Goal: Task Accomplishment & Management: Manage account settings

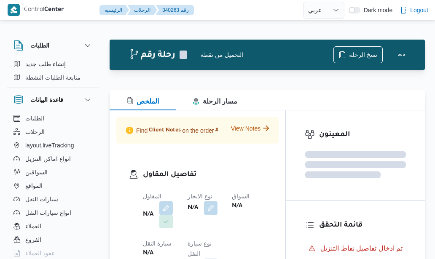
select select "ar"
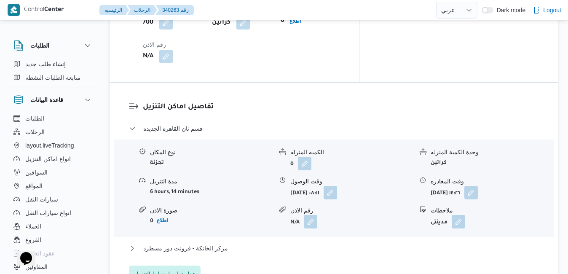
scroll to position [781, 0]
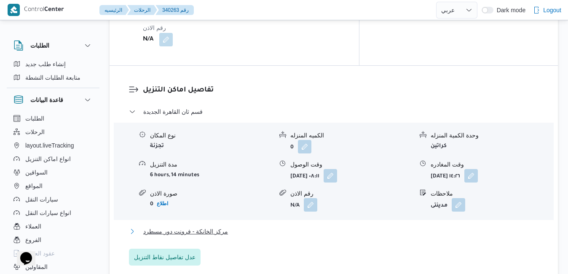
click at [274, 226] on button "مركز الخانكة - فرونت دور مسطرد" at bounding box center [334, 231] width 410 height 10
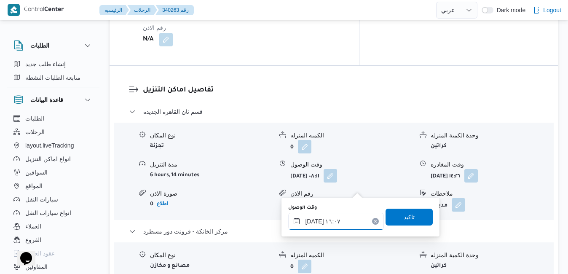
click at [318, 222] on input "٠١/١٠/٢٠٢٥ ١٦:٠٧" at bounding box center [336, 221] width 96 height 17
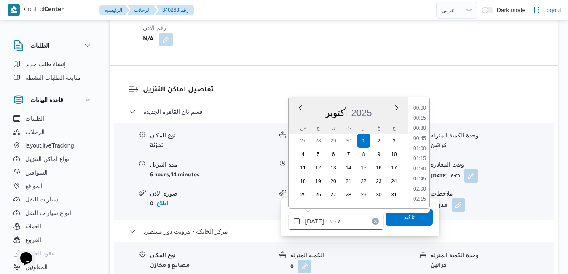
scroll to position [596, 0]
click at [424, 129] on li "15:15" at bounding box center [419, 129] width 19 height 8
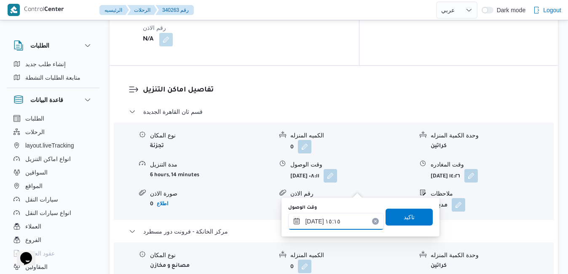
click at [314, 221] on input "٠١/١٠/٢٠٢٥ ١٥:١٥" at bounding box center [336, 221] width 96 height 17
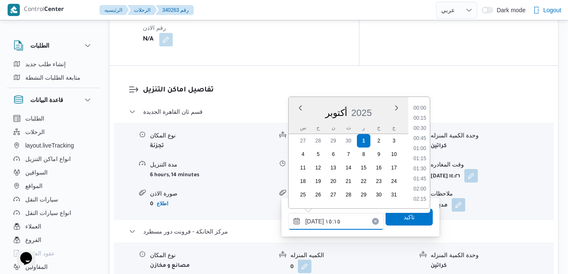
scroll to position [565, 0]
click at [314, 221] on input "٠١/١٠/٢٠٢٥ ١٥:١٥" at bounding box center [336, 221] width 96 height 17
type input "٠١/١٠/٢٠٢٥ ١٥:١٠"
click at [385, 217] on span "تاكيد" at bounding box center [408, 216] width 47 height 17
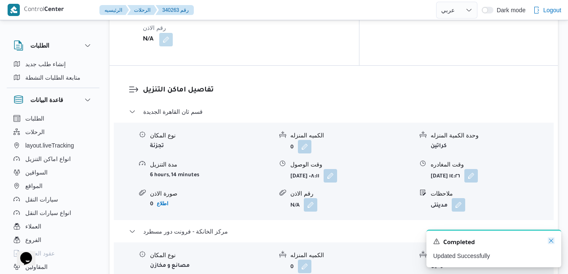
click at [434, 241] on icon "Dismiss toast" at bounding box center [551, 240] width 7 height 7
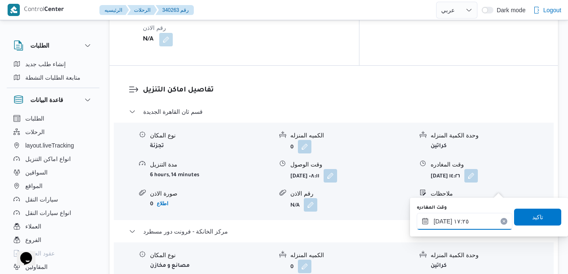
click at [434, 225] on input "٠١/١٠/٢٠٢٥ ١٧:٢٥" at bounding box center [465, 221] width 96 height 17
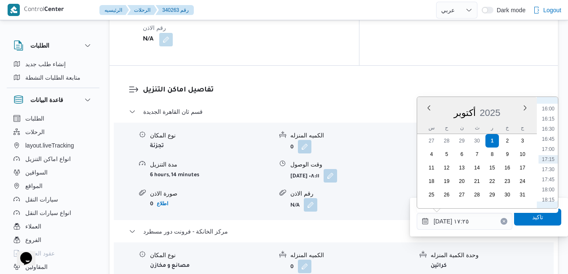
scroll to position [561, 0]
click at [434, 164] on li "15:15" at bounding box center [547, 164] width 19 height 8
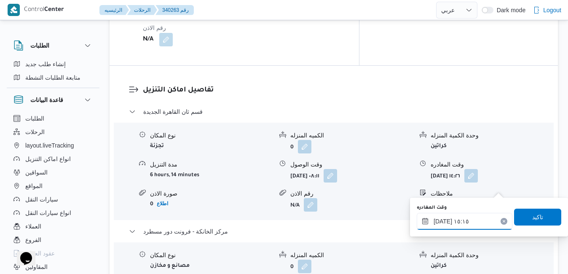
click at [434, 219] on input "٠١/١٠/٢٠٢٥ ١٥:١٥" at bounding box center [465, 221] width 96 height 17
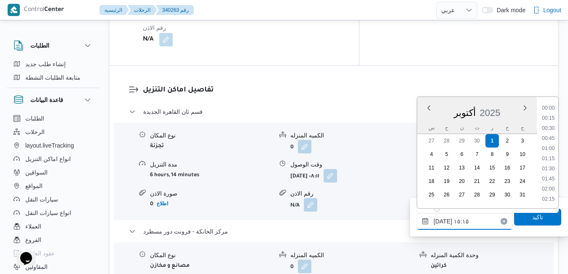
click at [434, 219] on input "٠١/١٠/٢٠٢٥ ١٥:١٥" at bounding box center [465, 221] width 96 height 17
type input "٠١/١٠/٢٠٢٥ ١٥:٢٠"
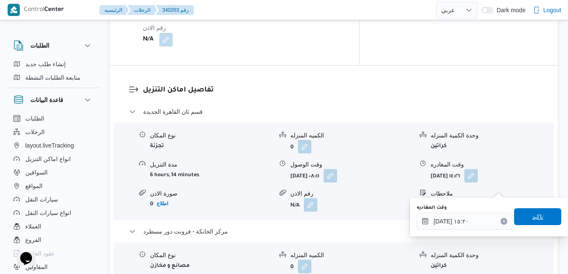
click at [434, 222] on span "تاكيد" at bounding box center [537, 216] width 47 height 17
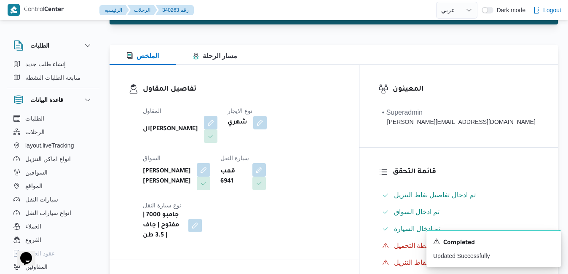
scroll to position [0, 0]
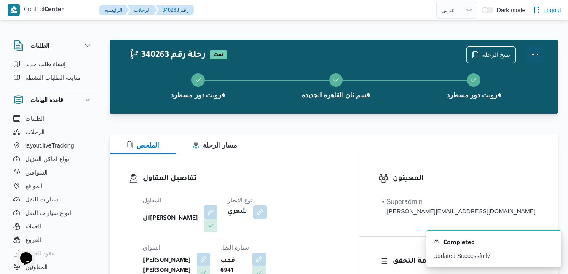
click at [434, 59] on button "Actions" at bounding box center [534, 54] width 17 height 17
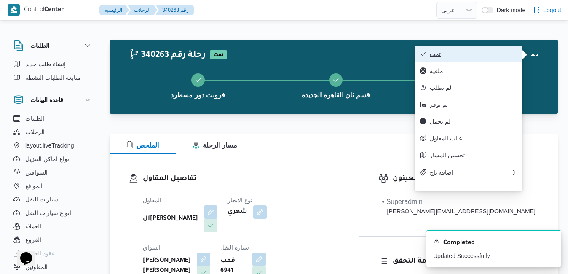
click at [434, 61] on button "تمت" at bounding box center [468, 53] width 108 height 17
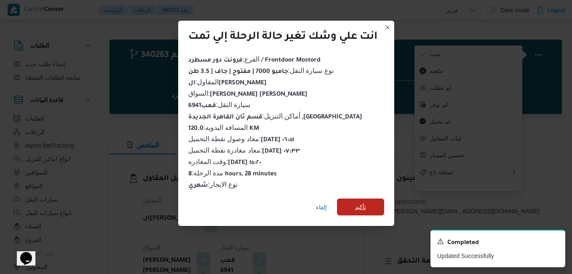
click at [352, 201] on span "تأكيد" at bounding box center [360, 206] width 47 height 17
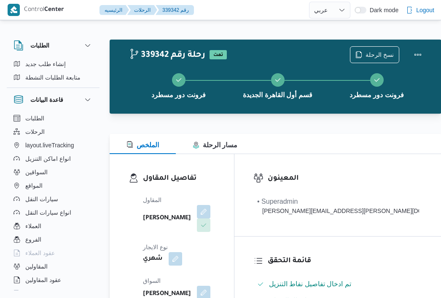
select select "ar"
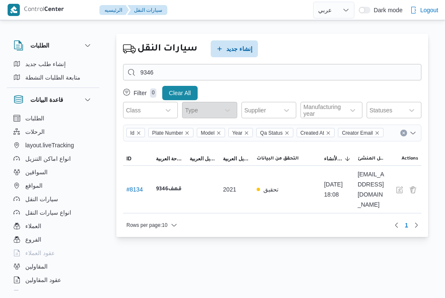
select select "ar"
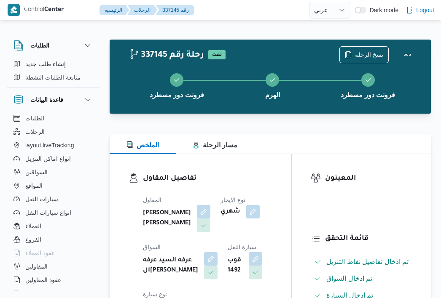
select select "ar"
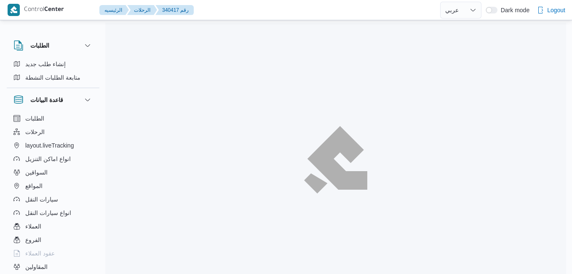
select select "ar"
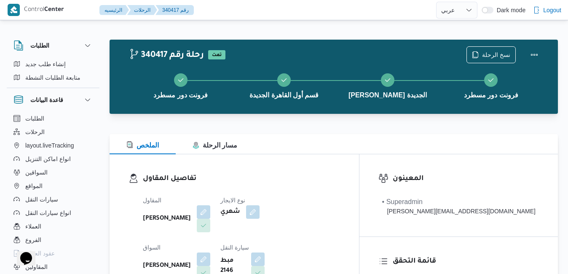
click at [318, 135] on div "الملخص مسار الرحلة" at bounding box center [334, 144] width 448 height 20
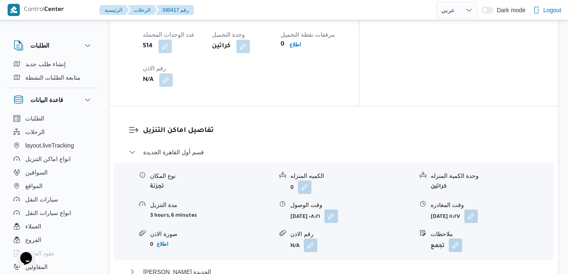
scroll to position [758, 0]
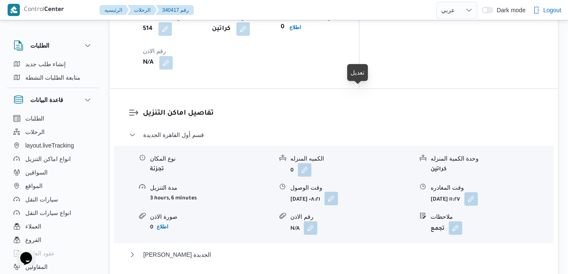
click at [338, 192] on button "button" at bounding box center [330, 198] width 13 height 13
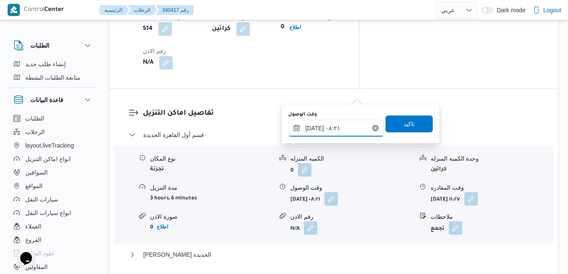
click at [337, 126] on input "٠١/١٠/٢٠٢٥ ٠٨:٢١" at bounding box center [336, 128] width 96 height 17
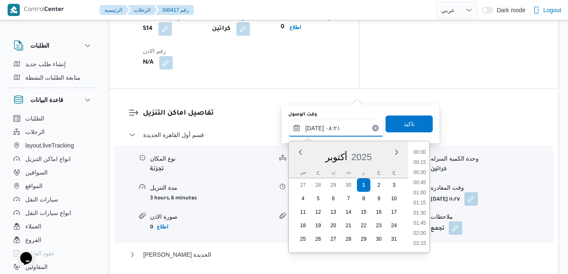
scroll to position [282, 0]
click at [423, 222] on li "08:45" at bounding box center [419, 223] width 19 height 8
type input "٠١/١٠/٢٠٢٥ ٠٨:٤٥"
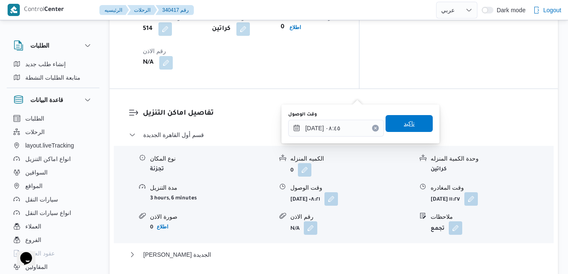
click at [410, 126] on span "تاكيد" at bounding box center [408, 123] width 47 height 17
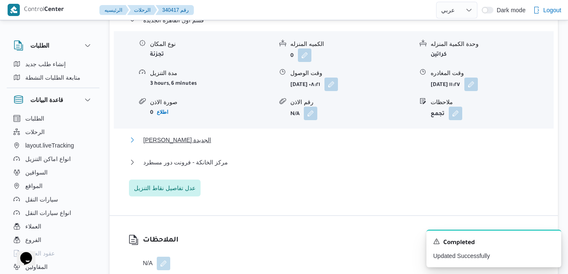
click at [358, 145] on button "[PERSON_NAME] الجديدة" at bounding box center [334, 140] width 410 height 10
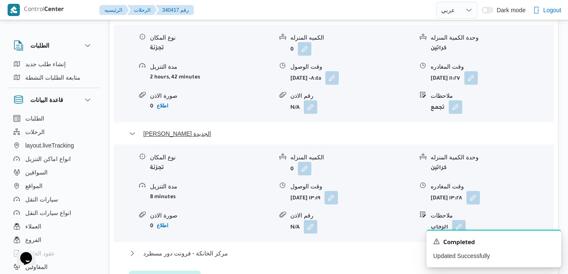
scroll to position [893, 0]
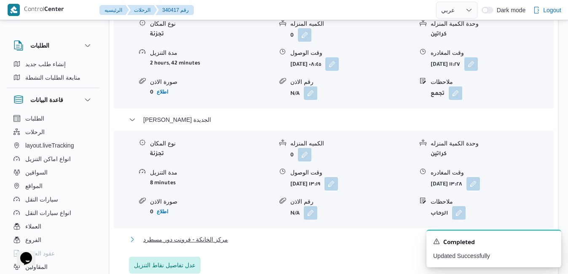
click at [354, 234] on button "مركز الخانكة - فرونت دور مسطرد" at bounding box center [334, 239] width 410 height 10
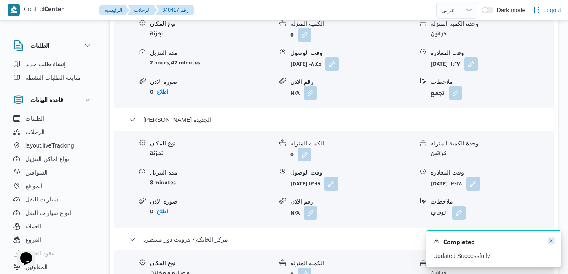
click at [553, 241] on icon "Dismiss toast" at bounding box center [551, 240] width 7 height 7
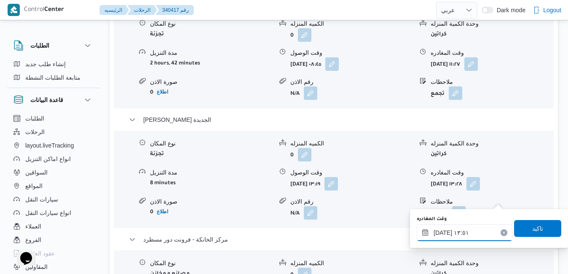
click at [470, 231] on input "٠١/١٠/٢٠٢٥ ١٣:٥١" at bounding box center [465, 232] width 96 height 17
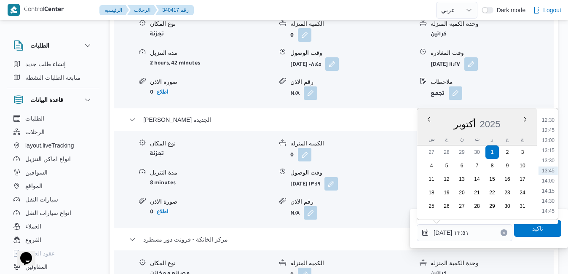
scroll to position [590, 0]
click at [548, 147] on li "15:15" at bounding box center [547, 146] width 19 height 8
type input "[DATE] ١٥:١٥"
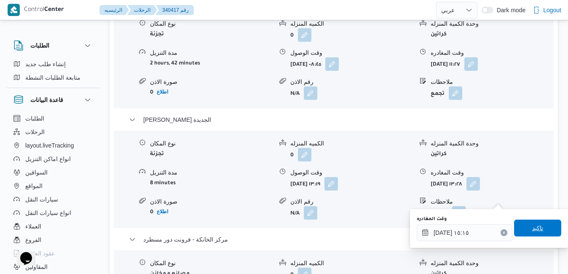
click at [532, 227] on span "تاكيد" at bounding box center [537, 228] width 11 height 10
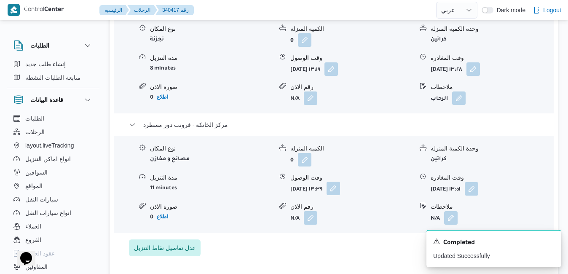
click at [340, 195] on button "button" at bounding box center [332, 188] width 13 height 13
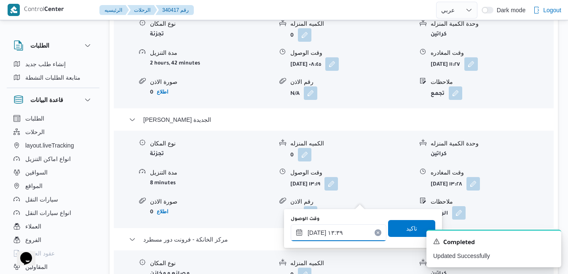
click at [343, 231] on input "٠١/١٠/٢٠٢٥ ١٣:٣٩" at bounding box center [339, 232] width 96 height 17
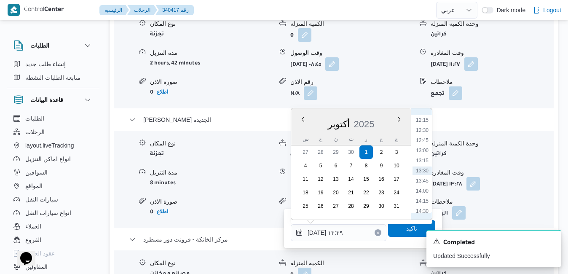
scroll to position [580, 0]
click at [424, 147] on li "15:00" at bounding box center [421, 146] width 19 height 8
type input "٠١/١٠/٢٠٢٥ ١٥:٠٠"
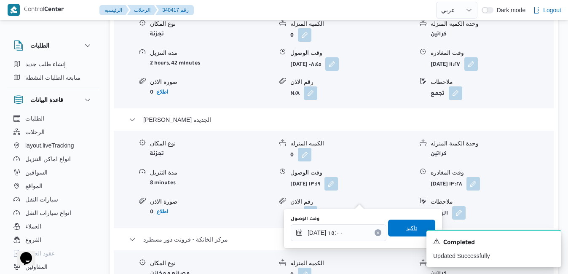
click at [396, 228] on span "تاكيد" at bounding box center [411, 227] width 47 height 17
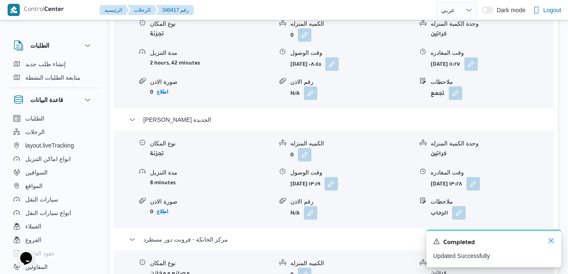
click at [551, 240] on icon "Dismiss toast" at bounding box center [551, 240] width 7 height 7
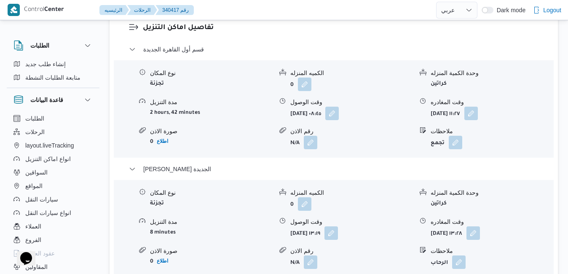
scroll to position [842, 0]
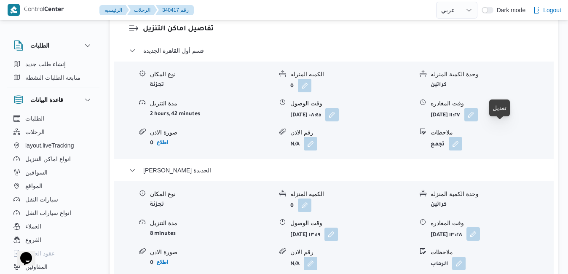
click at [480, 227] on button "button" at bounding box center [472, 233] width 13 height 13
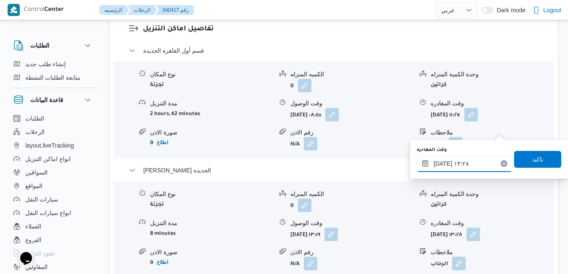
click at [465, 164] on input "٠١/١٠/٢٠٢٥ ١٣:٢٨" at bounding box center [465, 163] width 96 height 17
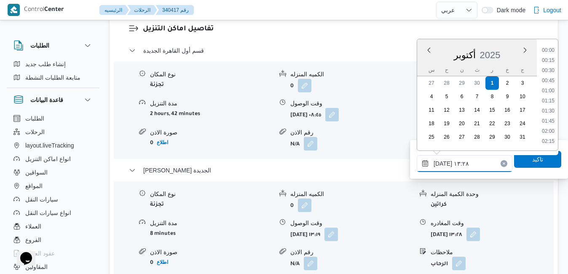
scroll to position [484, 0]
click at [550, 141] on li "14:15" at bounding box center [547, 142] width 19 height 8
type input "٠١/١٠/٢٠٢٥ ١٤:١٥"
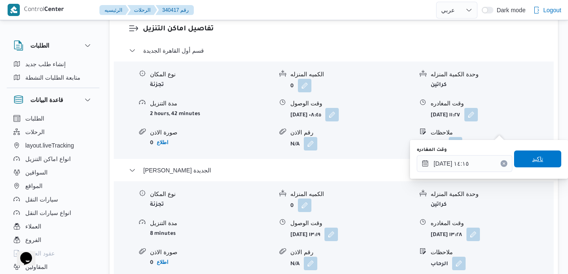
click at [532, 160] on span "تاكيد" at bounding box center [537, 159] width 11 height 10
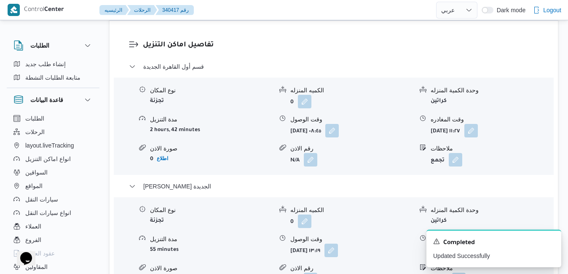
scroll to position [809, 0]
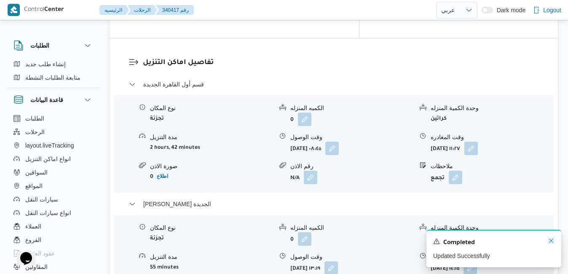
click at [551, 241] on icon "Dismiss toast" at bounding box center [551, 240] width 7 height 7
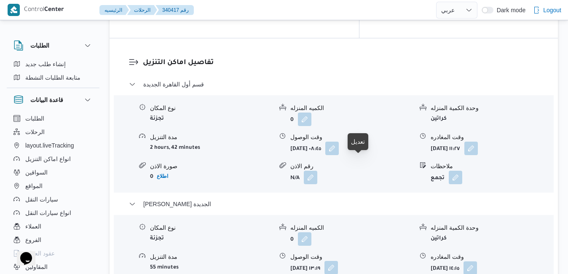
click at [338, 261] on button "button" at bounding box center [330, 267] width 13 height 13
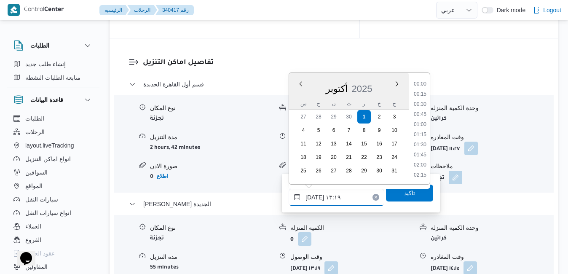
click at [325, 198] on input "٠١/١٠/٢٠٢٥ ١٣:١٩" at bounding box center [337, 197] width 96 height 17
click at [422, 88] on li "12:00" at bounding box center [419, 84] width 19 height 8
type input "[DATE] ١٢:٠٠"
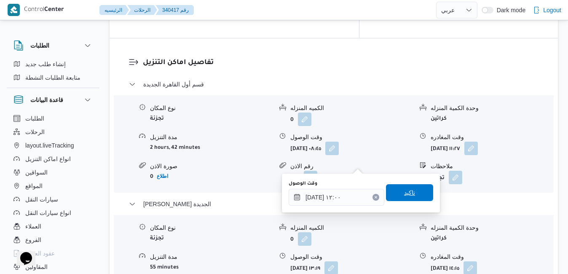
click at [392, 189] on span "تاكيد" at bounding box center [409, 192] width 47 height 17
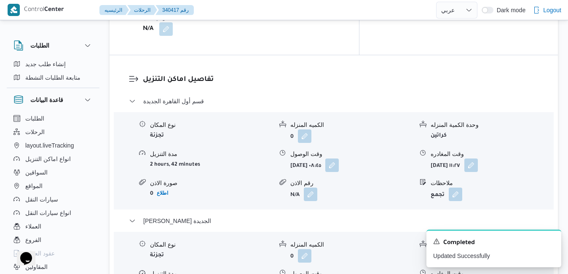
scroll to position [0, 0]
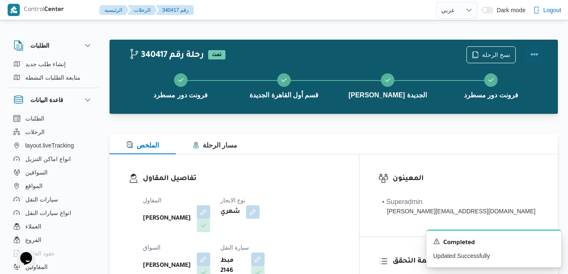
click at [532, 59] on button "Actions" at bounding box center [534, 54] width 17 height 17
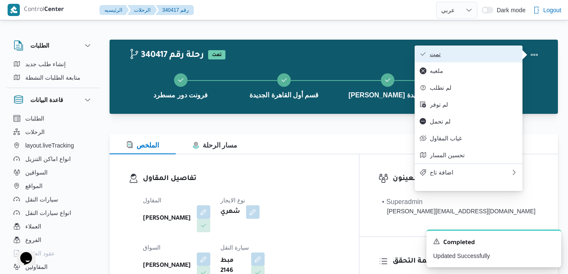
click at [491, 56] on span "تمت" at bounding box center [474, 54] width 88 height 7
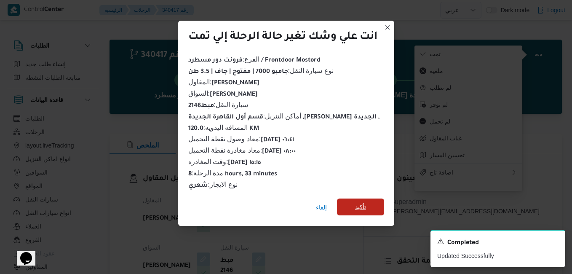
click at [367, 201] on span "تأكيد" at bounding box center [360, 206] width 47 height 17
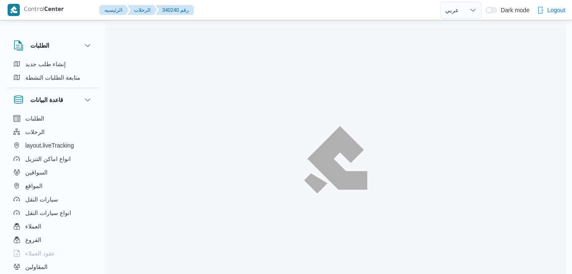
select select "ar"
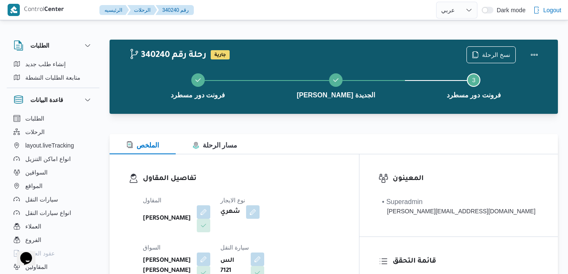
click at [313, 140] on div "الملخص مسار الرحلة" at bounding box center [334, 144] width 448 height 20
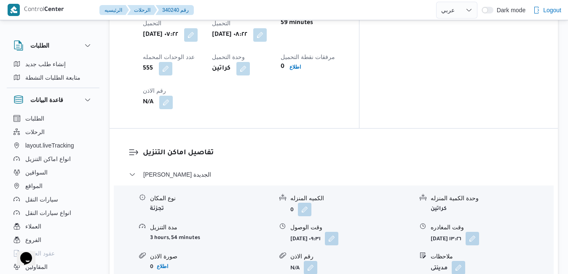
scroll to position [728, 0]
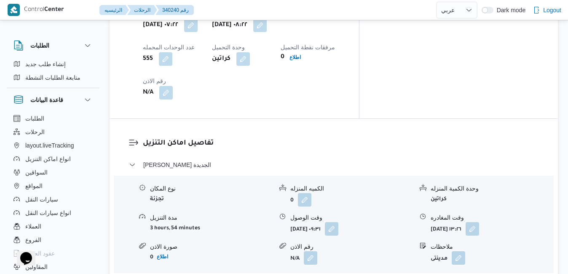
click at [338, 222] on button "button" at bounding box center [331, 228] width 13 height 13
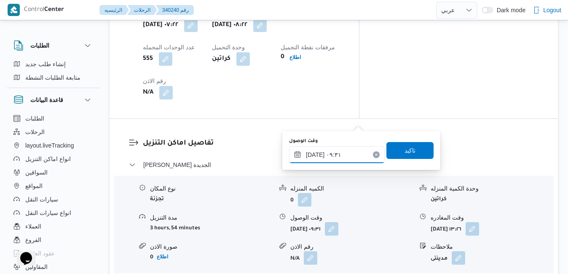
click at [315, 154] on input "٠١/١٠/٢٠٢٥ ٠٩:٣١" at bounding box center [337, 154] width 96 height 17
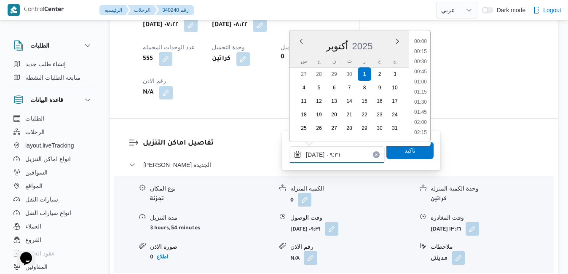
scroll to position [333, 0]
click at [315, 154] on input "٠١/١٠/٢٠٢٥ ٠٩:٣١" at bounding box center [337, 154] width 96 height 17
type input "٠١/١٠/٢٠٢٥ ٠٩:٠٥"
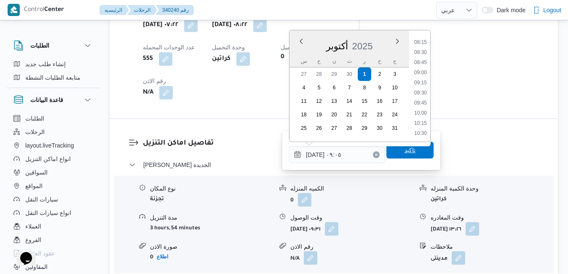
click at [395, 154] on span "تاكيد" at bounding box center [409, 150] width 47 height 17
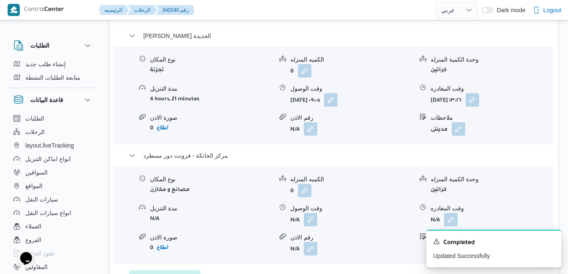
scroll to position [880, 0]
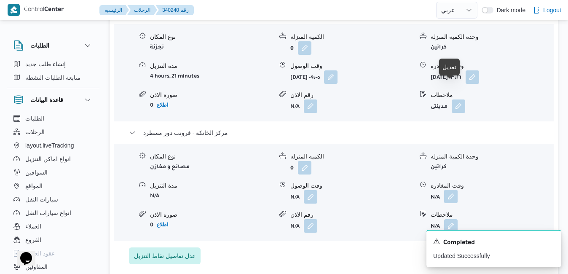
click at [451, 190] on button "button" at bounding box center [450, 196] width 13 height 13
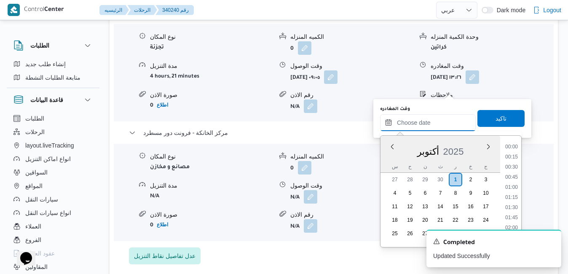
click at [424, 122] on input "وقت المغادره" at bounding box center [428, 122] width 96 height 17
click at [388, 162] on div "س ح ن ث ر خ ج" at bounding box center [440, 166] width 120 height 12
click at [513, 163] on li "14:45" at bounding box center [511, 162] width 19 height 8
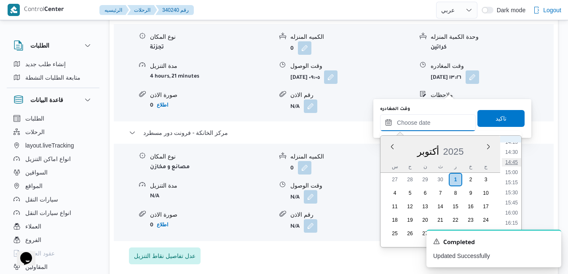
type input "٠١/١٠/٢٠٢٥ ١٤:٤٥"
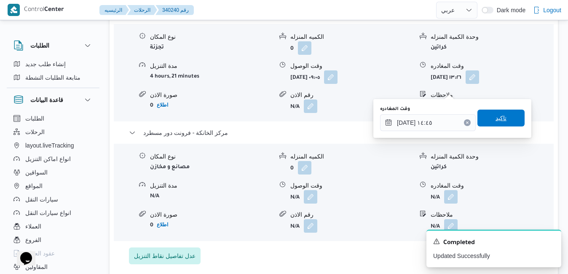
click at [496, 115] on span "تاكيد" at bounding box center [500, 118] width 11 height 10
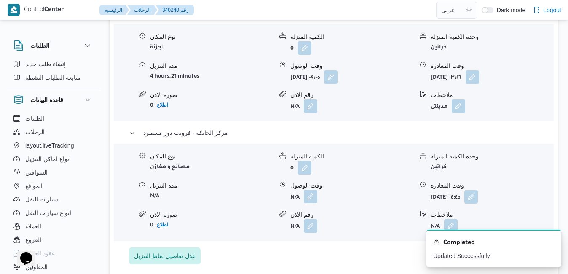
click at [314, 190] on button "button" at bounding box center [310, 196] width 13 height 13
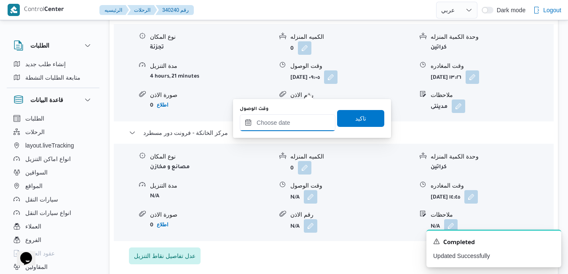
click at [308, 121] on input "وقت الوصول" at bounding box center [288, 122] width 96 height 17
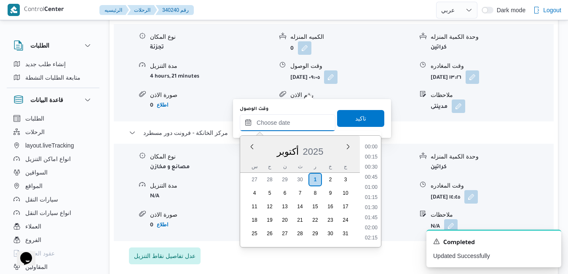
scroll to position [666, 0]
click at [247, 161] on div "س ح ن ث ر خ ج" at bounding box center [300, 166] width 120 height 12
click at [369, 233] on li "16:30" at bounding box center [370, 233] width 19 height 8
type input "٠١/١٠/٢٠٢٥ ١٦:٣٠"
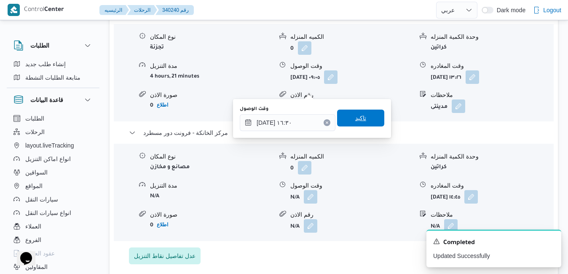
click at [365, 120] on span "تاكيد" at bounding box center [360, 118] width 47 height 17
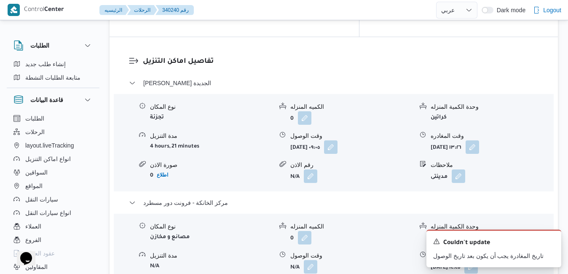
scroll to position [796, 0]
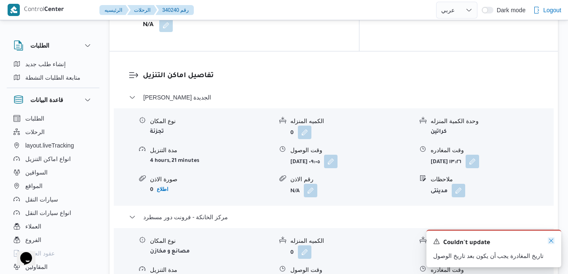
click at [549, 241] on icon "Dismiss toast" at bounding box center [551, 240] width 7 height 7
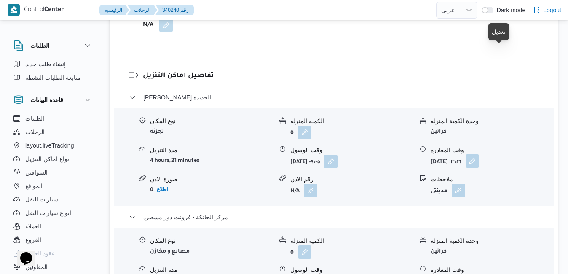
click at [479, 154] on button "button" at bounding box center [471, 160] width 13 height 13
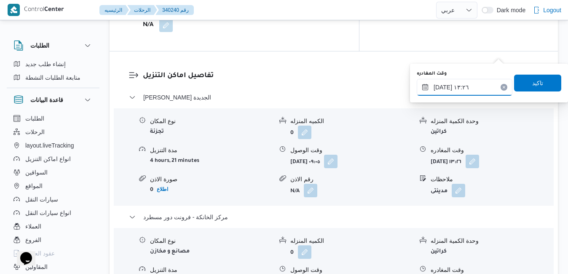
click at [457, 84] on input "٠١/١٠/٢٠٢٥ ١٣:٢٦" at bounding box center [465, 87] width 96 height 17
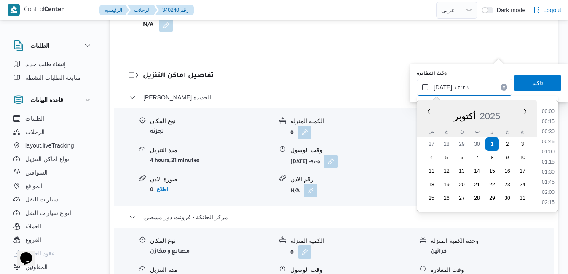
scroll to position [484, 0]
click at [552, 184] on li "13:45" at bounding box center [547, 183] width 19 height 8
type input "[DATE] ١٣:٤٥"
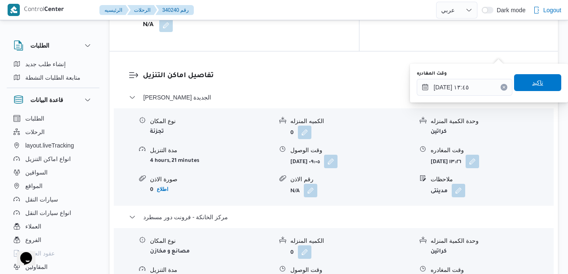
click at [532, 87] on span "تاكيد" at bounding box center [537, 83] width 11 height 10
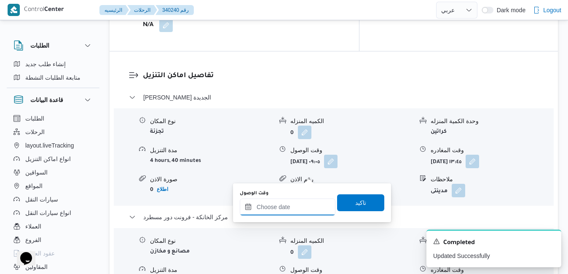
click at [279, 206] on input "وقت الوصول" at bounding box center [288, 206] width 96 height 17
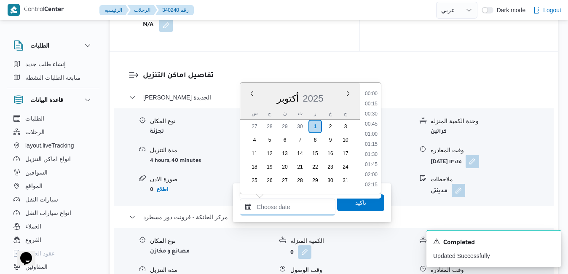
scroll to position [666, 0]
click at [247, 109] on div "س ح ن ث ر خ ج" at bounding box center [300, 113] width 120 height 12
click at [374, 100] on li "14:30" at bounding box center [370, 99] width 19 height 8
type input "[DATE] ١٤:٣٠"
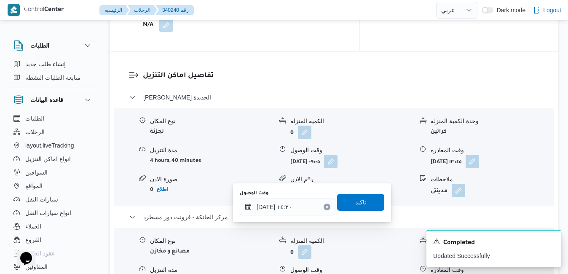
click at [346, 200] on span "تاكيد" at bounding box center [360, 202] width 47 height 17
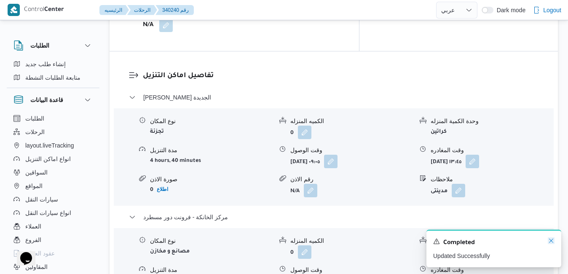
click at [551, 242] on icon "Dismiss toast" at bounding box center [551, 240] width 7 height 7
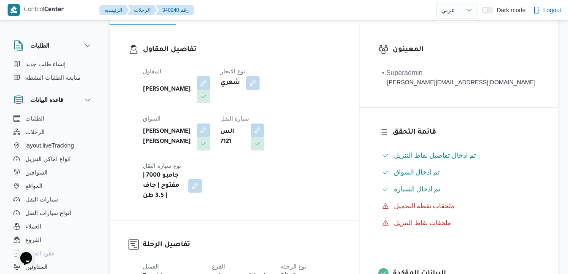
scroll to position [0, 0]
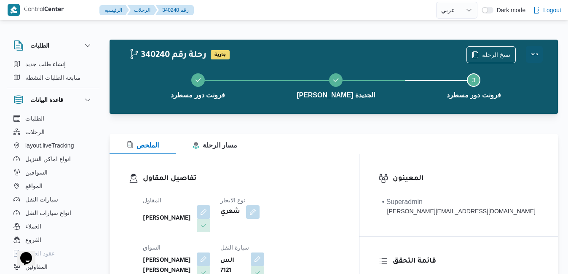
click at [540, 54] on button "Actions" at bounding box center [534, 54] width 17 height 17
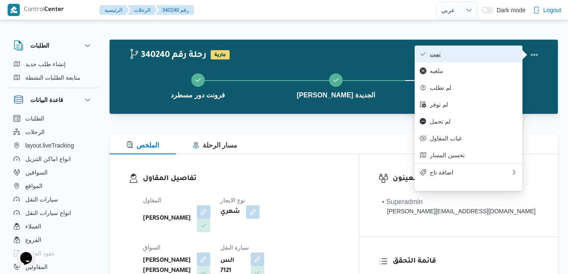
click at [498, 61] on button "تمت" at bounding box center [468, 53] width 108 height 17
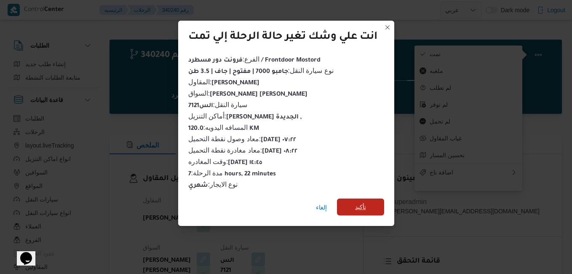
click at [362, 203] on span "تأكيد" at bounding box center [360, 207] width 11 height 10
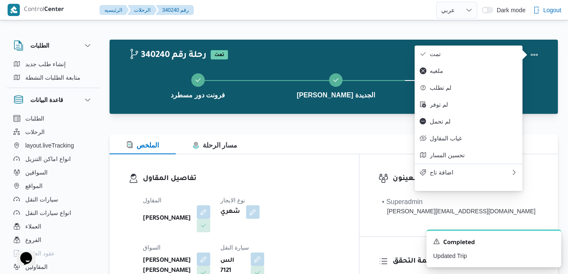
click at [303, 170] on div "تفاصيل المقاول المقاول محمد ناصر كامل عباس نوع الايجار شهري السواق محمد سعيد عل…" at bounding box center [234, 251] width 249 height 195
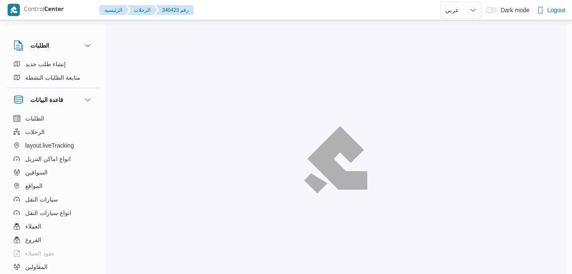
select select "ar"
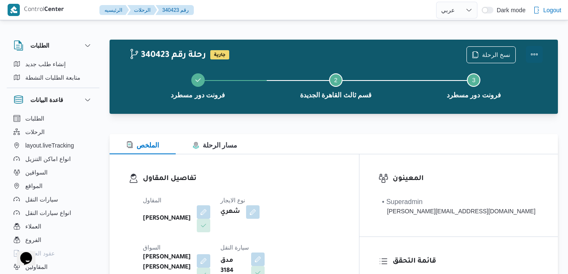
click at [533, 57] on button "Actions" at bounding box center [534, 54] width 17 height 17
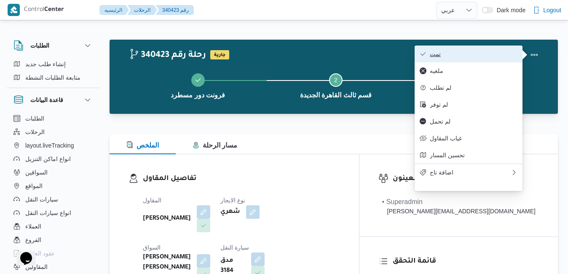
click at [470, 56] on span "تمت" at bounding box center [474, 54] width 88 height 7
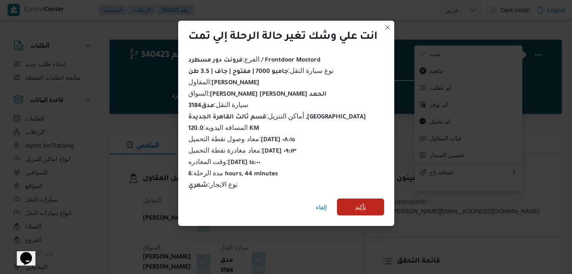
click at [365, 202] on span "تأكيد" at bounding box center [360, 207] width 11 height 10
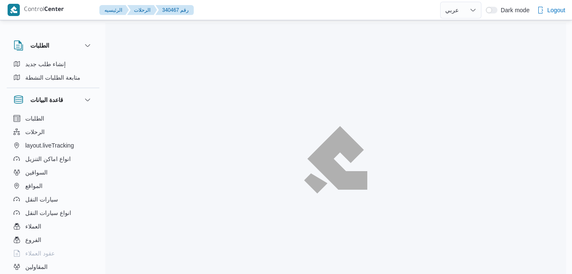
select select "ar"
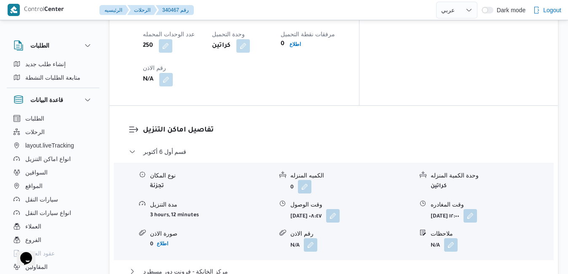
scroll to position [758, 0]
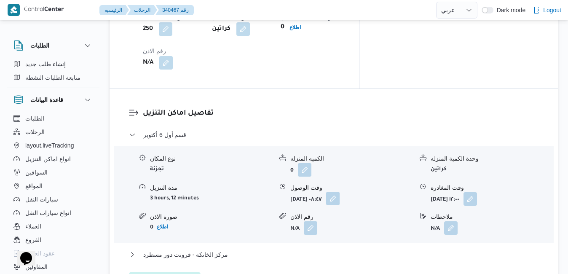
click at [339, 192] on button "button" at bounding box center [332, 198] width 13 height 13
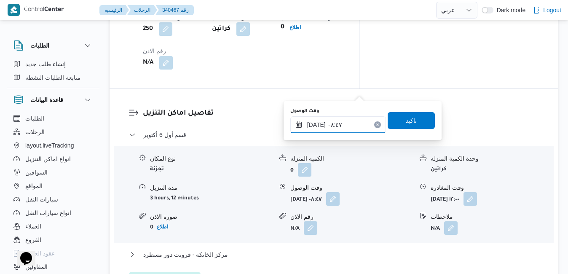
click at [316, 122] on input "[DATE] ٠٨:٤٧" at bounding box center [338, 124] width 96 height 17
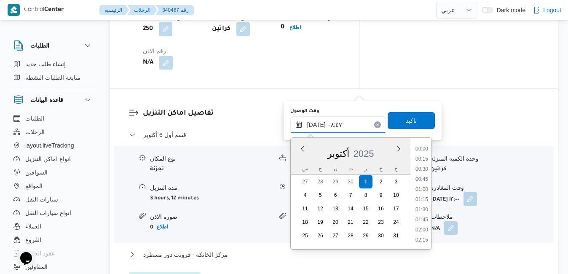
scroll to position [302, 0]
click at [422, 168] on li "08:00" at bounding box center [421, 170] width 19 height 8
type input "[DATE] ٠٨:٠٠"
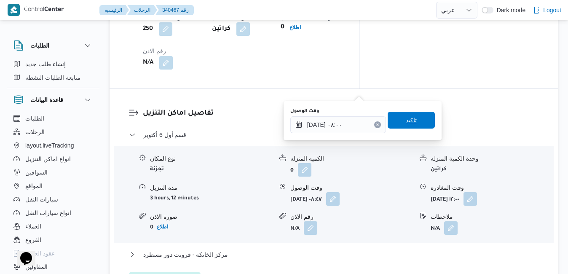
click at [407, 124] on span "تاكيد" at bounding box center [411, 120] width 11 height 10
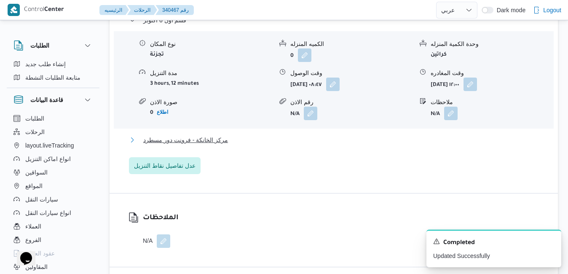
click at [350, 145] on button "مركز الخانكة - فرونت دور مسطرد" at bounding box center [334, 140] width 410 height 10
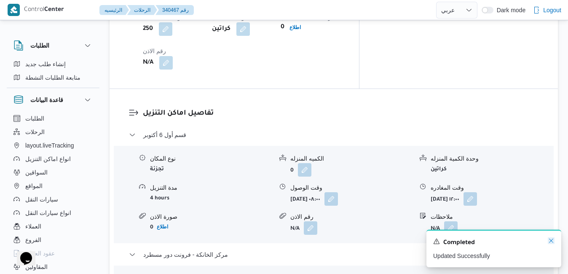
click at [552, 239] on icon "Dismiss toast" at bounding box center [551, 240] width 7 height 7
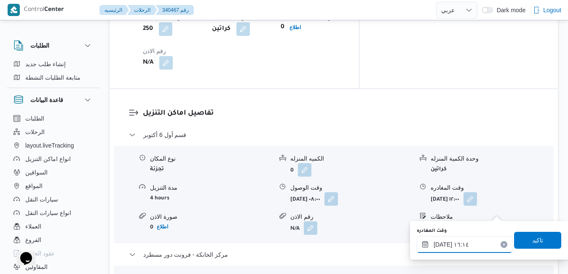
click at [470, 247] on input "[DATE] ١٦:١٤" at bounding box center [465, 244] width 96 height 17
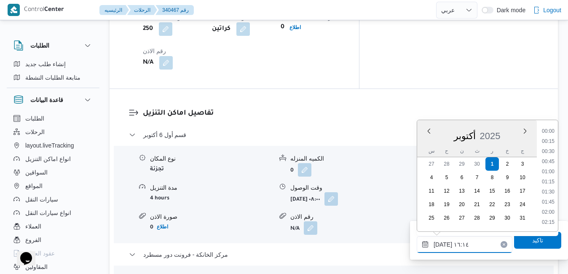
scroll to position [596, 0]
click at [549, 152] on li "15:15" at bounding box center [547, 152] width 19 height 8
type input "[DATE] ١٥:١٥"
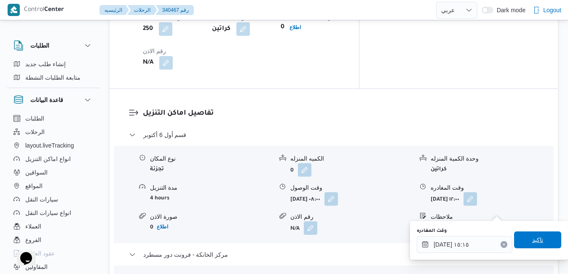
click at [532, 236] on span "تاكيد" at bounding box center [537, 240] width 11 height 10
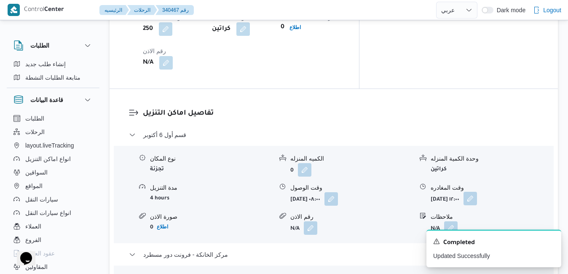
click at [477, 192] on button "button" at bounding box center [469, 198] width 13 height 13
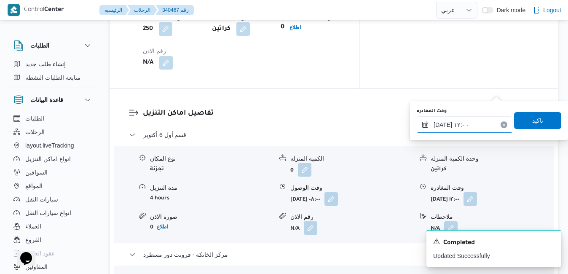
click at [472, 125] on input "[DATE] ١٢:٠٠" at bounding box center [465, 124] width 96 height 17
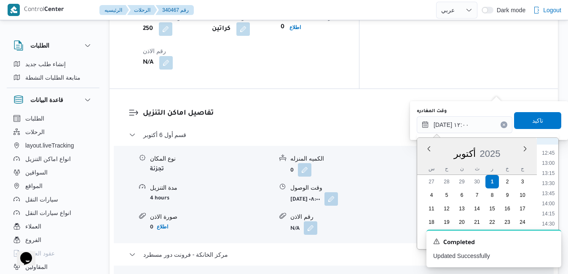
scroll to position [519, 0]
click at [550, 196] on li "14:00" at bounding box center [547, 195] width 19 height 8
type input "[DATE] ١٤:٠٠"
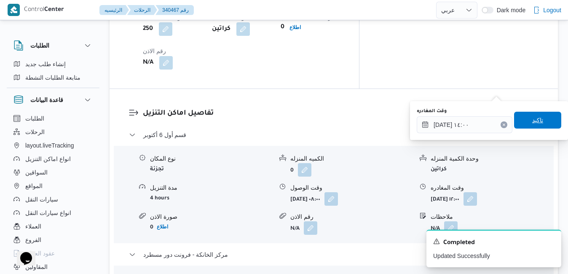
click at [537, 124] on span "تاكيد" at bounding box center [537, 120] width 47 height 17
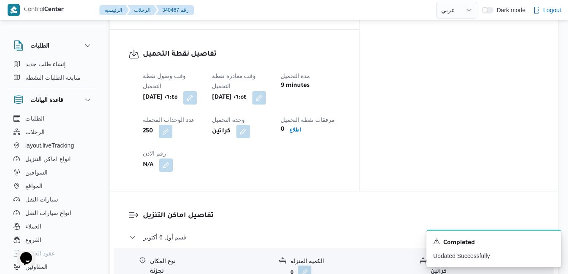
scroll to position [0, 0]
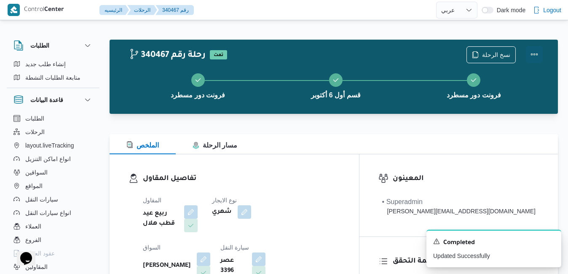
click at [533, 59] on button "Actions" at bounding box center [534, 54] width 17 height 17
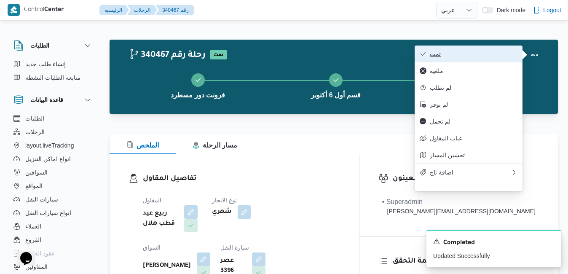
click at [489, 57] on span "تمت" at bounding box center [474, 54] width 88 height 7
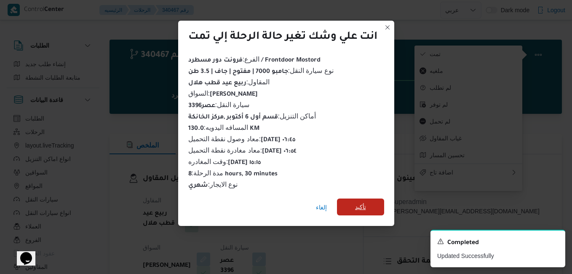
click at [371, 200] on span "تأكيد" at bounding box center [360, 206] width 47 height 17
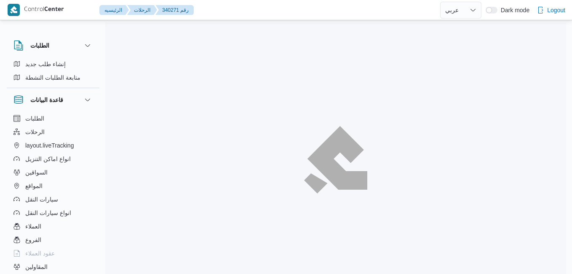
select select "ar"
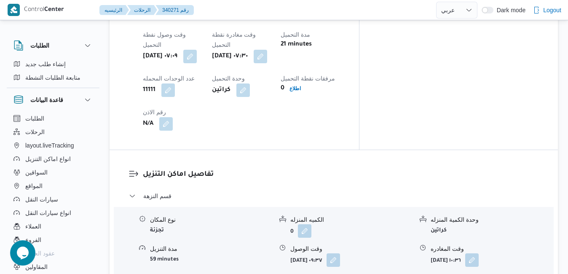
scroll to position [708, 0]
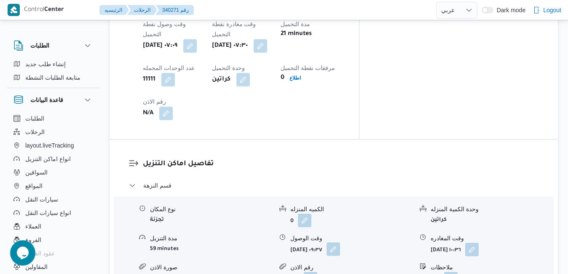
click at [340, 242] on button "button" at bounding box center [332, 248] width 13 height 13
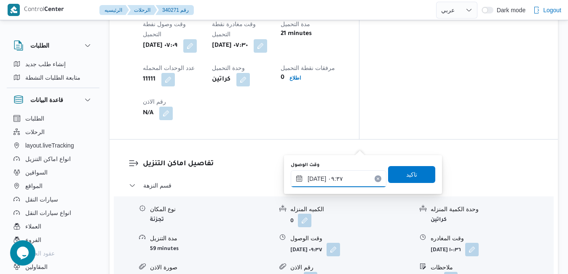
click at [317, 180] on input "[DATE] ٠٩:٣٧" at bounding box center [339, 178] width 96 height 17
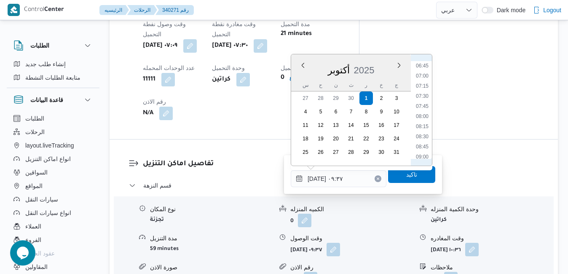
scroll to position [247, 0]
click at [419, 143] on li "08:00" at bounding box center [421, 141] width 19 height 8
type input "٠١/١٠/٢٠٢٥ ٠٨:٠٠"
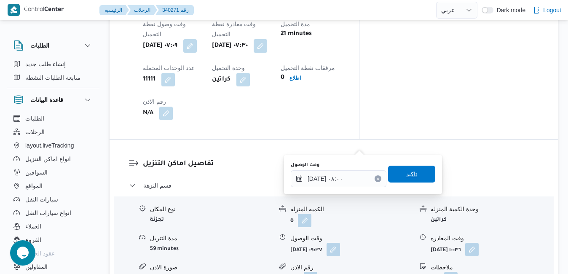
click at [398, 179] on span "تاكيد" at bounding box center [411, 174] width 47 height 17
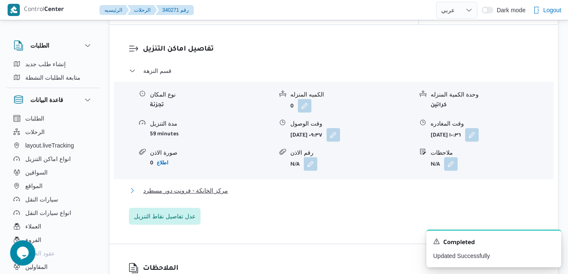
click at [344, 195] on button "مركز الخانكة - فرونت دور مسطرد" at bounding box center [334, 190] width 410 height 10
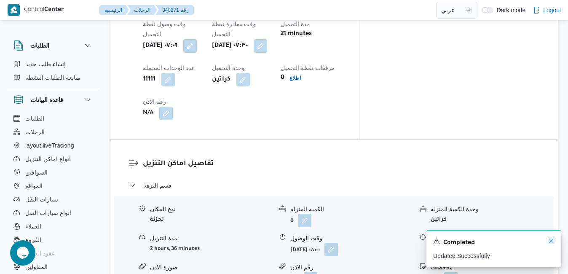
click at [552, 241] on icon "Dismiss toast" at bounding box center [551, 240] width 7 height 7
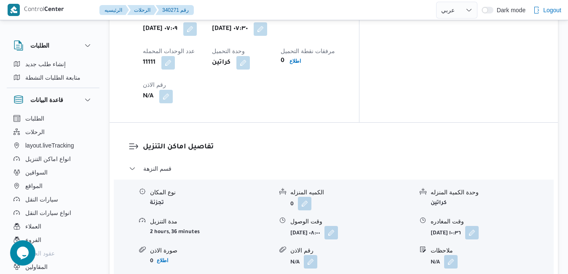
scroll to position [792, 0]
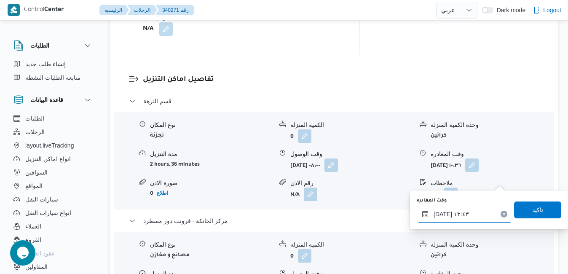
click at [468, 217] on input "٠١/١٠/٢٠٢٥ ١٣:٤٣" at bounding box center [465, 214] width 96 height 17
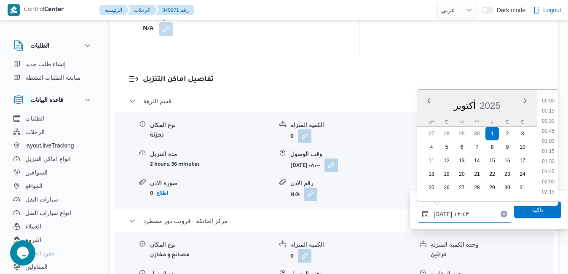
scroll to position [495, 0]
click at [549, 189] on li "14:30" at bounding box center [547, 192] width 19 height 8
type input "[DATE] ١٤:٣٠"
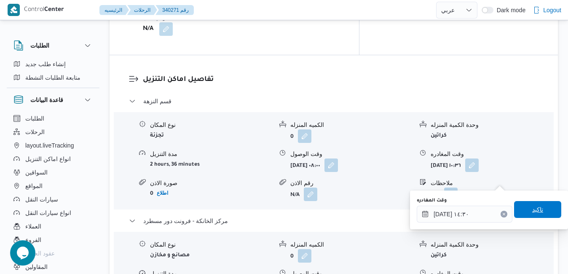
click at [537, 207] on span "تاكيد" at bounding box center [537, 209] width 47 height 17
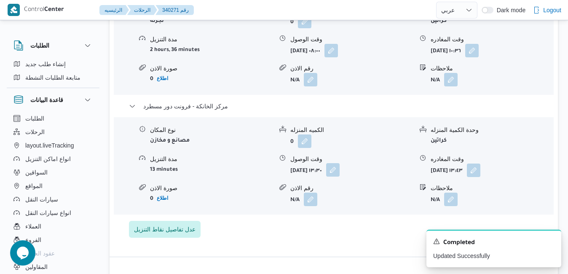
click at [339, 176] on button "button" at bounding box center [332, 169] width 13 height 13
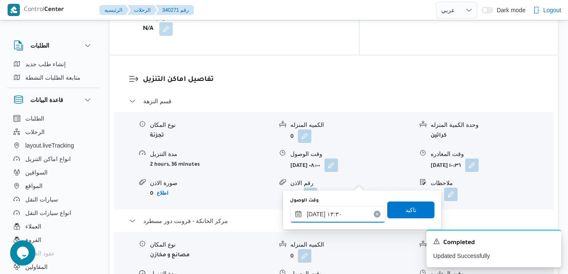
click at [337, 221] on input "٠١/١٠/٢٠٢٥ ١٣:٣٠" at bounding box center [338, 214] width 96 height 17
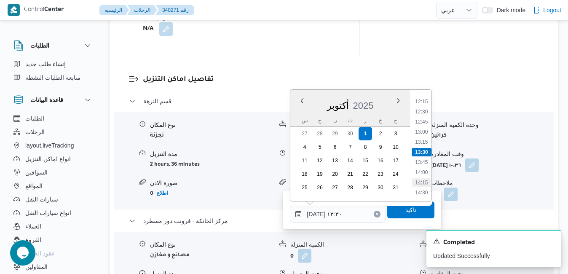
click at [422, 183] on li "14:15" at bounding box center [421, 182] width 19 height 8
type input "٠١/١٠/٢٠٢٥ ١٤:١٥"
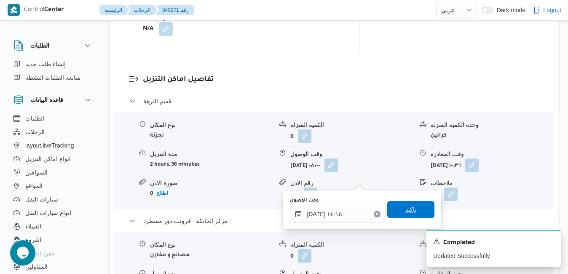
click at [405, 211] on span "تاكيد" at bounding box center [410, 209] width 11 height 10
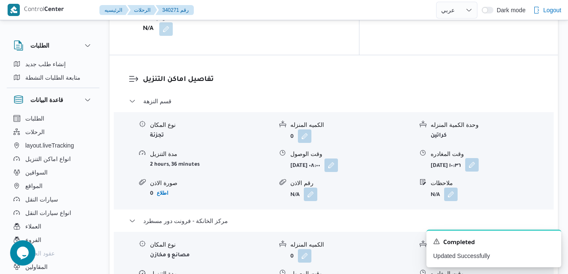
click at [478, 158] on button "button" at bounding box center [471, 164] width 13 height 13
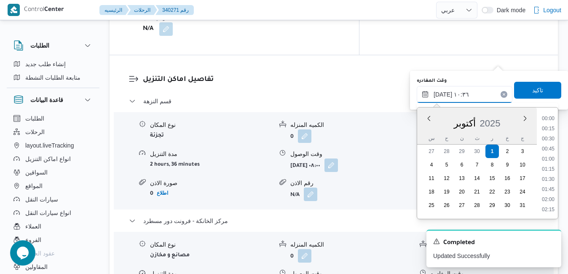
click at [477, 94] on input "٠١/١٠/٢٠٢٥ ١٠:٣٦" at bounding box center [465, 94] width 96 height 17
click at [548, 130] on li "13:45" at bounding box center [547, 130] width 19 height 8
type input "[DATE] ١٣:٤٥"
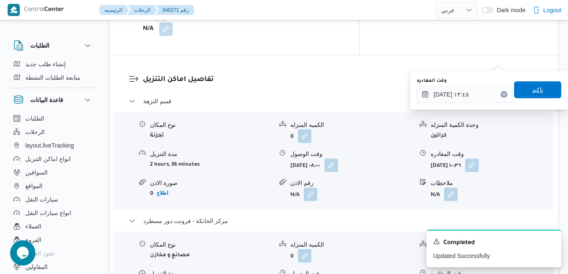
click at [532, 88] on span "تاكيد" at bounding box center [537, 90] width 11 height 10
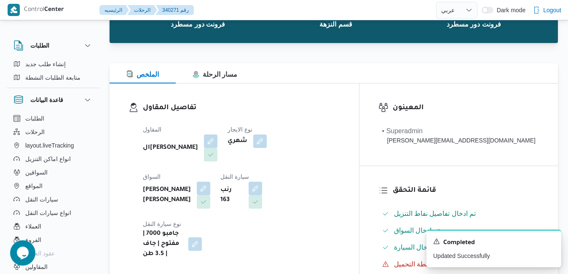
scroll to position [0, 0]
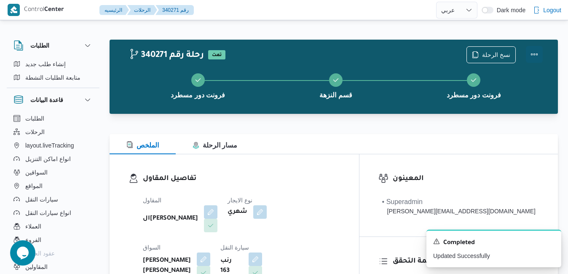
click at [535, 56] on button "Actions" at bounding box center [534, 54] width 17 height 17
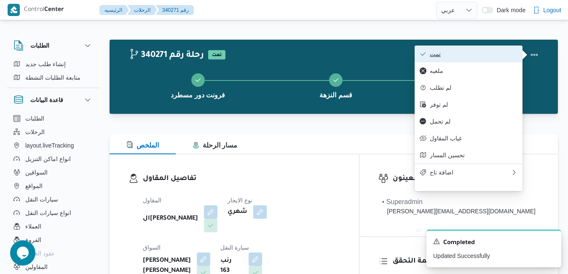
click at [506, 51] on span "تمت" at bounding box center [474, 54] width 88 height 7
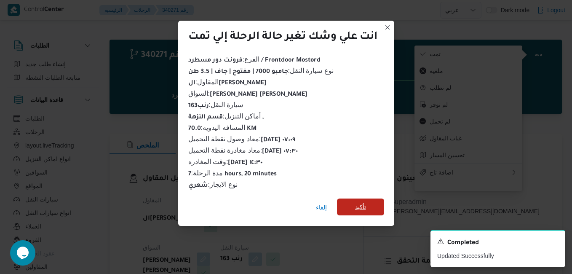
click at [360, 202] on span "تأكيد" at bounding box center [360, 207] width 11 height 10
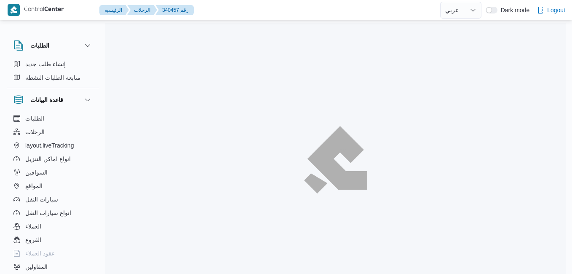
select select "ar"
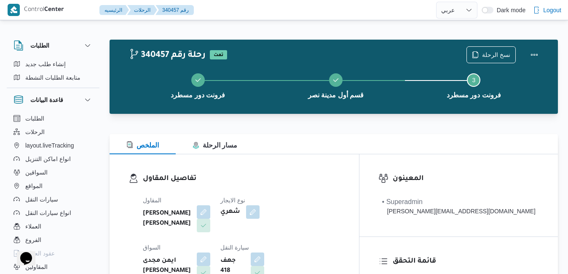
click at [332, 123] on div at bounding box center [334, 119] width 448 height 10
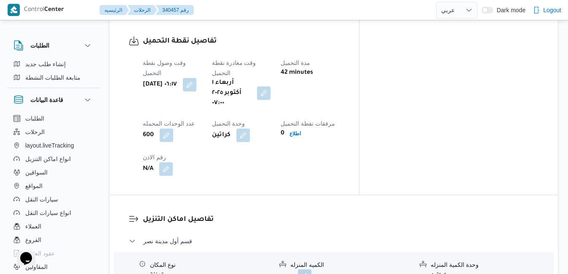
scroll to position [708, 0]
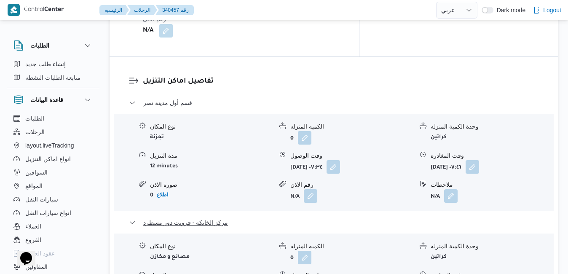
scroll to position [809, 0]
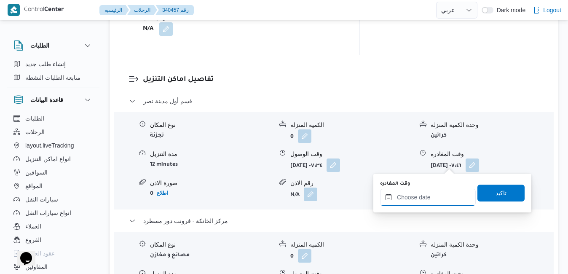
click at [407, 199] on input "وقت المغادره" at bounding box center [428, 197] width 96 height 17
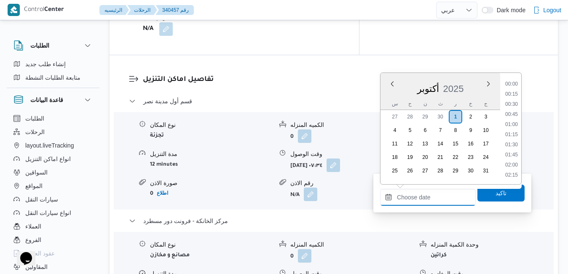
scroll to position [666, 0]
click at [385, 95] on div "[DATE]" at bounding box center [440, 86] width 120 height 21
click at [509, 95] on li "14:45" at bounding box center [511, 99] width 19 height 8
type input "[DATE] ١٤:٤٥"
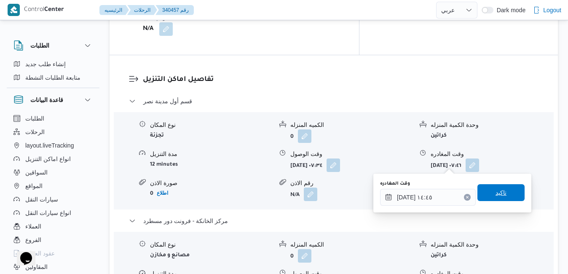
click at [486, 193] on span "تاكيد" at bounding box center [500, 192] width 47 height 17
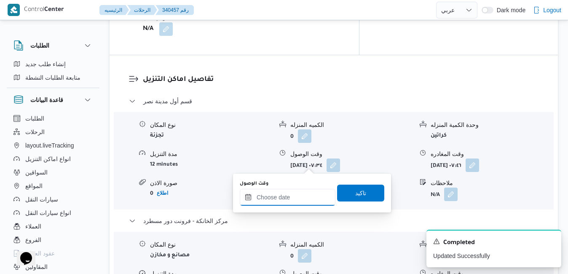
click at [298, 199] on input "وقت الوصول" at bounding box center [288, 197] width 96 height 17
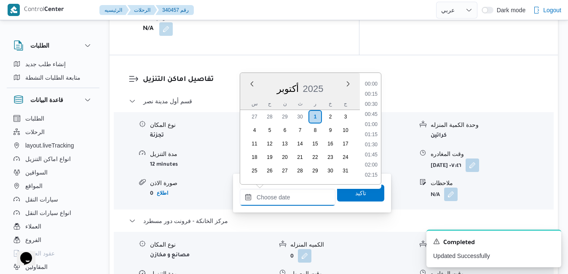
scroll to position [666, 0]
click at [250, 94] on div "[DATE]" at bounding box center [300, 86] width 120 height 21
click at [373, 89] on li "14:30" at bounding box center [370, 89] width 19 height 8
type input "[DATE] ١٤:٣٠"
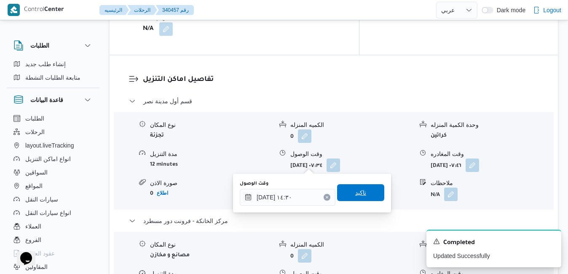
click at [355, 190] on span "تاكيد" at bounding box center [360, 192] width 11 height 10
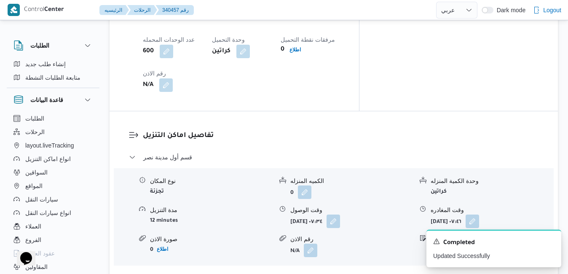
scroll to position [741, 0]
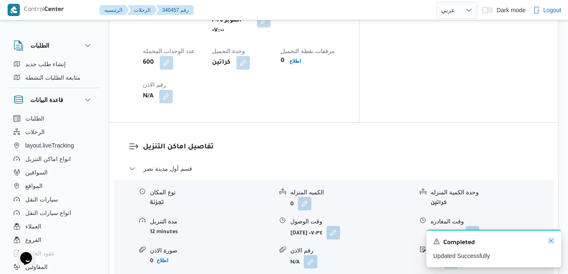
click at [549, 241] on icon "Dismiss toast" at bounding box center [551, 240] width 7 height 7
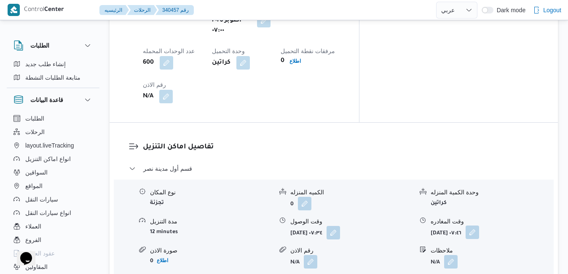
click at [479, 225] on button "button" at bounding box center [471, 231] width 13 height 13
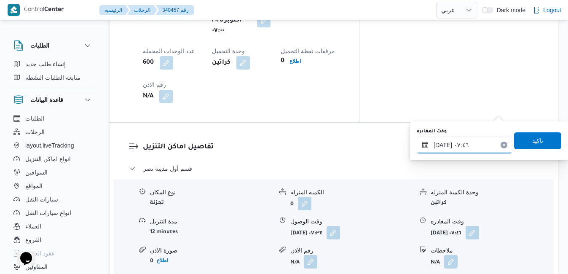
click at [479, 140] on input "٠١/١٠/٢٠٢٥ ٠٧:٤٦" at bounding box center [465, 144] width 96 height 17
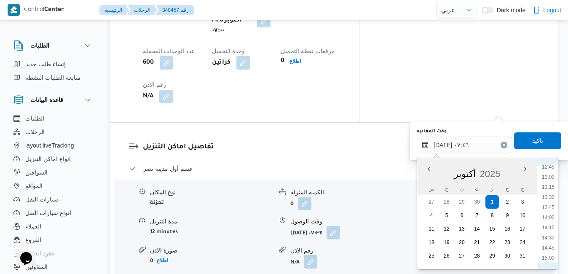
scroll to position [519, 0]
click at [549, 210] on li "13:45" at bounding box center [547, 206] width 19 height 8
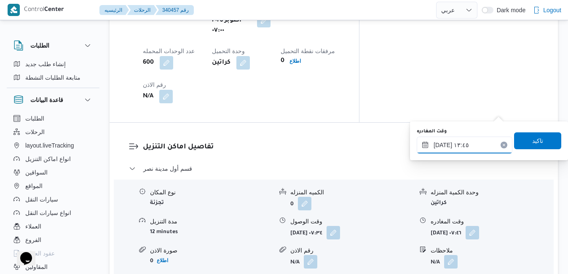
click at [443, 145] on input "٠١/١٠/٢٠٢٥ ١٣:٤٥" at bounding box center [465, 144] width 96 height 17
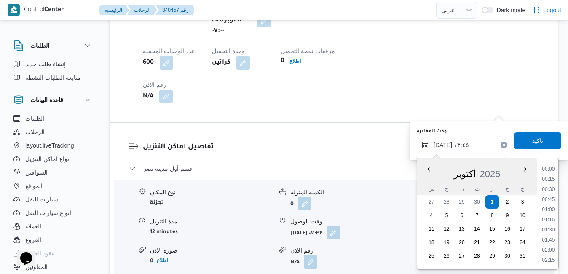
scroll to position [505, 0]
type input "٠١/١٠/٢٠٢٥ ١٣:55"
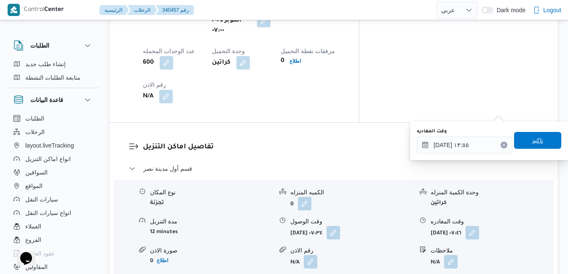
click at [522, 140] on span "تاكيد" at bounding box center [537, 140] width 47 height 17
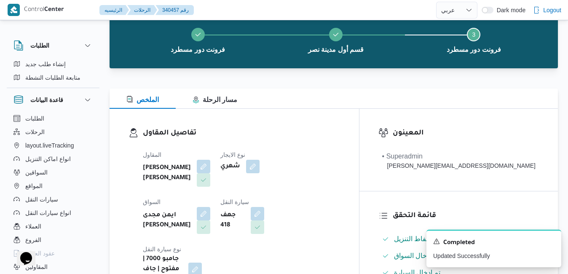
scroll to position [0, 0]
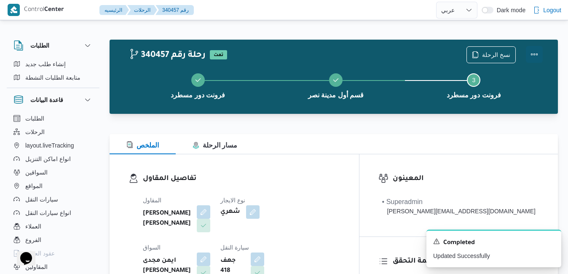
click at [532, 53] on button "Actions" at bounding box center [534, 54] width 17 height 17
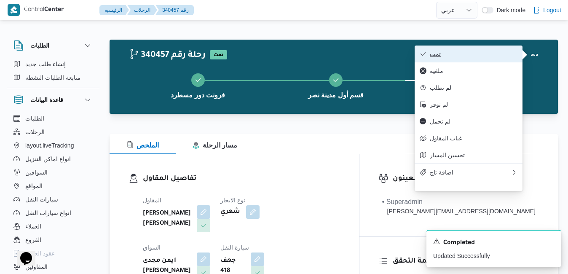
click at [500, 59] on button "تمت" at bounding box center [468, 53] width 108 height 17
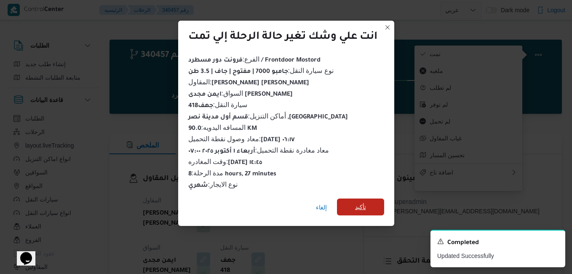
click at [371, 200] on span "تأكيد" at bounding box center [360, 206] width 47 height 17
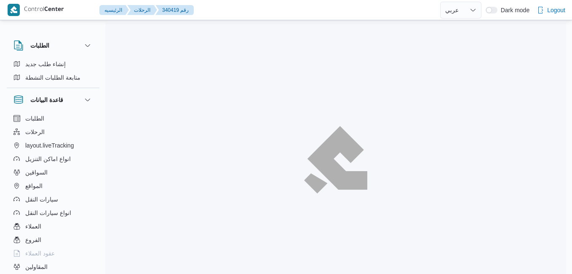
select select "ar"
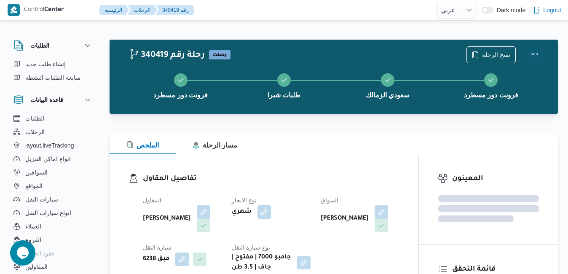
click at [532, 52] on button "Actions" at bounding box center [534, 54] width 17 height 17
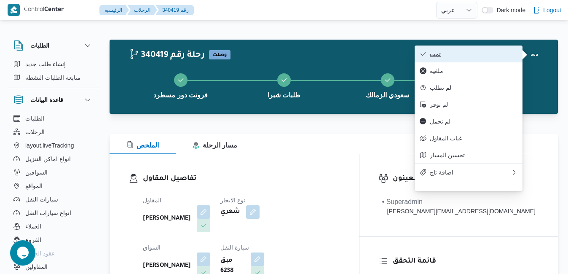
click at [478, 54] on span "تمت" at bounding box center [474, 54] width 88 height 7
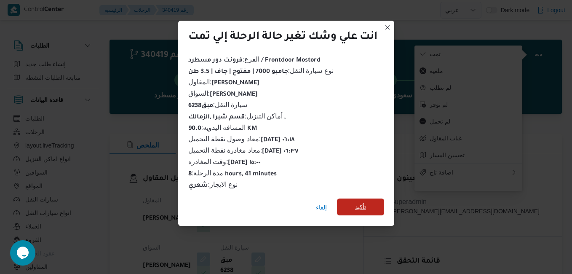
click at [366, 202] on span "تأكيد" at bounding box center [360, 207] width 11 height 10
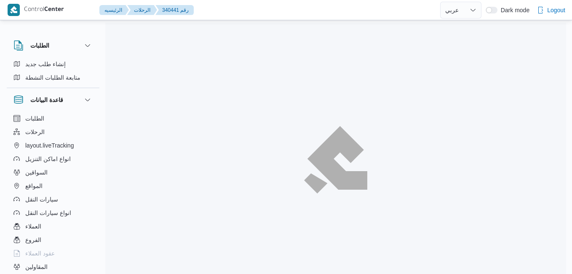
select select "ar"
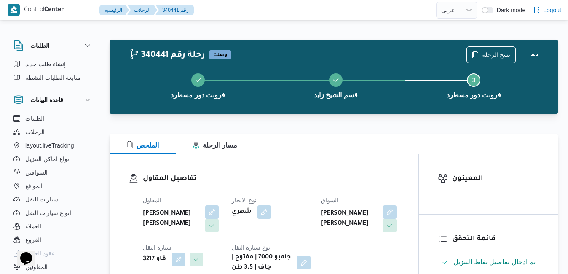
click at [326, 142] on div "الملخص مسار الرحلة" at bounding box center [334, 144] width 448 height 20
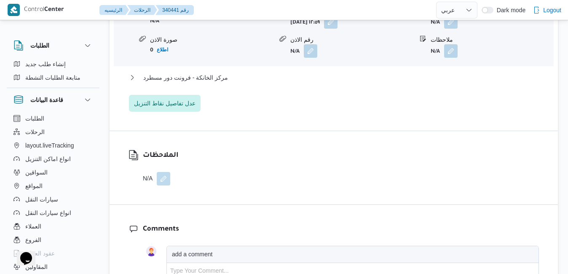
scroll to position [588, 0]
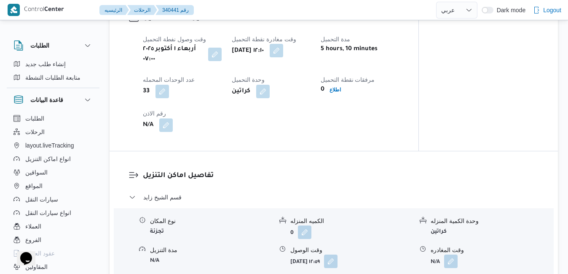
click at [283, 57] on button "button" at bounding box center [276, 50] width 13 height 13
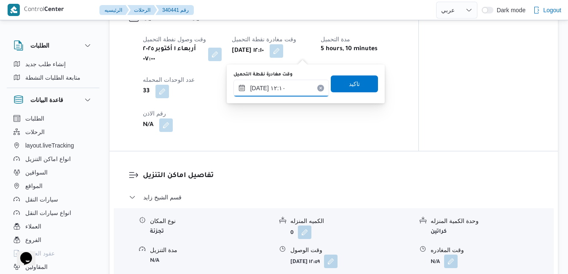
click at [278, 86] on input "٠١/١٠/٢٠٢٥ ١٢:١٠" at bounding box center [281, 88] width 96 height 17
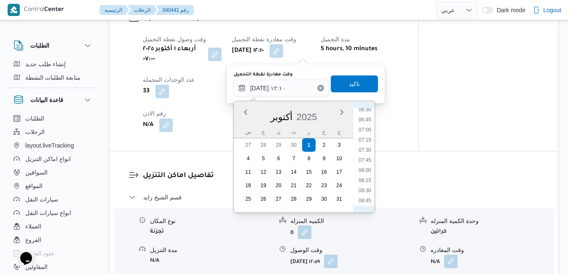
scroll to position [263, 0]
click at [366, 160] on li "07:45" at bounding box center [364, 162] width 19 height 8
type input "٠١/١٠/٢٠٢٥ ٠٧:٤٥"
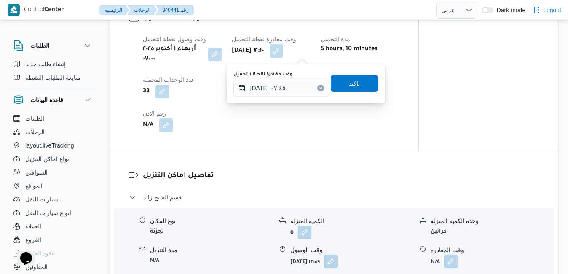
click at [363, 83] on span "تاكيد" at bounding box center [354, 83] width 47 height 17
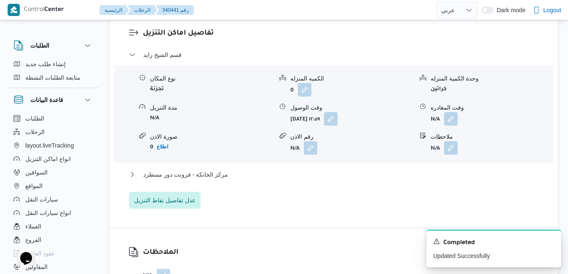
scroll to position [756, 0]
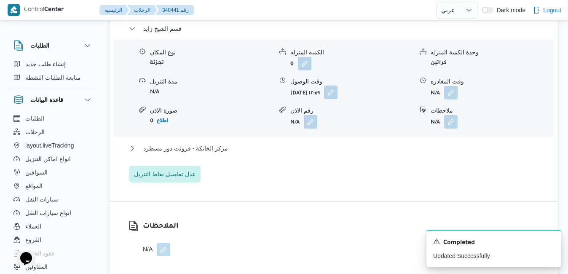
click at [337, 93] on button "button" at bounding box center [330, 92] width 13 height 13
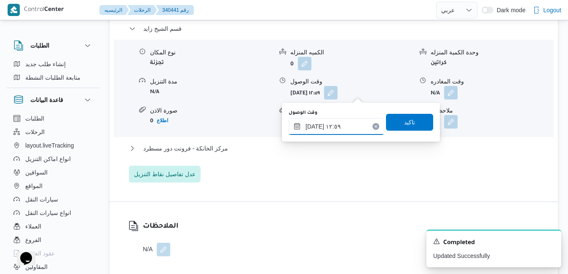
click at [334, 123] on input "٠١/١٠/٢٠٢٥ ١٢:٥٩" at bounding box center [337, 126] width 96 height 17
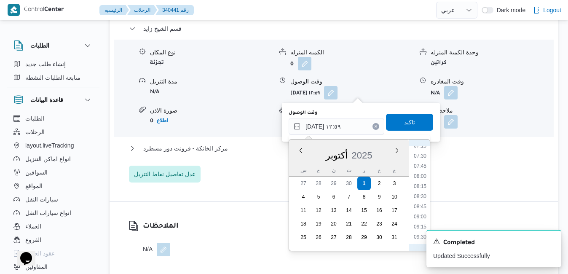
scroll to position [293, 0]
click at [417, 213] on li "08:45" at bounding box center [419, 211] width 19 height 8
type input "٠١/١٠/٢٠٢٥ ٠٨:٤٥"
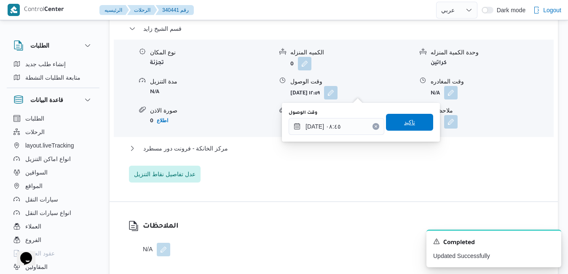
click at [405, 123] on span "تاكيد" at bounding box center [409, 122] width 11 height 10
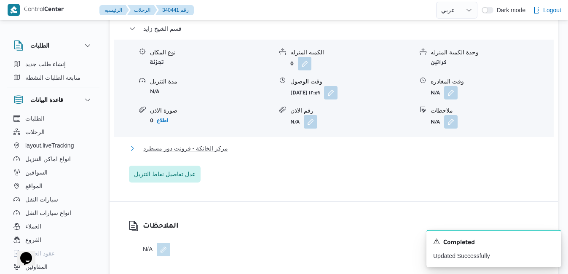
click at [373, 145] on button "مركز الخانكة - فرونت دور مسطرد" at bounding box center [334, 148] width 410 height 10
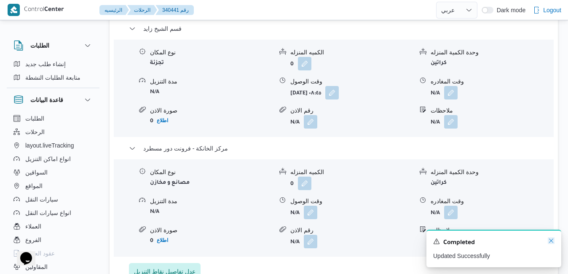
click at [553, 241] on icon "Dismiss toast" at bounding box center [551, 240] width 7 height 7
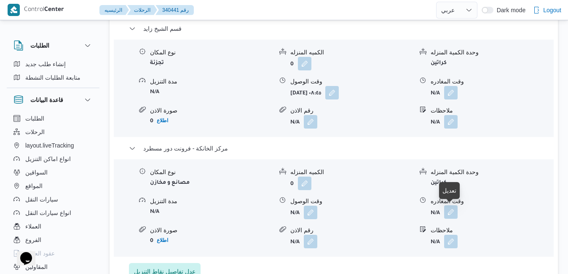
click at [451, 211] on button "button" at bounding box center [450, 211] width 13 height 13
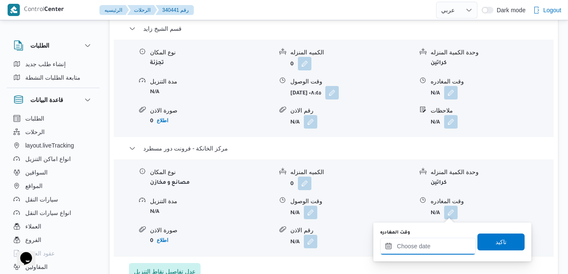
click at [426, 246] on input "وقت المغادره" at bounding box center [428, 246] width 96 height 17
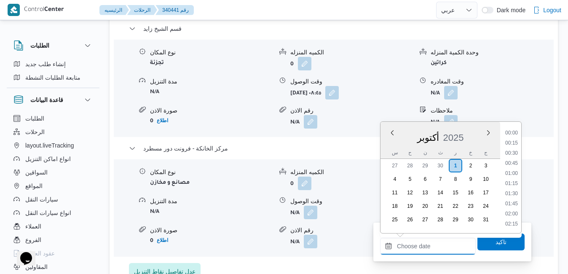
scroll to position [687, 0]
click at [389, 144] on div "[DATE]" at bounding box center [440, 135] width 120 height 21
click at [513, 136] on li "15:00" at bounding box center [511, 138] width 19 height 8
type input "[DATE] ١٥:٠٠"
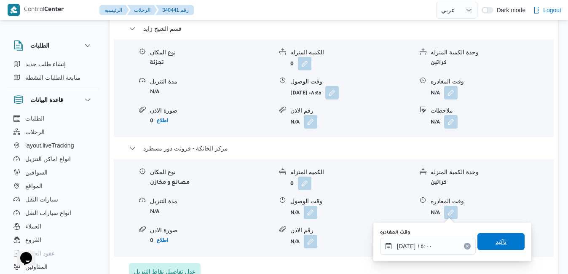
click at [480, 239] on span "تاكيد" at bounding box center [500, 241] width 47 height 17
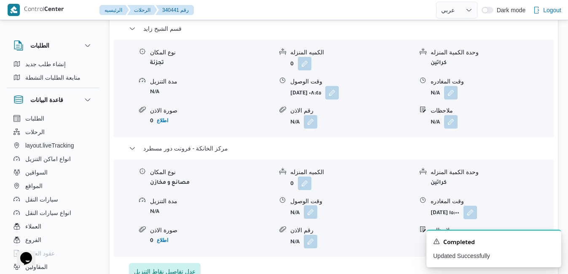
click at [310, 214] on button "button" at bounding box center [310, 211] width 13 height 13
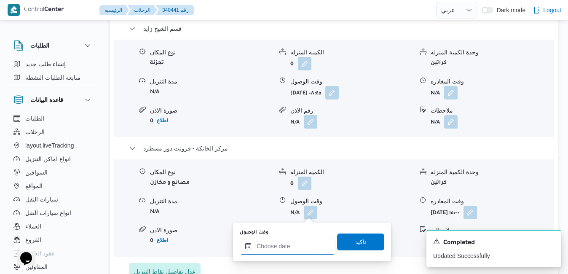
click at [292, 242] on div at bounding box center [288, 246] width 96 height 17
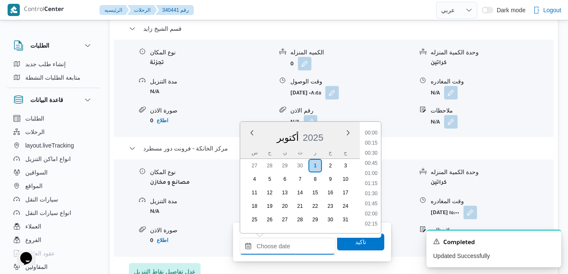
scroll to position [687, 0]
click at [250, 147] on div "س" at bounding box center [254, 153] width 13 height 12
click at [375, 131] on li "14:45" at bounding box center [370, 128] width 19 height 8
type input "[DATE] ١٤:٤٥"
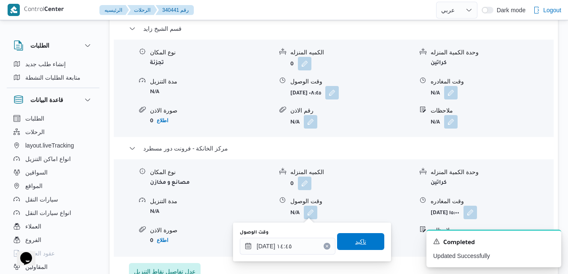
click at [355, 238] on span "تاكيد" at bounding box center [360, 241] width 11 height 10
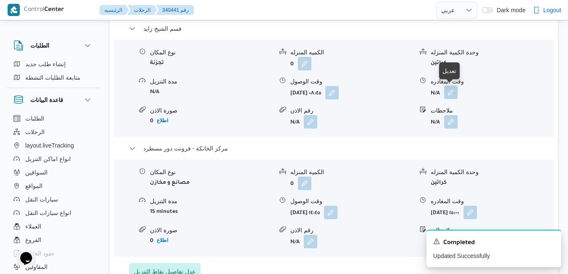
click at [452, 94] on button "button" at bounding box center [450, 92] width 13 height 13
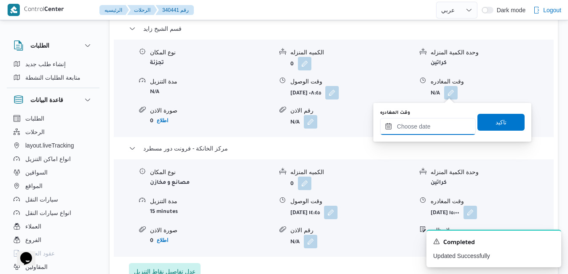
click at [435, 125] on input "وقت المغادره" at bounding box center [428, 126] width 96 height 17
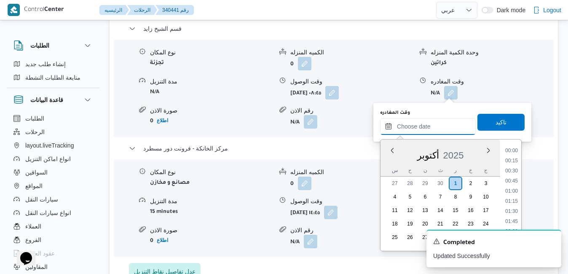
scroll to position [687, 0]
click at [388, 154] on div "[DATE]" at bounding box center [440, 153] width 120 height 21
click at [513, 189] on li "13:45" at bounding box center [511, 191] width 19 height 8
type input "٠١/١٠/٢٠٢٥ ١٣:٤٥"
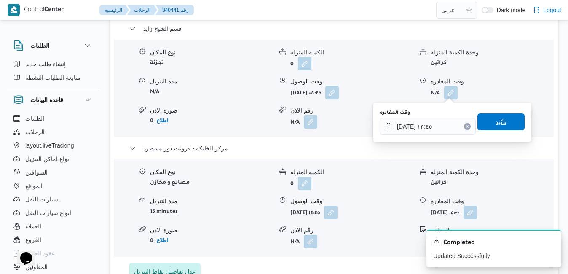
click at [506, 123] on span "تاكيد" at bounding box center [500, 121] width 47 height 17
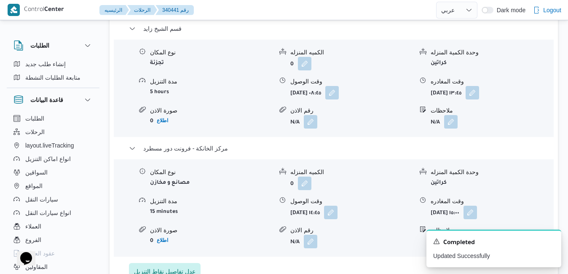
scroll to position [0, 0]
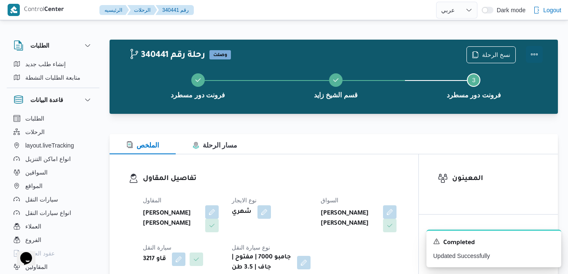
click at [536, 52] on button "Actions" at bounding box center [534, 54] width 17 height 17
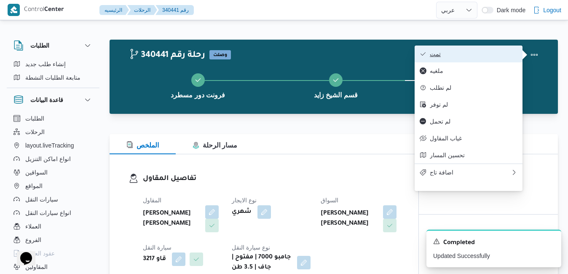
click at [483, 55] on span "تمت" at bounding box center [474, 54] width 88 height 7
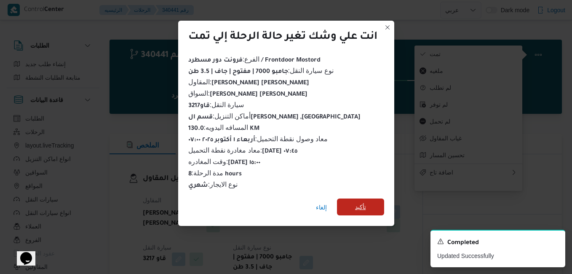
click at [361, 206] on span "تأكيد" at bounding box center [360, 207] width 11 height 10
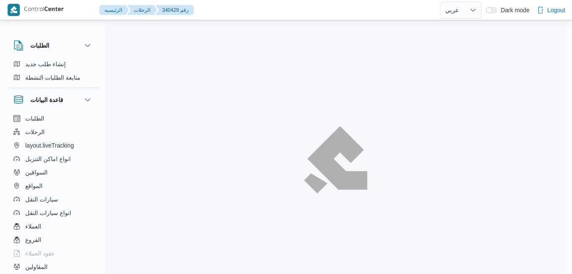
select select "ar"
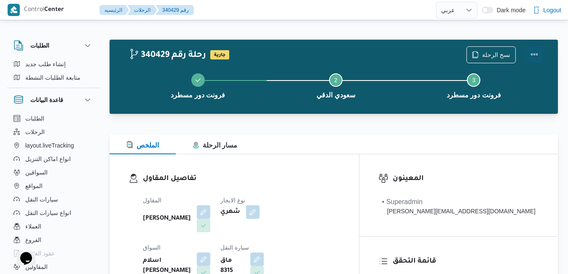
click at [536, 53] on button "Actions" at bounding box center [534, 54] width 17 height 17
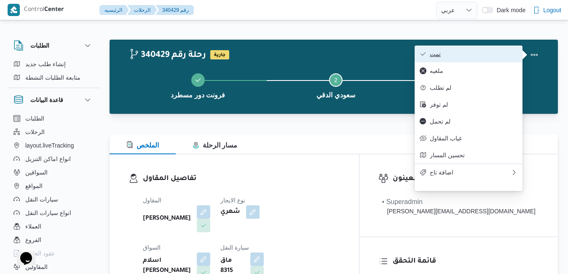
click at [509, 55] on span "تمت" at bounding box center [474, 54] width 88 height 7
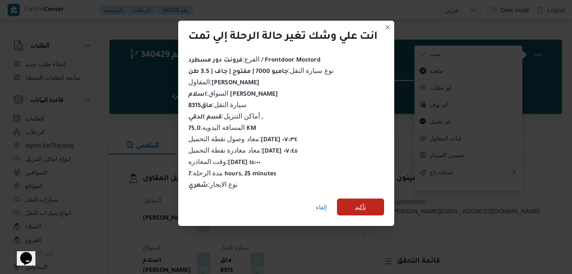
click at [370, 208] on span "تأكيد" at bounding box center [360, 206] width 47 height 17
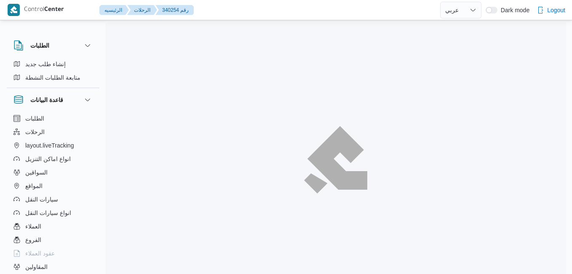
select select "ar"
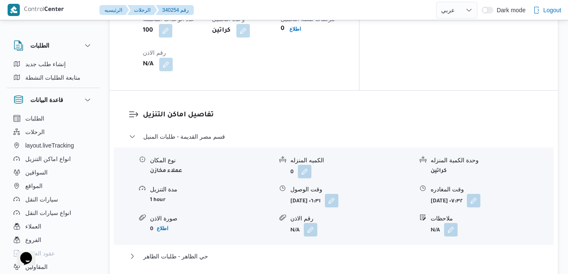
scroll to position [775, 0]
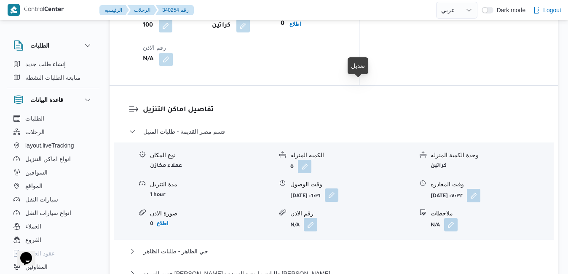
click at [338, 188] on button "button" at bounding box center [331, 194] width 13 height 13
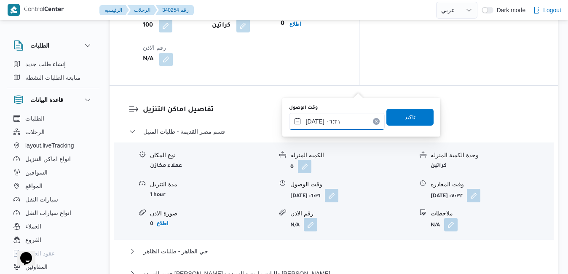
click at [330, 123] on input "[DATE] ٠٦:٣١" at bounding box center [337, 121] width 96 height 17
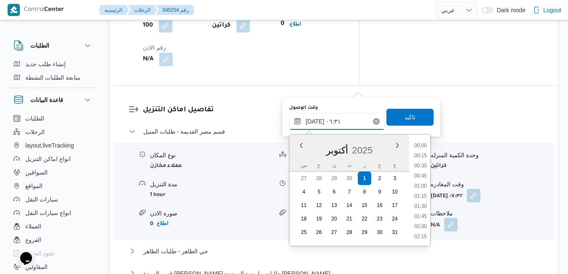
scroll to position [211, 0]
click at [423, 225] on li "07:15" at bounding box center [420, 227] width 19 height 8
type input "[DATE] ٠٧:١٥"
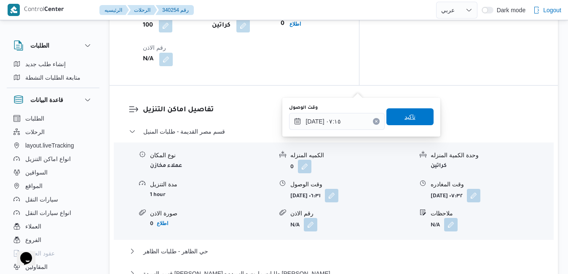
click at [405, 121] on span "تاكيد" at bounding box center [409, 117] width 11 height 10
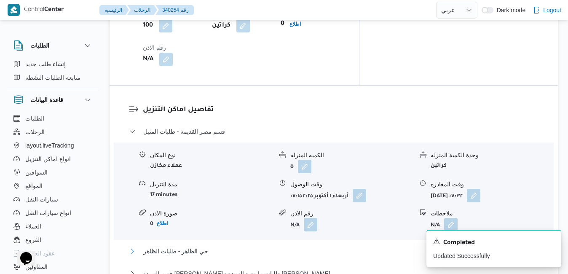
click at [405, 246] on button "حي الظاهر - طلبات الظاهر" at bounding box center [334, 251] width 410 height 10
click at [480, 188] on button "button" at bounding box center [473, 194] width 13 height 13
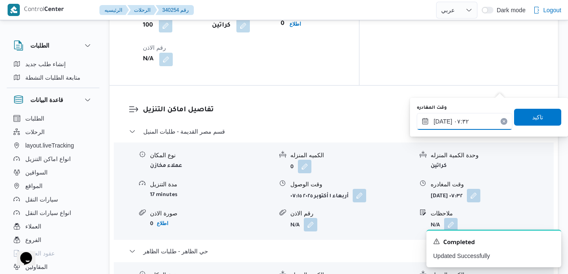
click at [456, 123] on input "٠١/١٠/٢٠٢٥ ٠٧:٣٢" at bounding box center [465, 121] width 96 height 17
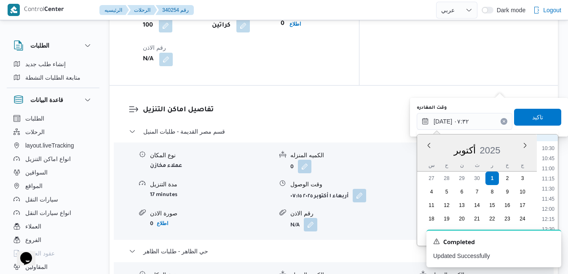
scroll to position [423, 0]
click at [549, 204] on li "12:00" at bounding box center [547, 207] width 19 height 8
type input "٠١/١٠/٢٠٢٥ ١٢:٠٠"
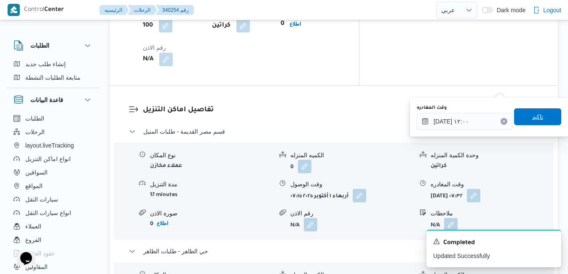
click at [532, 118] on span "تاكيد" at bounding box center [537, 117] width 11 height 10
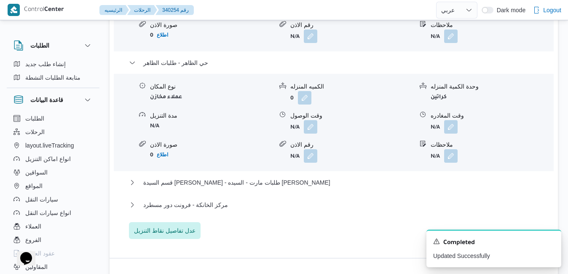
scroll to position [999, 0]
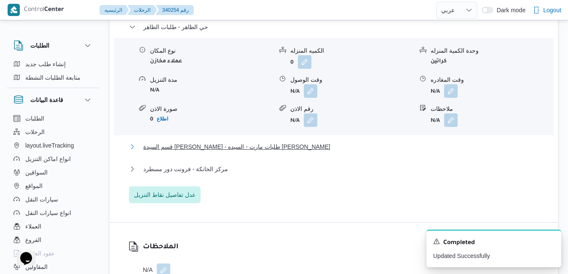
click at [374, 142] on button "قسم السيدة زينب - طلبات مارت - السيده زينب" at bounding box center [334, 147] width 410 height 10
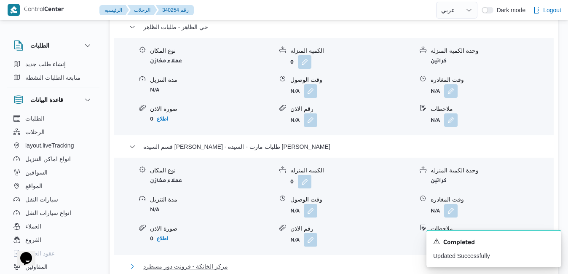
click at [301, 261] on button "مركز الخانكة - فرونت دور مسطرد" at bounding box center [334, 266] width 410 height 10
click at [551, 243] on icon "Dismiss toast" at bounding box center [551, 240] width 7 height 7
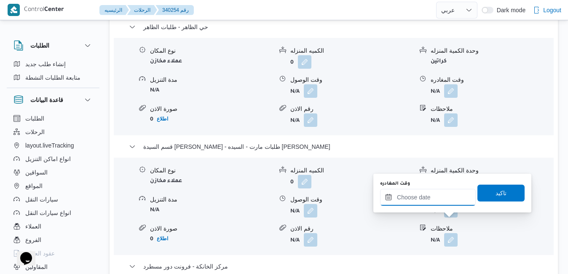
click at [428, 198] on input "وقت المغادره" at bounding box center [428, 197] width 96 height 17
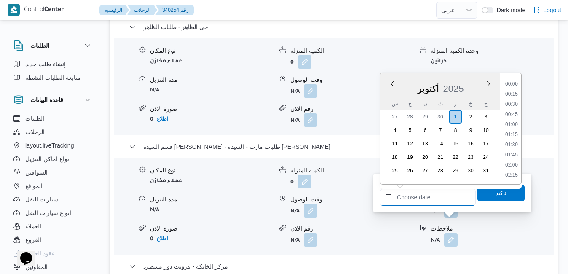
scroll to position [687, 0]
click at [390, 92] on div "[DATE]" at bounding box center [440, 86] width 120 height 21
click at [511, 91] on li "15:00" at bounding box center [511, 89] width 19 height 8
type input "[DATE] ١٥:٠٠"
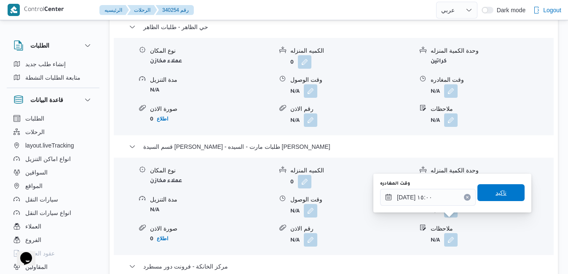
click at [507, 193] on span "تاكيد" at bounding box center [500, 192] width 47 height 17
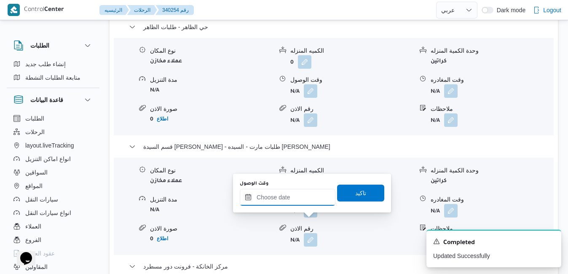
click at [305, 201] on input "وقت الوصول" at bounding box center [288, 197] width 96 height 17
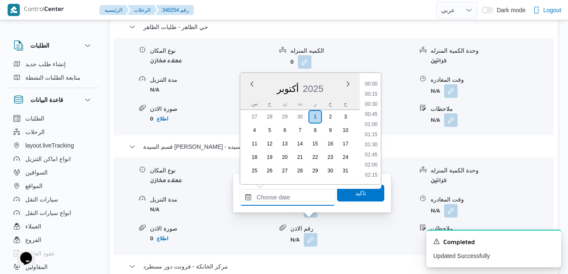
scroll to position [687, 0]
click at [244, 95] on div "[DATE]" at bounding box center [300, 86] width 120 height 21
click at [374, 165] on li "14:45" at bounding box center [370, 164] width 19 height 8
type input "[DATE] ١٤:٤٥"
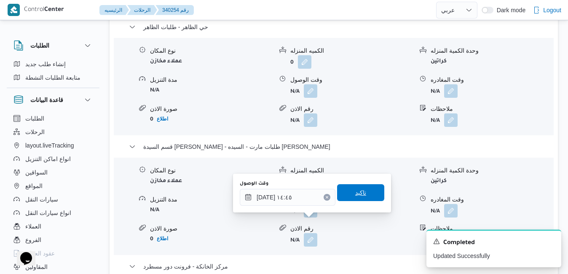
click at [359, 190] on span "تاكيد" at bounding box center [360, 192] width 11 height 10
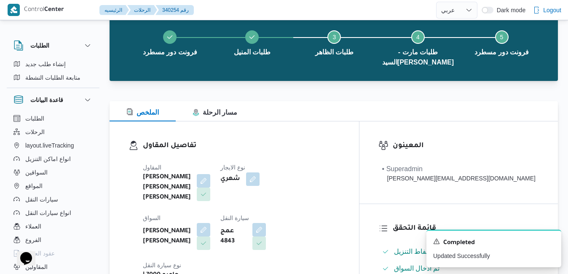
scroll to position [0, 0]
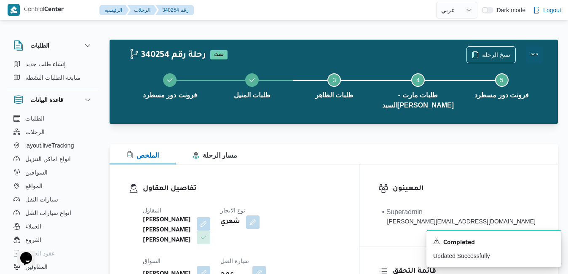
click at [536, 50] on button "Actions" at bounding box center [534, 54] width 17 height 17
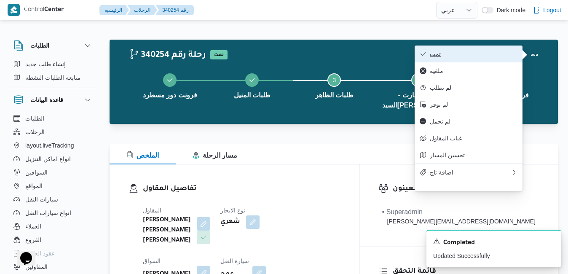
click at [511, 56] on span "تمت" at bounding box center [474, 54] width 88 height 7
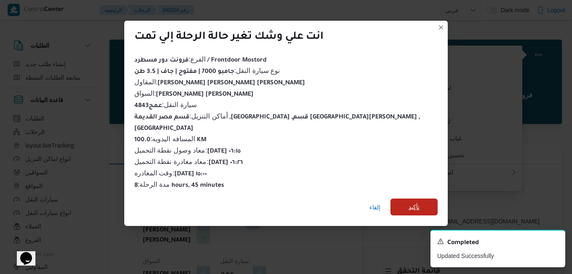
click at [390, 203] on span "تأكيد" at bounding box center [413, 206] width 47 height 17
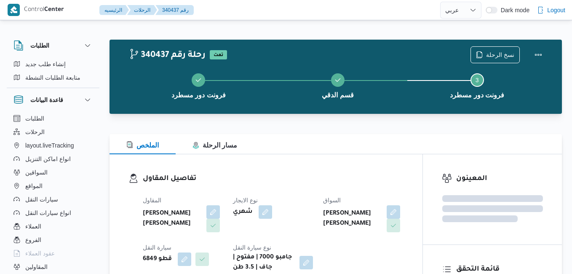
select select "ar"
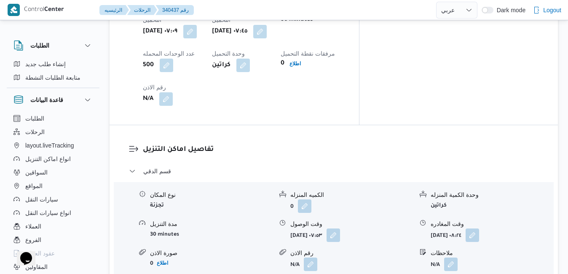
scroll to position [741, 0]
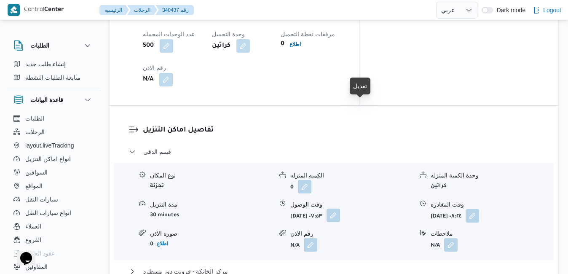
click at [340, 208] on button "button" at bounding box center [332, 214] width 13 height 13
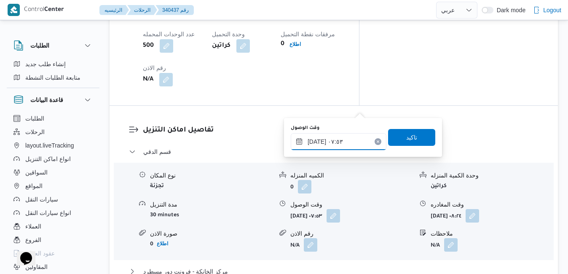
click at [335, 146] on input "[DATE] ٠٧:٥٣" at bounding box center [339, 141] width 96 height 17
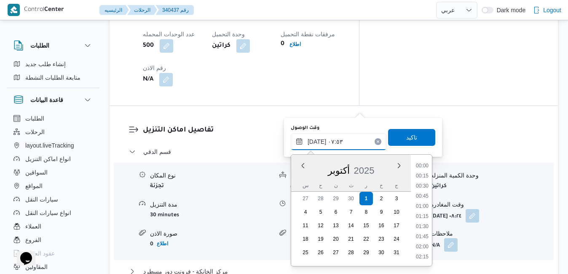
scroll to position [262, 0]
click at [422, 247] on li "08:30" at bounding box center [421, 247] width 19 height 8
type input "٠١/١٠/٢٠٢٥ ٠٨:٣٠"
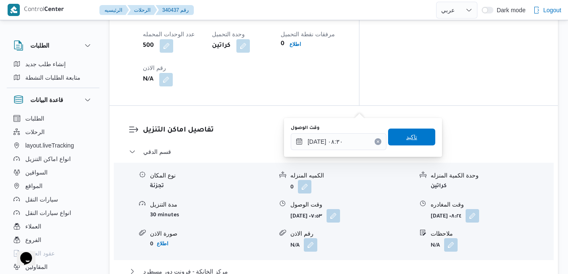
click at [415, 143] on span "تاكيد" at bounding box center [411, 136] width 47 height 17
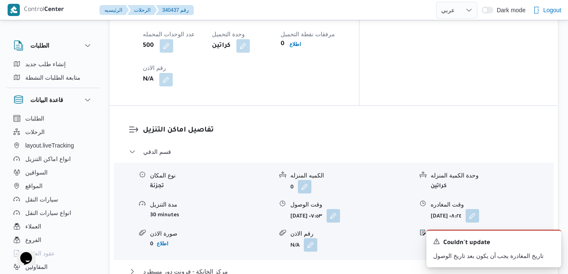
click at [374, 266] on div "مركز الخانكة - فرونت دور مسطرد" at bounding box center [334, 274] width 410 height 16
click at [389, 158] on div "قسم الدقي نوع المكان تجزئة الكميه المنزله 0 وحدة الكمية المنزله كراتين مدة التن…" at bounding box center [334, 226] width 410 height 159
click at [389, 266] on button "مركز الخانكة - فرونت دور مسطرد" at bounding box center [334, 271] width 410 height 10
click at [553, 241] on icon "Dismiss toast" at bounding box center [551, 240] width 7 height 7
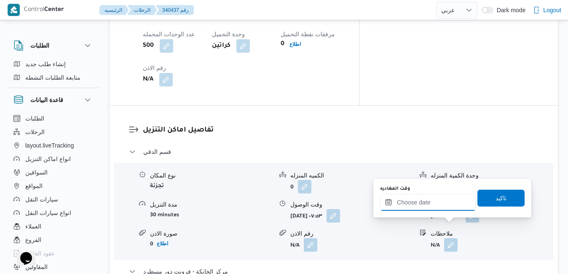
click at [435, 204] on input "وقت المغادره" at bounding box center [428, 202] width 96 height 17
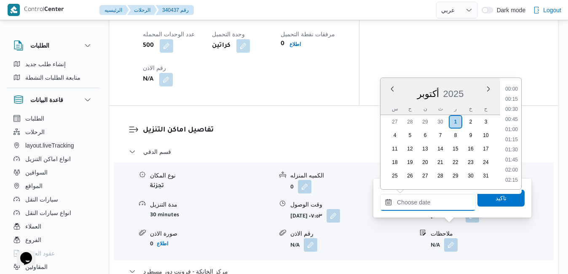
scroll to position [687, 0]
click at [385, 98] on div "أكتوبر 2025" at bounding box center [440, 91] width 120 height 21
click at [514, 88] on li "14:45" at bounding box center [511, 84] width 19 height 8
type input "٠١/١٠/٢٠٢٥ ١٤:٤٥"
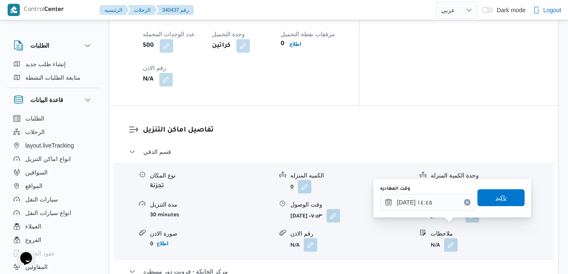
click at [495, 200] on span "تاكيد" at bounding box center [500, 197] width 11 height 10
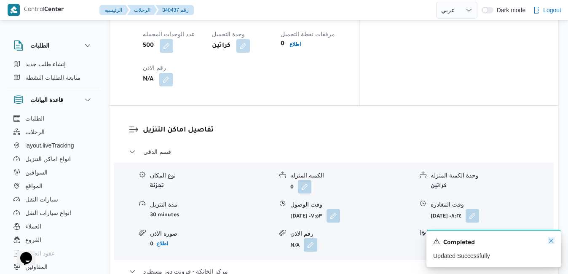
click at [550, 241] on icon "Dismiss toast" at bounding box center [551, 240] width 7 height 7
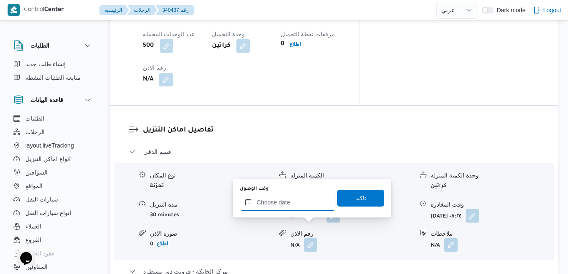
click at [304, 206] on input "وقت الوصول" at bounding box center [288, 202] width 96 height 17
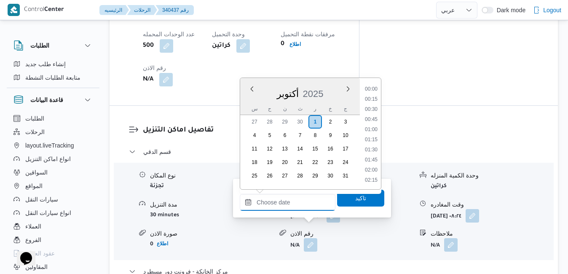
scroll to position [687, 0]
click at [253, 107] on div "س" at bounding box center [254, 109] width 13 height 12
click at [373, 158] on li "14:30" at bounding box center [370, 159] width 19 height 8
type input "٠١/١٠/٢٠٢٥ ١٤:٣٠"
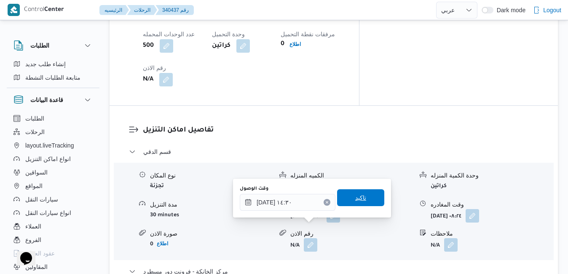
click at [359, 195] on span "تاكيد" at bounding box center [360, 197] width 11 height 10
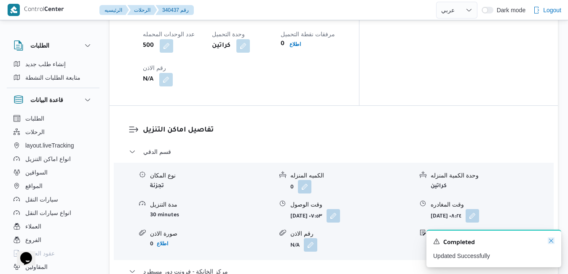
click at [550, 241] on icon "Dismiss toast" at bounding box center [551, 240] width 7 height 7
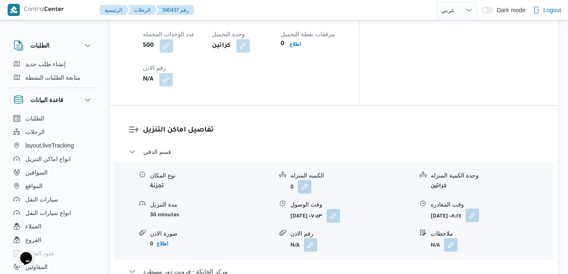
click at [479, 208] on button "button" at bounding box center [471, 214] width 13 height 13
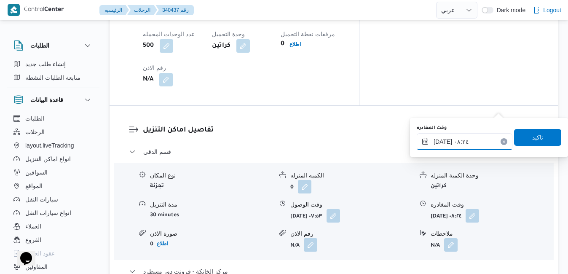
click at [486, 142] on input "٠١/١٠/٢٠٢٥ ٠٨:٢٤" at bounding box center [465, 141] width 96 height 17
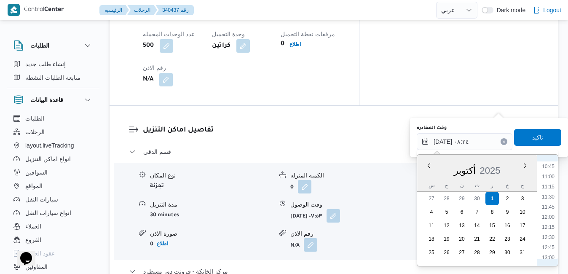
scroll to position [453, 0]
click at [548, 236] on li "13:00" at bounding box center [547, 238] width 19 height 8
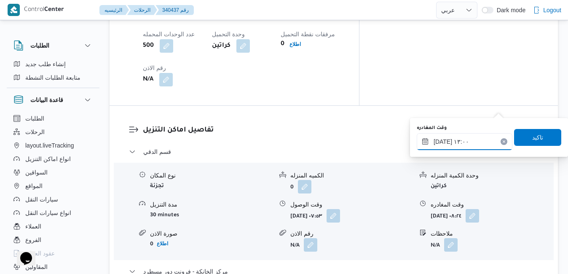
click at [444, 143] on input "٠١/١٠/٢٠٢٥ ١٣:٠٠" at bounding box center [465, 141] width 96 height 17
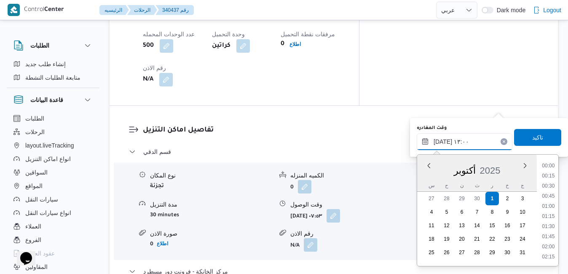
click at [444, 143] on input "٠١/١٠/٢٠٢٥ ١٣:٠٠" at bounding box center [465, 141] width 96 height 17
type input "٠١/١٠/٢٠٢٥ ١٣:50"
click at [532, 139] on span "تاكيد" at bounding box center [537, 137] width 11 height 10
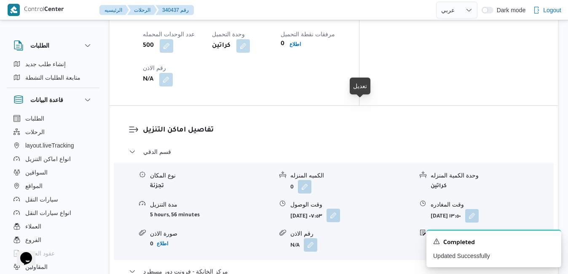
click at [340, 208] on button "button" at bounding box center [332, 214] width 13 height 13
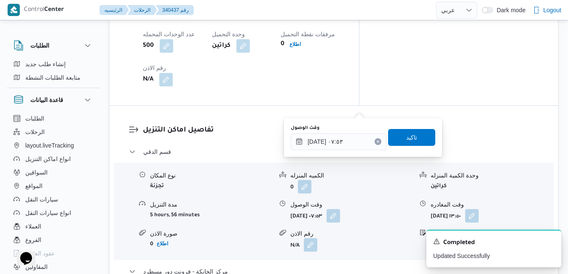
click at [374, 171] on div "الكميه المنزله" at bounding box center [351, 175] width 123 height 9
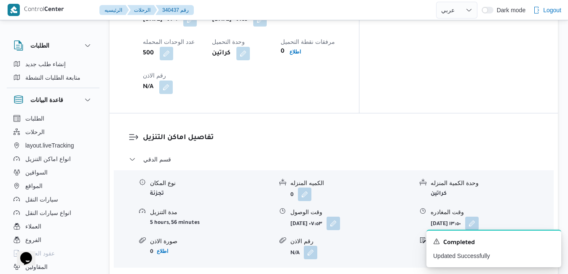
scroll to position [758, 0]
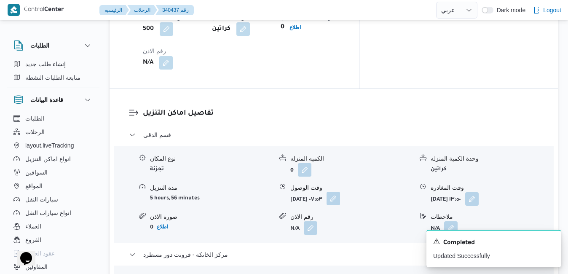
click at [340, 192] on button "button" at bounding box center [332, 198] width 13 height 13
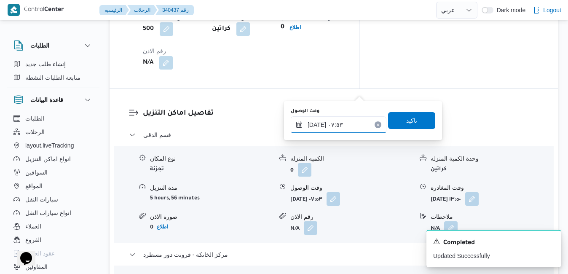
click at [339, 124] on input "٠١/١٠/٢٠٢٥ ٠٧:٥٣" at bounding box center [339, 124] width 96 height 17
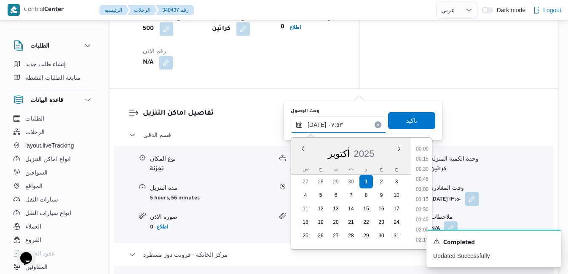
scroll to position [262, 0]
click at [421, 221] on li "08:15" at bounding box center [421, 220] width 19 height 8
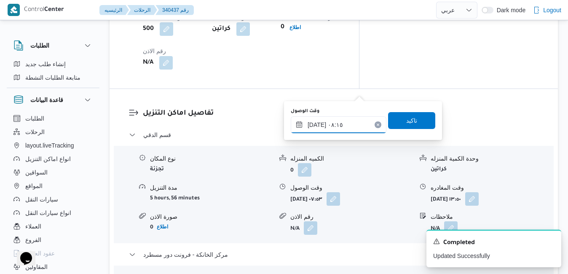
click at [315, 122] on input "٠١/١٠/٢٠٢٥ ٠٨:١٥" at bounding box center [339, 124] width 96 height 17
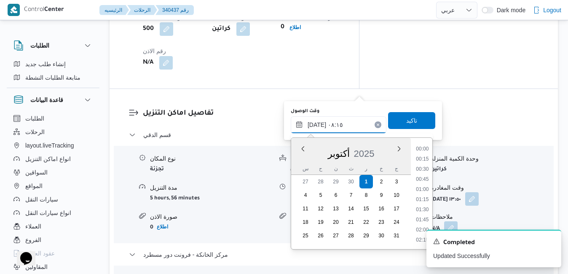
scroll to position [282, 0]
click at [418, 209] on li "08:30" at bounding box center [421, 210] width 19 height 8
type input "٠١/١٠/٢٠٢٥ ٠٨:٣٠"
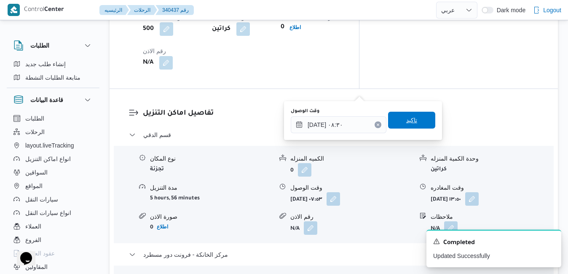
click at [406, 117] on span "تاكيد" at bounding box center [411, 120] width 11 height 10
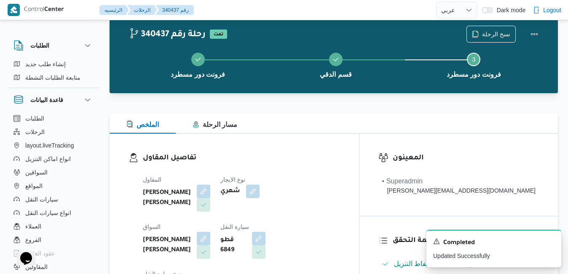
scroll to position [0, 0]
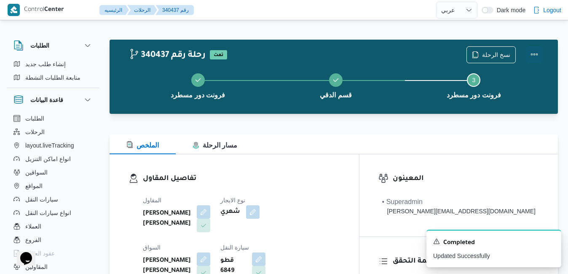
click at [532, 58] on button "Actions" at bounding box center [534, 54] width 17 height 17
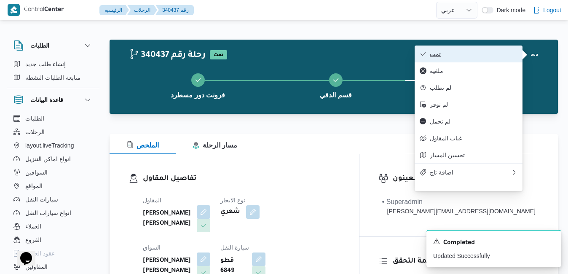
click at [491, 53] on span "تمت" at bounding box center [474, 54] width 88 height 7
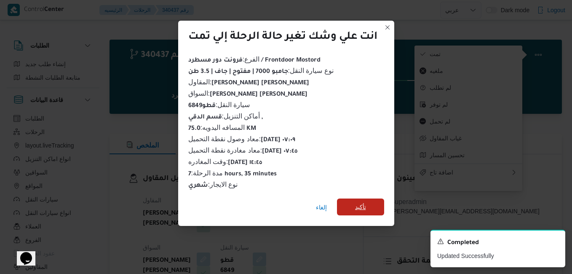
click at [354, 205] on span "تأكيد" at bounding box center [360, 206] width 47 height 17
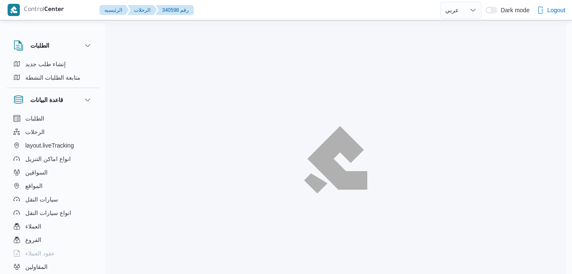
select select "ar"
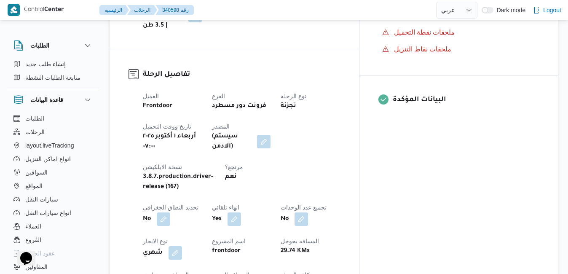
scroll to position [303, 0]
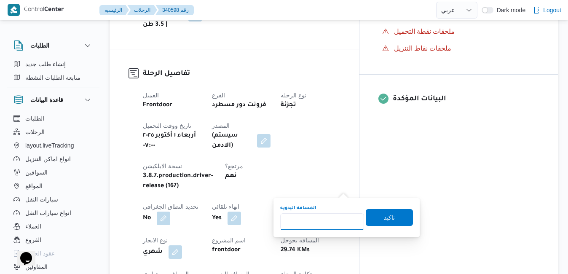
click at [331, 216] on input "المسافه اليدويه" at bounding box center [322, 221] width 84 height 17
type input "75"
click at [393, 218] on span "تاكيد" at bounding box center [389, 216] width 47 height 17
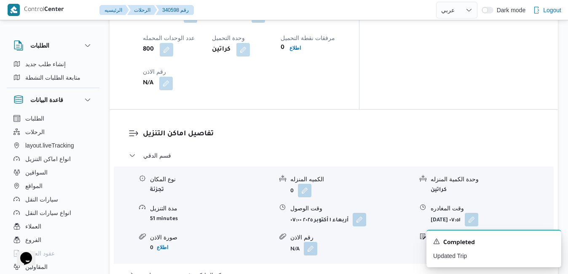
scroll to position [741, 0]
click at [360, 212] on button "button" at bounding box center [359, 218] width 13 height 13
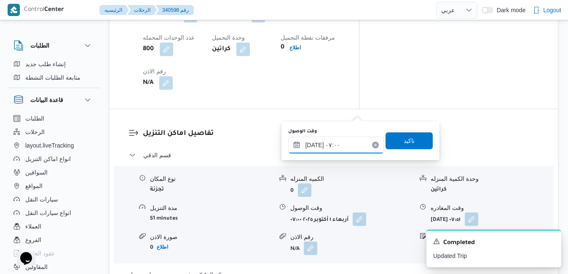
click at [321, 152] on input "[DATE] ٠٧:٠٠" at bounding box center [336, 144] width 96 height 17
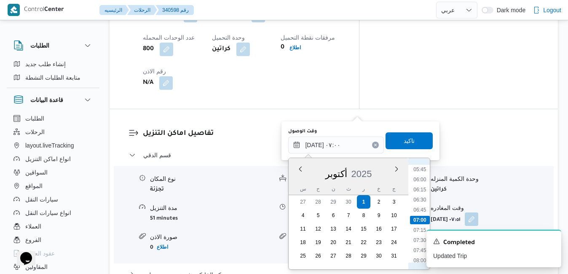
scroll to position [232, 0]
click at [422, 219] on li "07:00" at bounding box center [420, 220] width 20 height 8
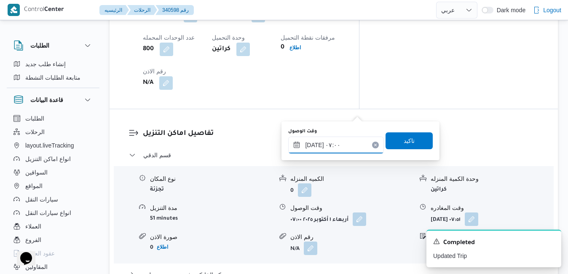
click at [316, 146] on input "[DATE] ٠٧:٠٠" at bounding box center [336, 144] width 96 height 17
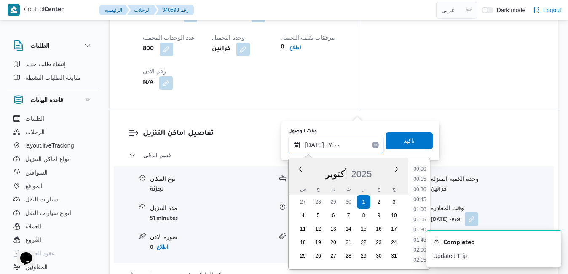
click at [316, 146] on input "[DATE] ٠٧:٠٠" at bounding box center [336, 144] width 96 height 17
type input "[DATE] ٠٧:20"
click at [404, 142] on span "تاكيد" at bounding box center [409, 140] width 11 height 10
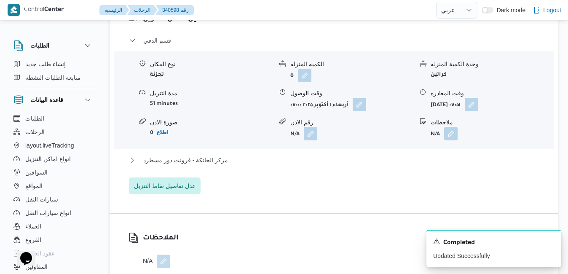
click at [318, 165] on button "مركز الخانكة - فرونت دور مسطرد" at bounding box center [334, 160] width 410 height 10
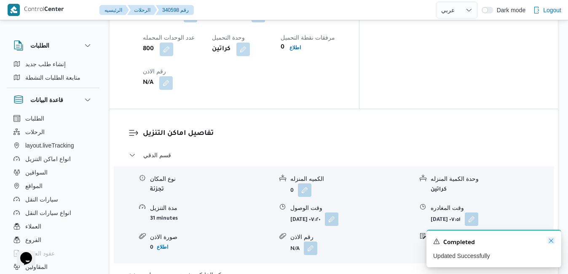
click at [550, 241] on icon "Dismiss toast" at bounding box center [551, 240] width 7 height 7
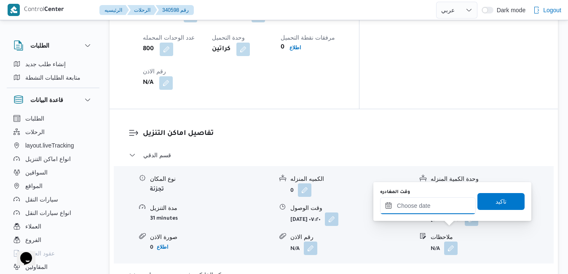
click at [433, 209] on input "وقت المغادره" at bounding box center [428, 205] width 96 height 17
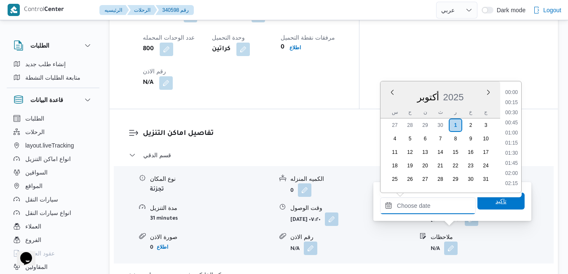
scroll to position [687, 0]
click at [382, 106] on div "[DATE]" at bounding box center [440, 95] width 120 height 21
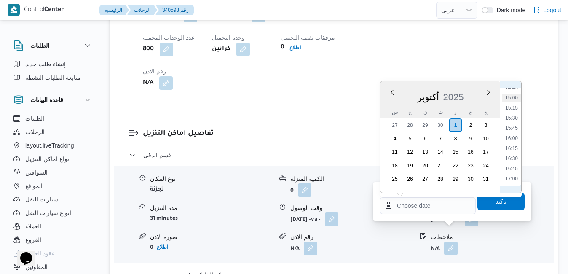
click at [514, 95] on li "15:00" at bounding box center [511, 98] width 19 height 8
type input "[DATE] ١٥:٠٠"
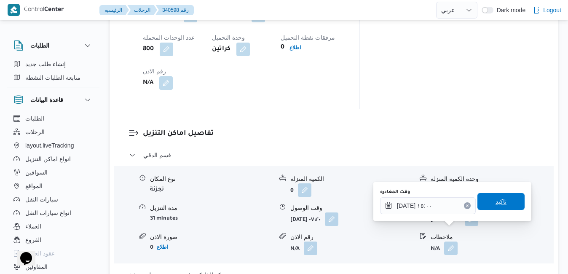
click at [495, 202] on span "تاكيد" at bounding box center [500, 201] width 11 height 10
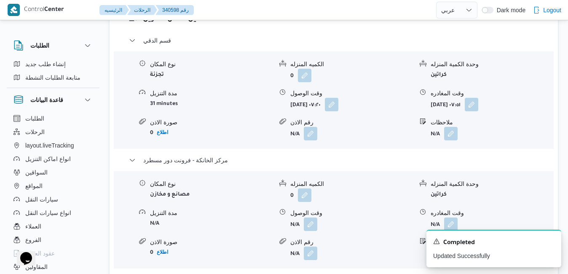
click at [302, 231] on span at bounding box center [308, 223] width 18 height 13
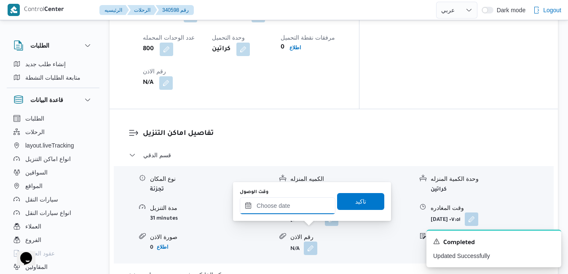
click at [307, 202] on input "وقت الوصول" at bounding box center [288, 205] width 96 height 17
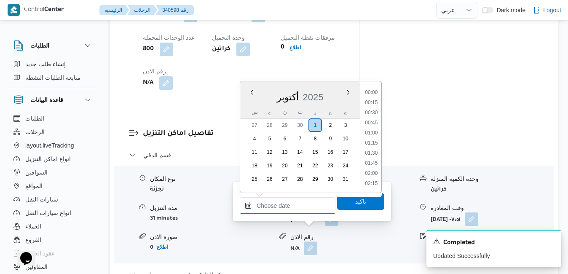
scroll to position [697, 0]
click at [381, 118] on ul "00:00 00:15 00:30 00:45 01:00 01:15 01:30 01:45 02:00 02:15 02:30 02:45 03:00 0…" at bounding box center [371, 137] width 20 height 98
click at [375, 118] on li "15:45" at bounding box center [370, 118] width 19 height 8
type input "٠١/١٠/٢٠٢٥ ١٥:٤٥"
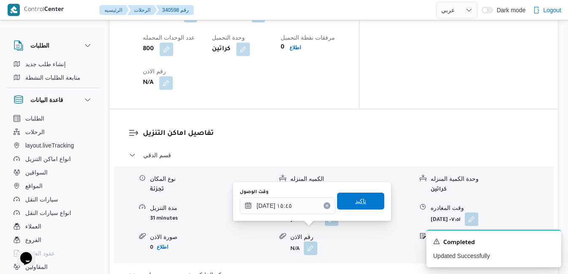
click at [356, 200] on span "تاكيد" at bounding box center [360, 201] width 11 height 10
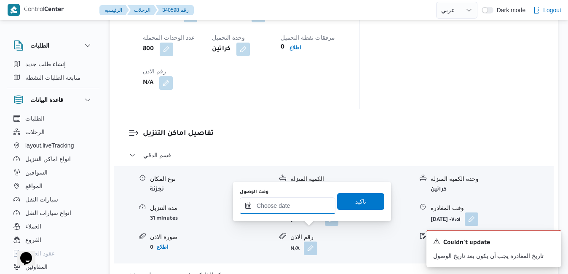
click at [304, 209] on input "وقت الوصول" at bounding box center [288, 205] width 96 height 17
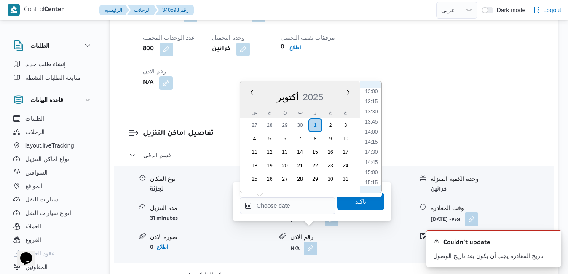
scroll to position [526, 0]
click at [374, 164] on li "14:45" at bounding box center [370, 163] width 19 height 8
type input "[DATE] ١٤:٤٥"
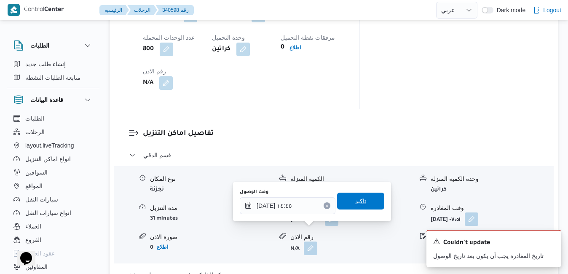
click at [360, 198] on span "تاكيد" at bounding box center [360, 200] width 47 height 17
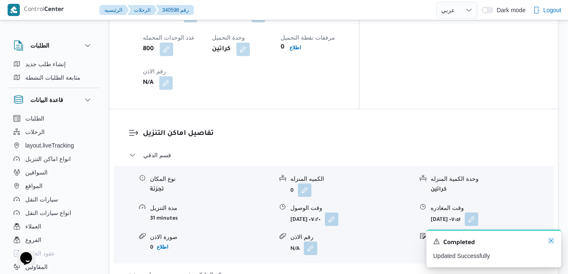
click at [551, 241] on icon "Dismiss toast" at bounding box center [551, 240] width 7 height 7
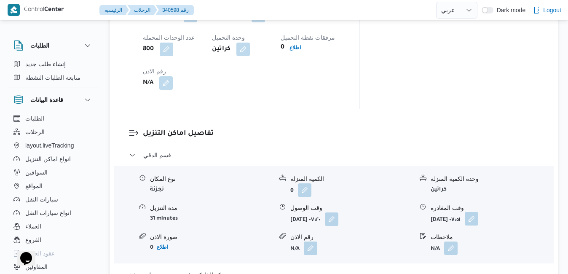
click at [478, 212] on button "button" at bounding box center [471, 218] width 13 height 13
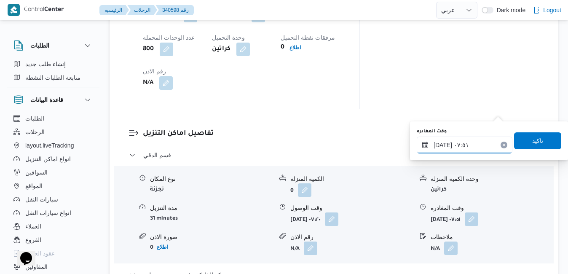
click at [469, 146] on input "٠١/١٠/٢٠٢٥ ٠٧:٥١" at bounding box center [465, 144] width 96 height 17
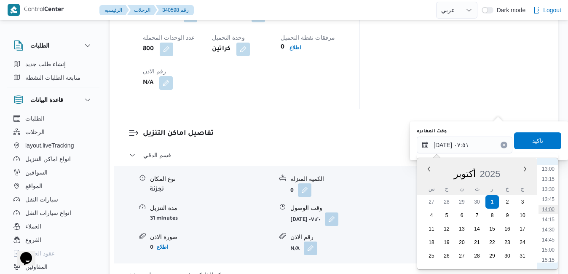
click at [549, 211] on li "14:00" at bounding box center [547, 209] width 19 height 8
type input "[DATE] ١٤:٠٠"
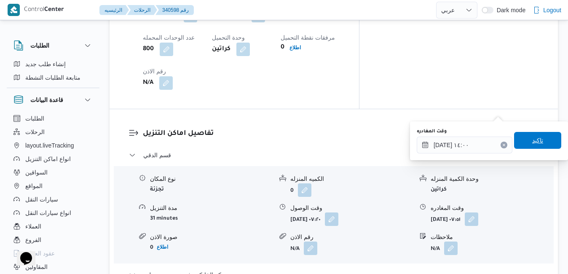
click at [532, 144] on span "تاكيد" at bounding box center [537, 140] width 11 height 10
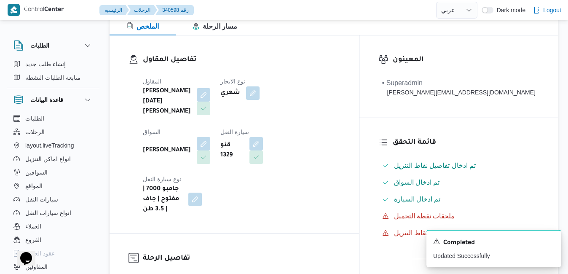
scroll to position [0, 0]
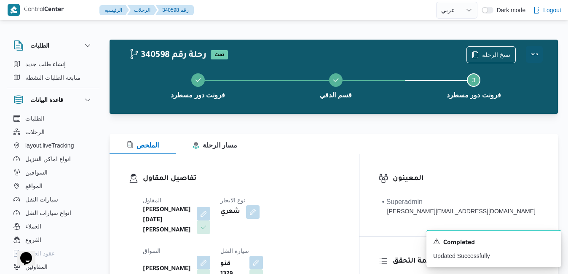
click at [533, 49] on button "Actions" at bounding box center [534, 54] width 17 height 17
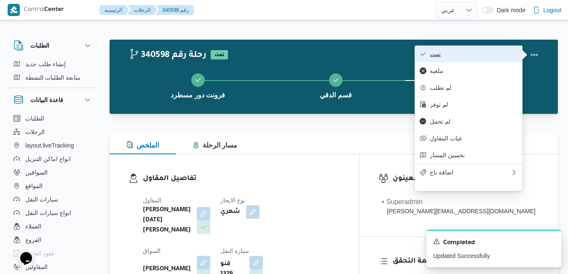
click at [504, 53] on span "تمت" at bounding box center [474, 54] width 88 height 7
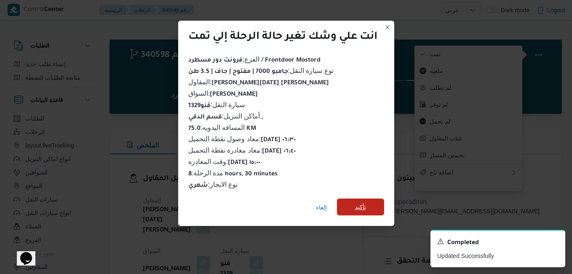
click at [362, 203] on span "تأكيد" at bounding box center [360, 207] width 11 height 10
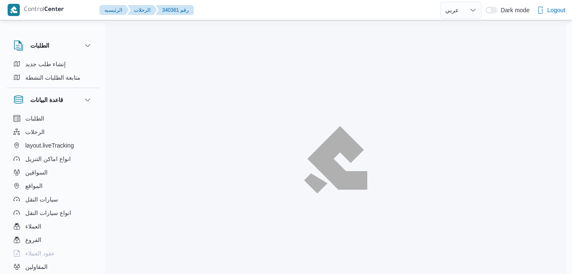
select select "ar"
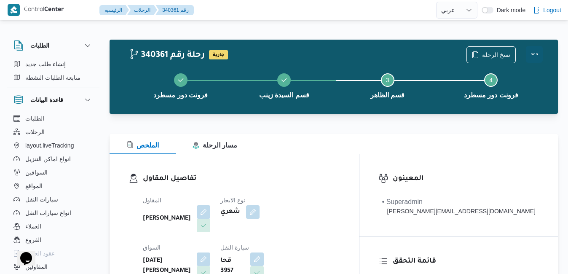
click at [530, 51] on button "Actions" at bounding box center [534, 54] width 17 height 17
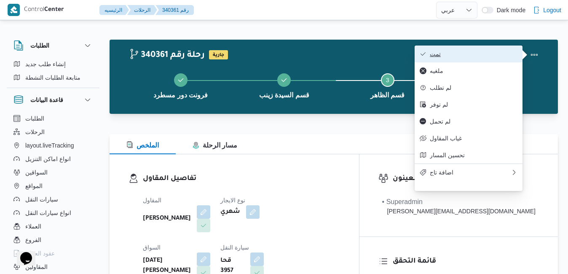
click at [502, 51] on span "تمت" at bounding box center [474, 54] width 88 height 7
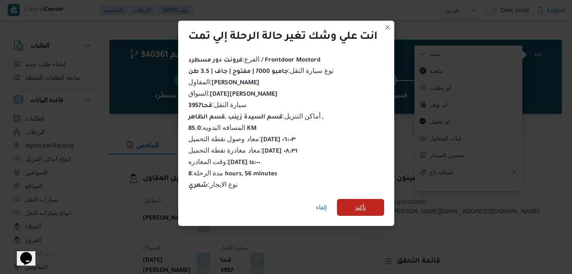
click at [362, 203] on span "تأكيد" at bounding box center [360, 207] width 11 height 10
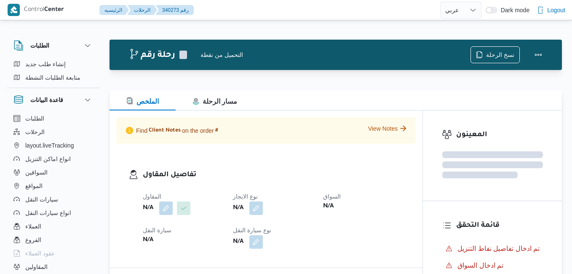
select select "ar"
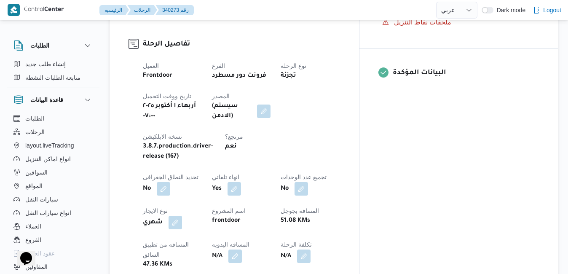
scroll to position [354, 0]
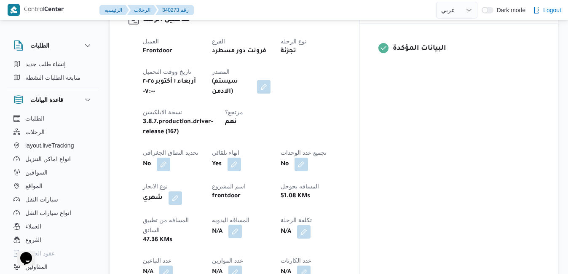
click at [242, 225] on button "button" at bounding box center [234, 231] width 13 height 13
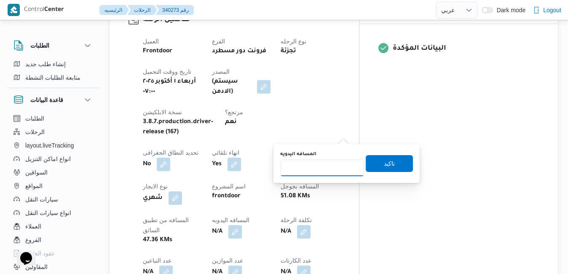
click at [328, 170] on input "المسافه اليدويه" at bounding box center [322, 167] width 84 height 17
type input "120"
click at [388, 163] on span "تاكيد" at bounding box center [389, 163] width 47 height 17
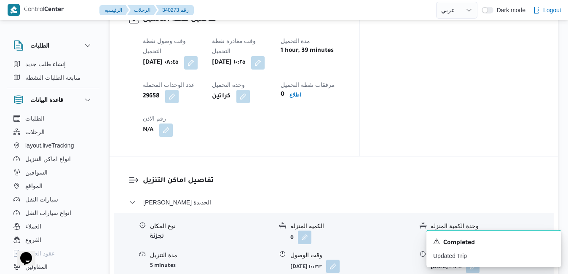
scroll to position [708, 0]
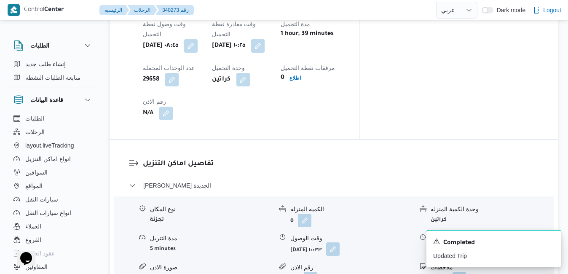
click at [339, 242] on button "button" at bounding box center [332, 248] width 13 height 13
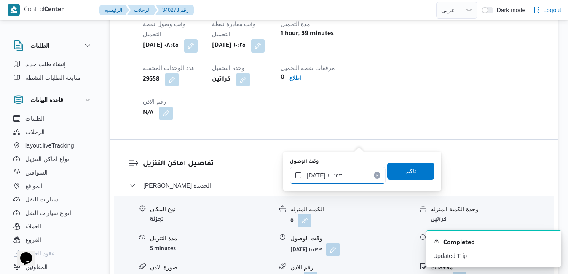
click at [333, 176] on input "٠١/١٠/٢٠٢٥ ١٠:٣٣" at bounding box center [338, 175] width 96 height 17
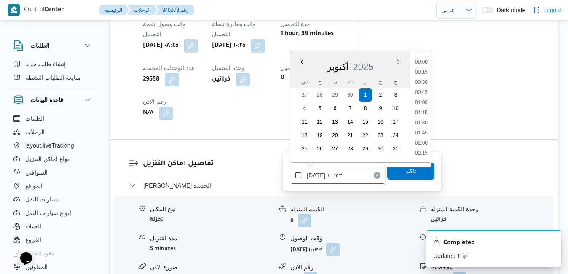
scroll to position [373, 0]
click at [422, 134] on li "11:00" at bounding box center [421, 133] width 19 height 8
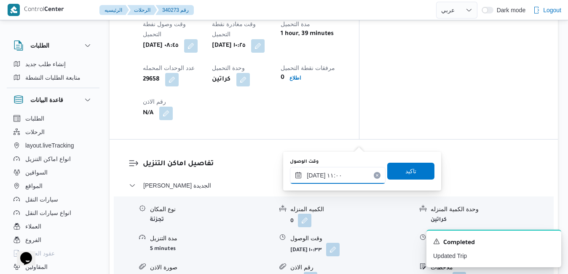
click at [314, 173] on input "٠١/١٠/٢٠٢٥ ١١:٠٠" at bounding box center [338, 175] width 96 height 17
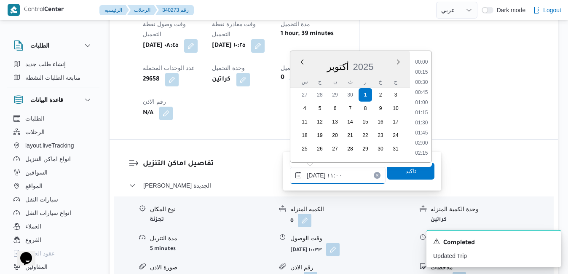
scroll to position [393, 0]
type input "٠١/١٠/٢٠٢٥ ١١:10"
click at [389, 175] on span "تاكيد" at bounding box center [410, 170] width 47 height 17
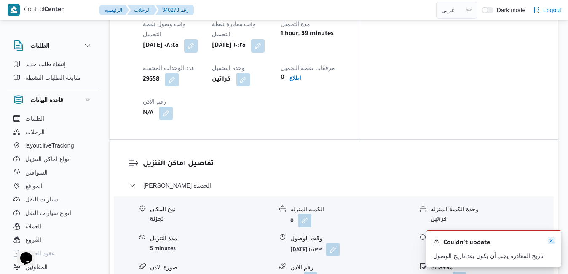
click at [553, 239] on icon "Dismiss toast" at bounding box center [551, 240] width 7 height 7
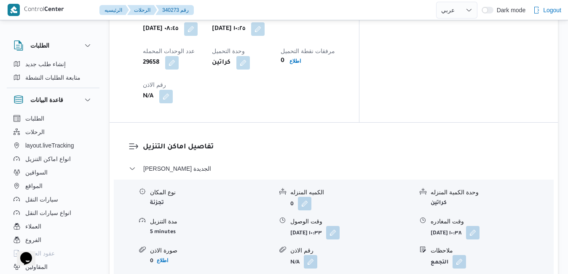
scroll to position [741, 0]
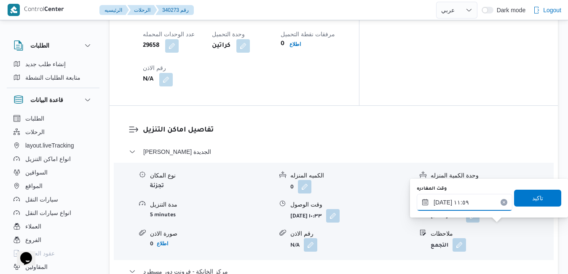
click at [468, 198] on input "٠١/١٠/٢٠٢٥ ١١:٥٩" at bounding box center [465, 202] width 96 height 17
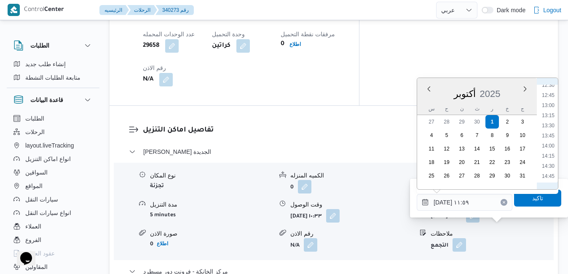
scroll to position [595, 0]
click at [550, 100] on li "15:00" at bounding box center [547, 100] width 19 height 8
type input "[DATE] ١٥:٠٠"
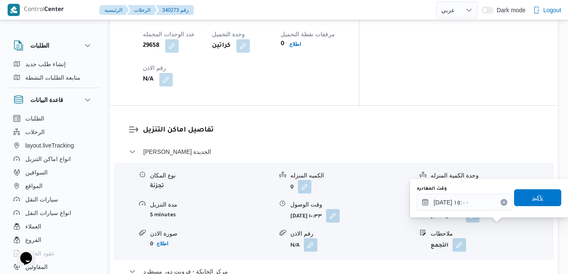
click at [532, 197] on span "تاكيد" at bounding box center [537, 197] width 11 height 10
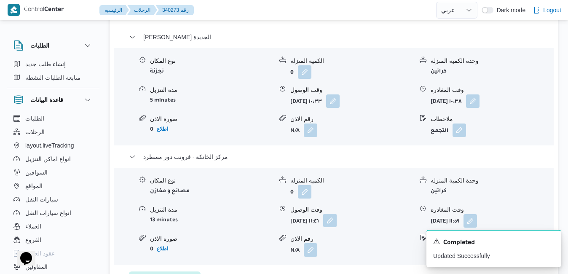
click at [337, 225] on button "button" at bounding box center [329, 220] width 13 height 13
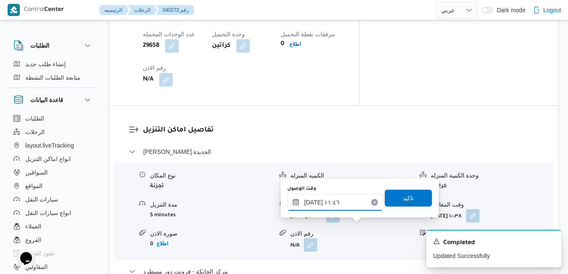
click at [344, 202] on input "٠١/١٠/٢٠٢٥ ١١:٤٦" at bounding box center [335, 202] width 96 height 17
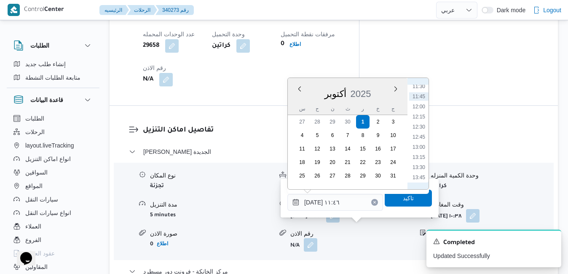
scroll to position [509, 0]
click at [420, 174] on li "14:45" at bounding box center [418, 176] width 19 height 8
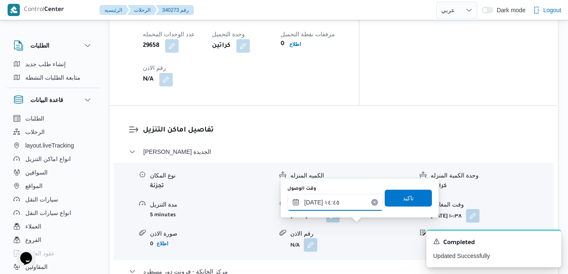
type input "[DATE] ١٤:٤٥"
click at [406, 198] on span "تاكيد" at bounding box center [408, 197] width 11 height 10
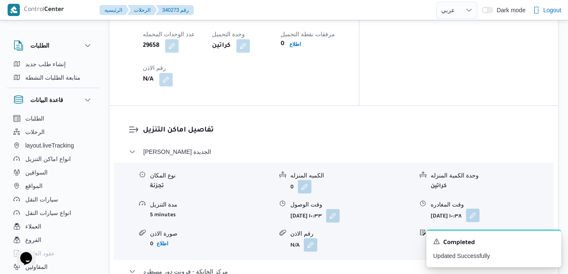
click at [479, 208] on button "button" at bounding box center [472, 214] width 13 height 13
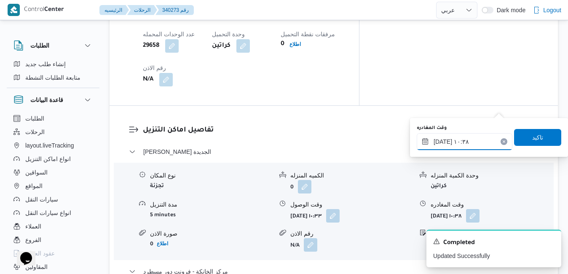
click at [466, 136] on input "٠١/١٠/٢٠٢٥ ١٠:٣٨" at bounding box center [465, 141] width 96 height 17
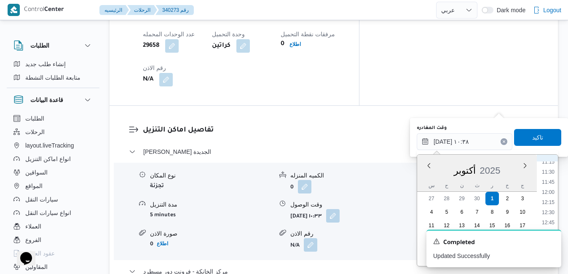
scroll to position [544, 0]
click at [548, 188] on li "14:00" at bounding box center [547, 187] width 19 height 8
type input "٠١/١٠/٢٠٢٥ ١٤:٠٠"
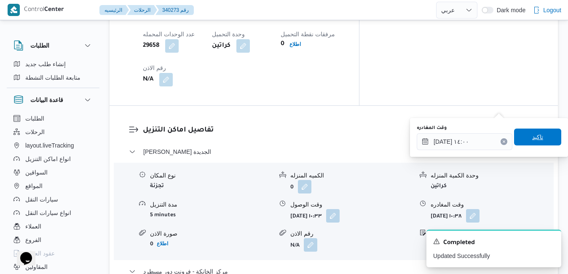
click at [537, 139] on span "تاكيد" at bounding box center [537, 136] width 47 height 17
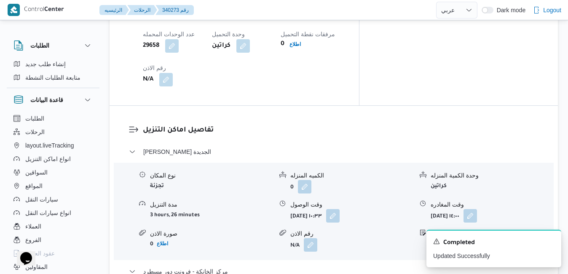
scroll to position [0, 0]
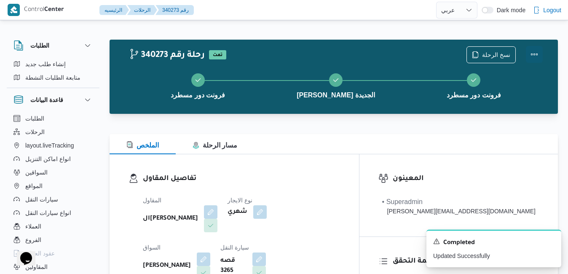
click at [527, 60] on button "Actions" at bounding box center [534, 54] width 17 height 17
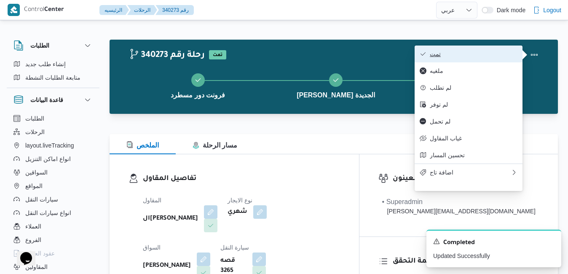
click at [476, 57] on span "تمت" at bounding box center [474, 54] width 88 height 7
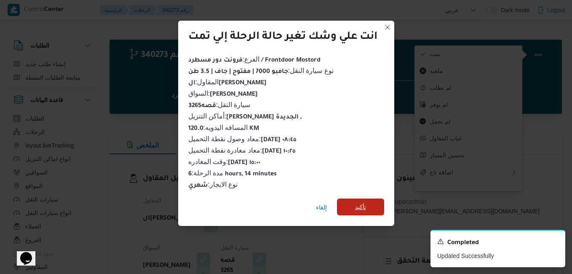
click at [353, 199] on span "تأكيد" at bounding box center [360, 206] width 47 height 17
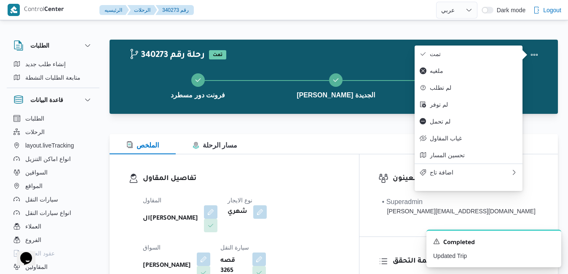
click at [325, 161] on div "تفاصيل المقاول المقاول الهامي محمد خالد علي نوع الايجار شهري السواق هاني سيد مح…" at bounding box center [234, 251] width 249 height 195
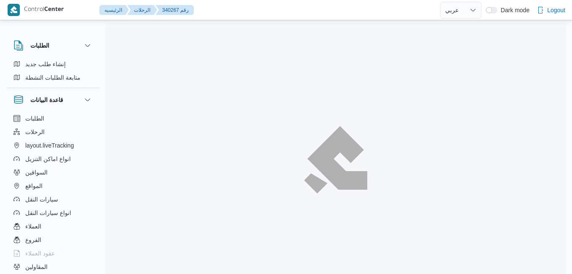
select select "ar"
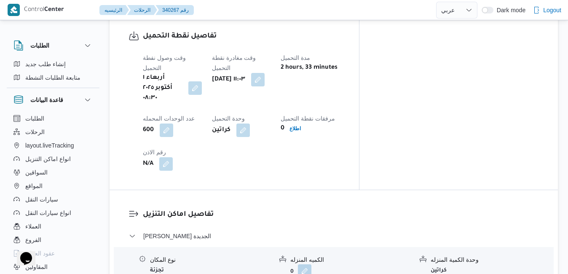
scroll to position [691, 0]
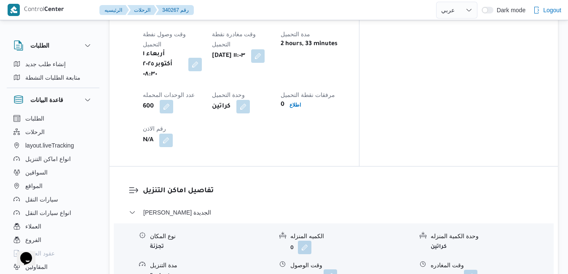
scroll to position [714, 0]
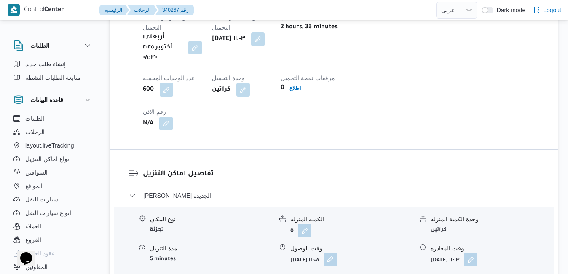
click at [337, 252] on button "button" at bounding box center [329, 258] width 13 height 13
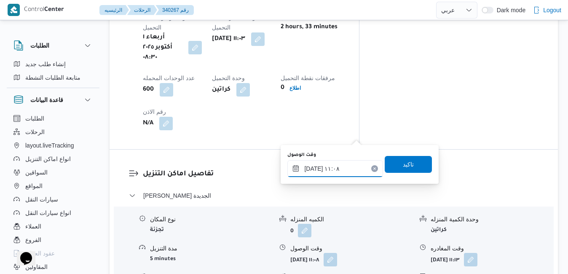
click at [320, 172] on input "٠١/١٠/٢٠٢٥ ١١:٠٨" at bounding box center [335, 168] width 96 height 17
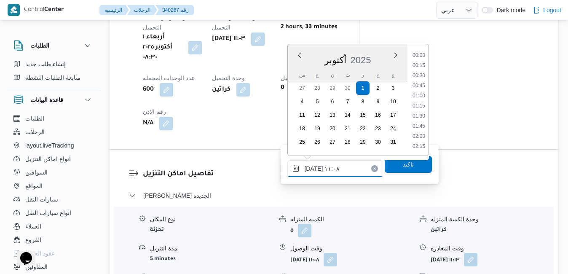
scroll to position [393, 0]
click at [421, 139] on li "11:45" at bounding box center [418, 137] width 19 height 8
type input "٠١/١٠/٢٠٢٥ ١١:٤٥"
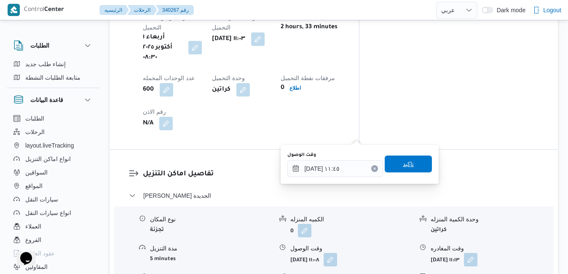
click at [407, 167] on span "تاكيد" at bounding box center [408, 163] width 47 height 17
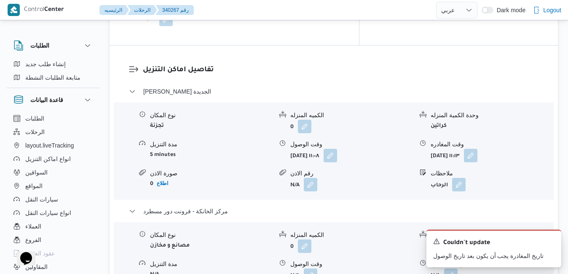
scroll to position [832, 0]
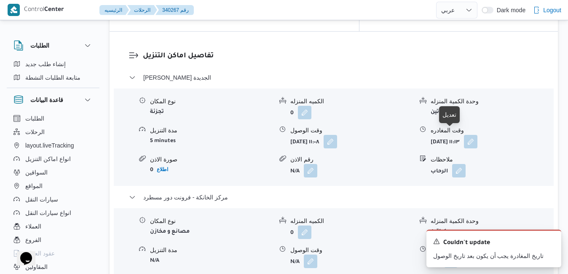
click at [450, 254] on button "button" at bounding box center [450, 260] width 13 height 13
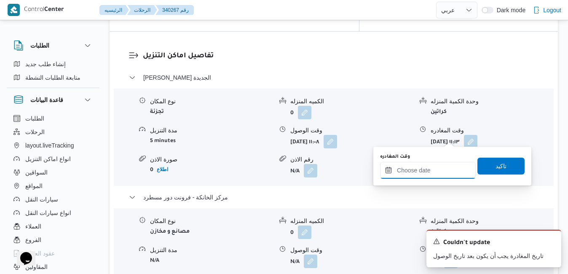
click at [419, 167] on input "وقت المغادره" at bounding box center [428, 170] width 96 height 17
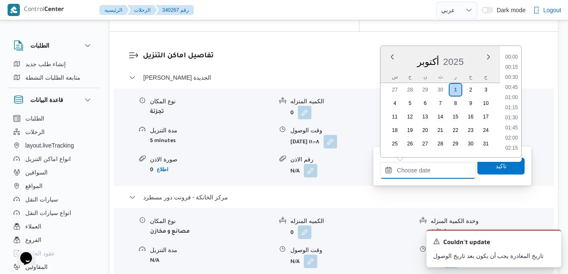
scroll to position [697, 0]
click at [385, 72] on div "س ح ن ث ر خ ج" at bounding box center [440, 77] width 120 height 12
click at [511, 96] on li "15:00" at bounding box center [511, 95] width 19 height 8
type input "[DATE] ١٥:٠٠"
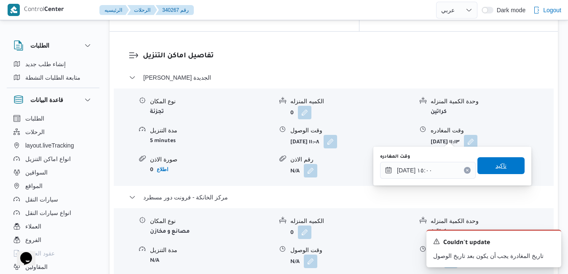
click at [486, 165] on span "تاكيد" at bounding box center [500, 165] width 47 height 17
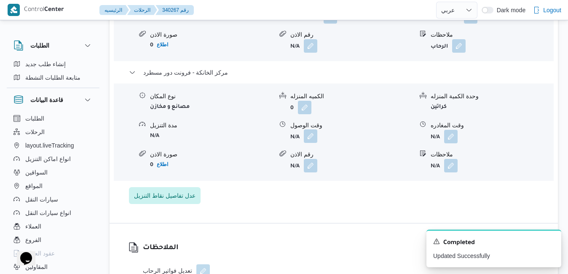
click at [312, 136] on button "button" at bounding box center [310, 135] width 13 height 13
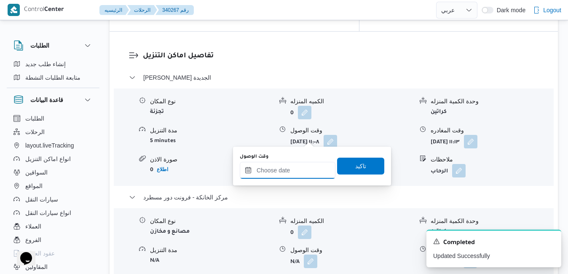
click at [295, 176] on input "وقت الوصول" at bounding box center [288, 170] width 96 height 17
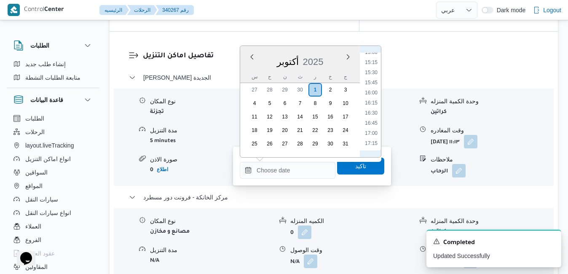
scroll to position [526, 0]
click at [372, 128] on li "14:45" at bounding box center [370, 127] width 19 height 8
type input "[DATE] ١٤:٤٥"
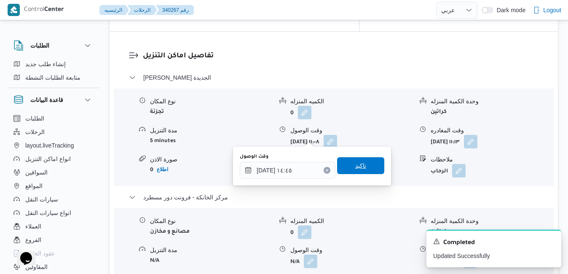
click at [362, 166] on span "تاكيد" at bounding box center [360, 165] width 47 height 17
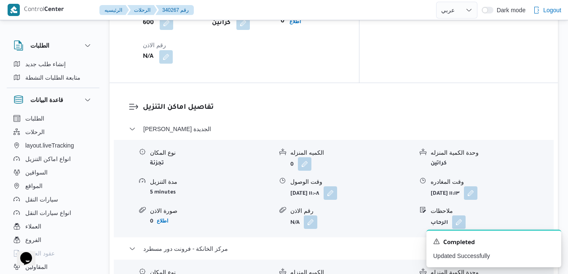
scroll to position [799, 0]
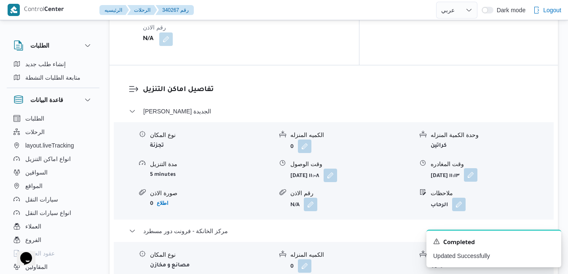
click at [477, 168] on button "button" at bounding box center [470, 174] width 13 height 13
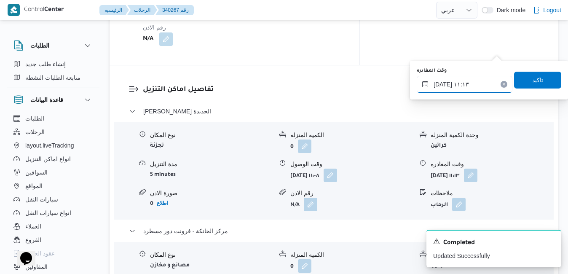
click at [470, 83] on input "٠١/١٠/٢٠٢٥ ١١:١٣" at bounding box center [465, 84] width 96 height 17
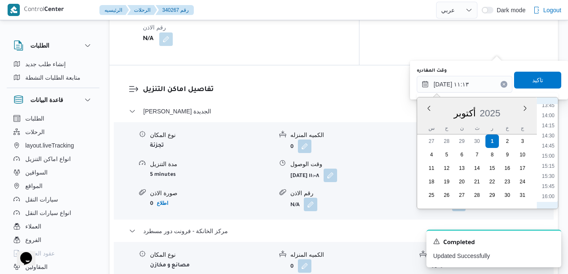
scroll to position [564, 0]
click at [550, 110] on li "14:00" at bounding box center [547, 110] width 19 height 8
type input "٠١/١٠/٢٠٢٥ ١٤:٠٠"
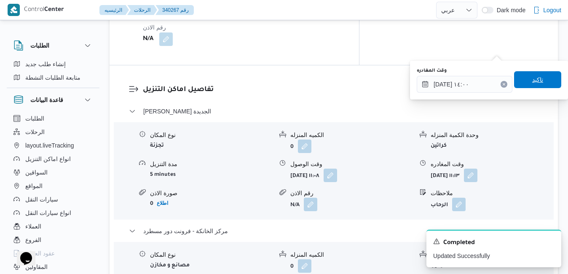
click at [534, 74] on span "تاكيد" at bounding box center [537, 79] width 47 height 17
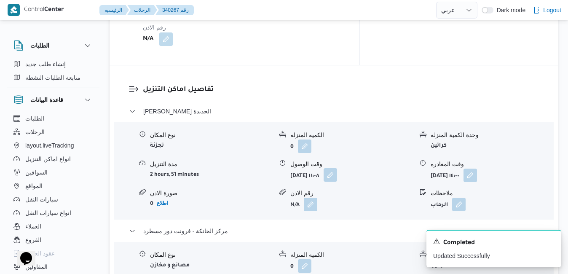
click at [337, 168] on button "button" at bounding box center [329, 174] width 13 height 13
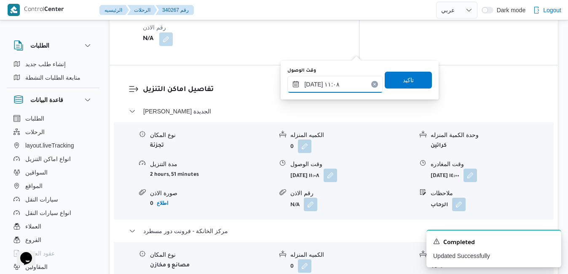
click at [349, 86] on input "٠١/١٠/٢٠٢٥ ١١:٠٨" at bounding box center [335, 84] width 96 height 17
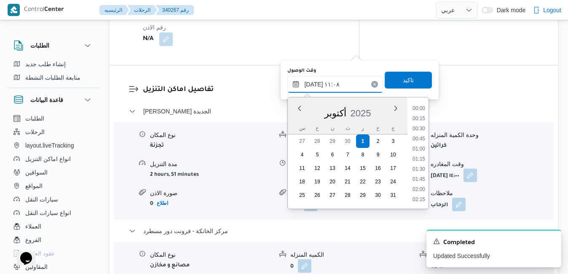
scroll to position [393, 0]
click at [419, 188] on li "11:45" at bounding box center [418, 190] width 19 height 8
type input "٠١/١٠/٢٠٢٥ ١١:٤٥"
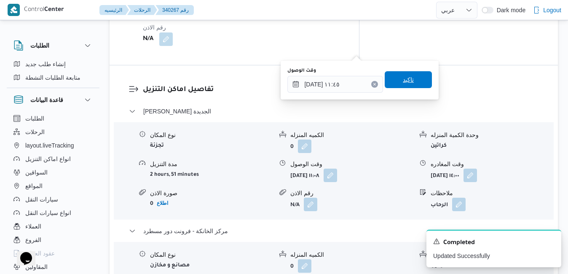
click at [410, 82] on span "تاكيد" at bounding box center [408, 79] width 47 height 17
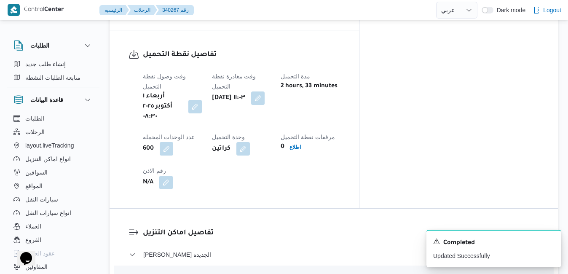
scroll to position [0, 0]
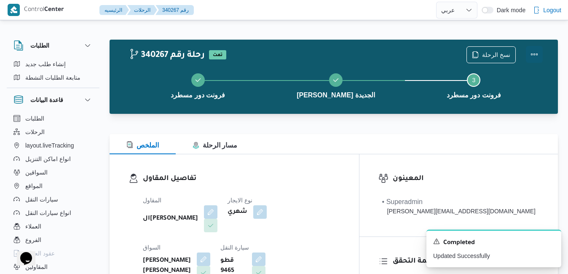
click at [537, 57] on button "Actions" at bounding box center [534, 54] width 17 height 17
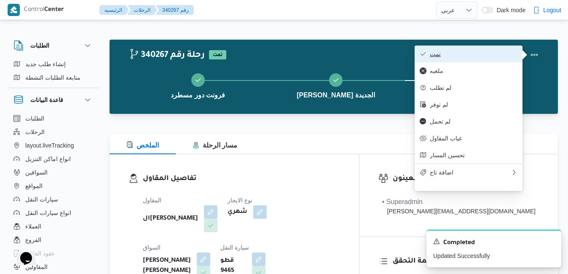
click at [489, 57] on span "تمت" at bounding box center [474, 54] width 88 height 7
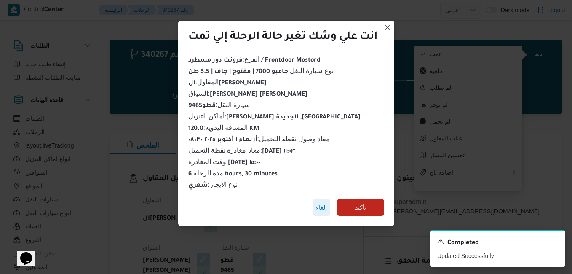
click at [321, 203] on span "إلغاء" at bounding box center [321, 207] width 11 height 10
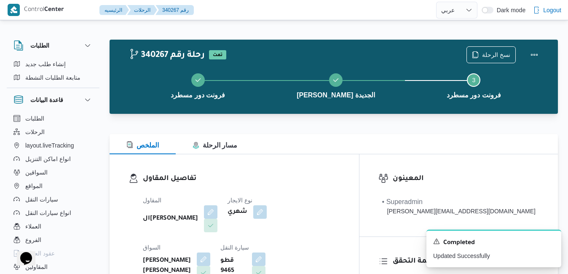
click at [341, 146] on div "الملخص مسار الرحلة" at bounding box center [334, 144] width 448 height 20
click at [531, 59] on button "Actions" at bounding box center [534, 54] width 17 height 17
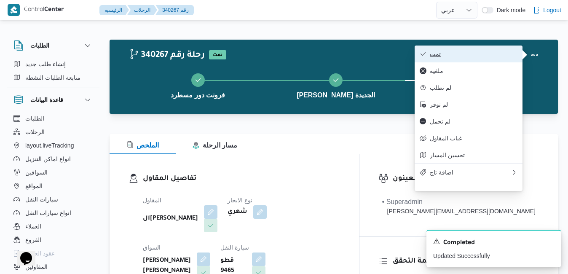
click at [494, 53] on span "تمت" at bounding box center [474, 54] width 88 height 7
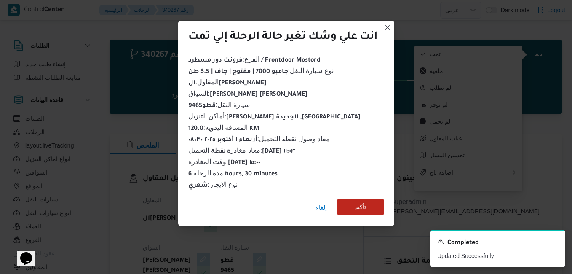
click at [368, 206] on span "تأكيد" at bounding box center [360, 206] width 47 height 17
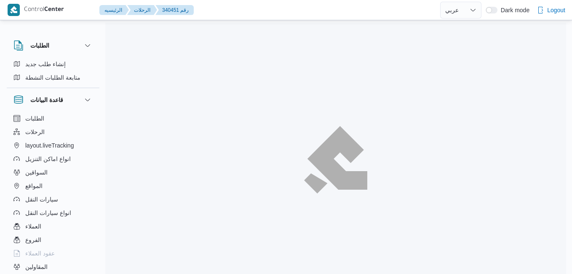
select select "ar"
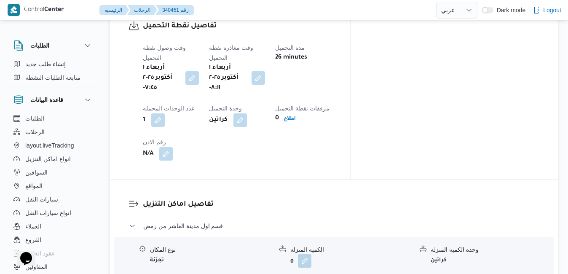
scroll to position [741, 0]
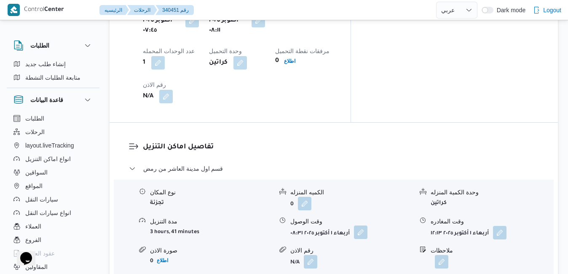
click at [361, 225] on button "button" at bounding box center [360, 231] width 13 height 13
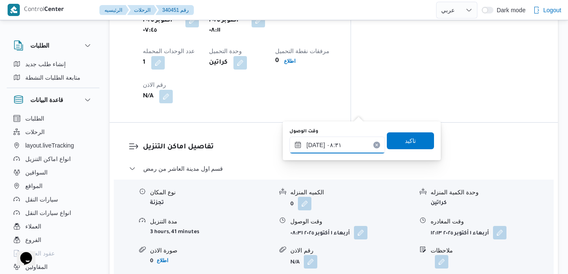
click at [341, 141] on input "[DATE] ٠٨:٣١" at bounding box center [337, 144] width 96 height 17
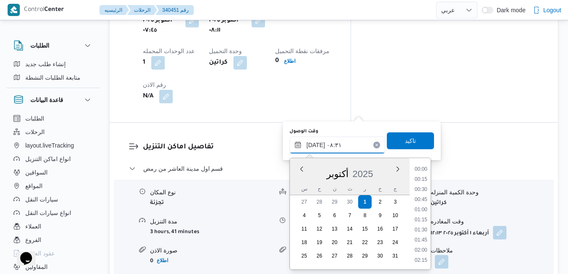
scroll to position [292, 0]
click at [425, 248] on li "09:15" at bounding box center [420, 250] width 19 height 8
type input "[DATE] ٠٩:١٥"
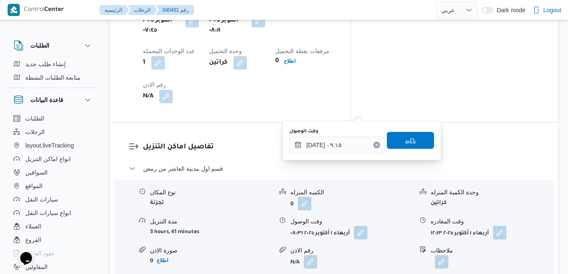
click at [412, 144] on span "تاكيد" at bounding box center [410, 140] width 47 height 17
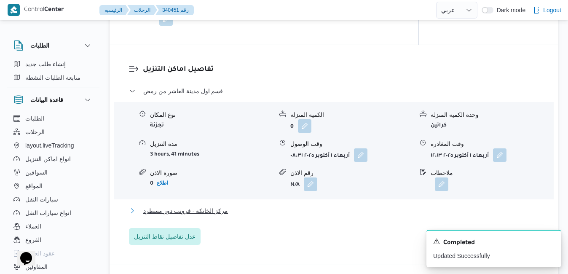
click at [348, 206] on button "مركز الخانكة - فرونت دور مسطرد" at bounding box center [334, 211] width 410 height 10
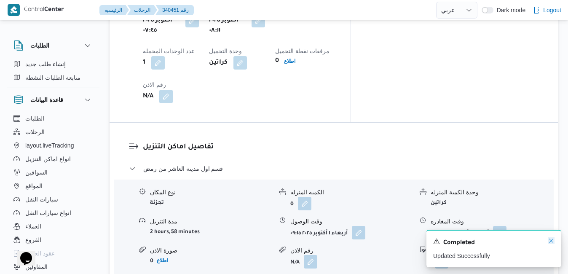
click at [553, 240] on icon "Dismiss toast" at bounding box center [551, 240] width 4 height 4
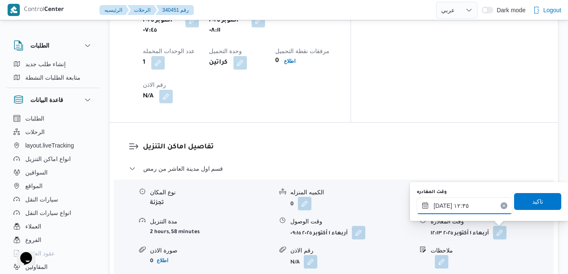
click at [469, 206] on input "[DATE] ١٢:٣٥" at bounding box center [465, 205] width 96 height 17
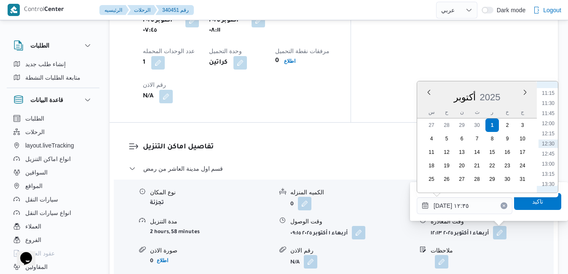
scroll to position [540, 0]
click at [547, 159] on li "15:00" at bounding box center [547, 159] width 19 height 8
type input "[DATE] ١٥:٠٠"
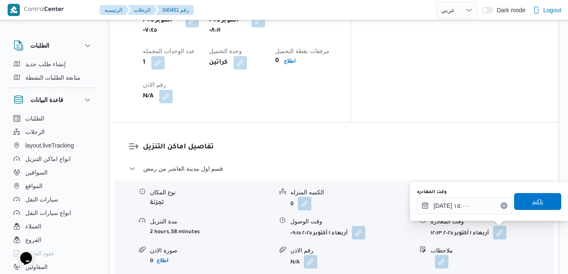
click at [532, 197] on span "تاكيد" at bounding box center [537, 201] width 11 height 10
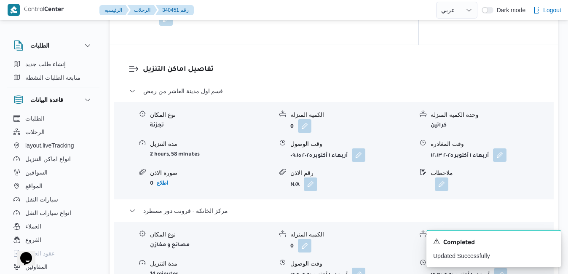
click at [356, 267] on button "button" at bounding box center [358, 273] width 13 height 13
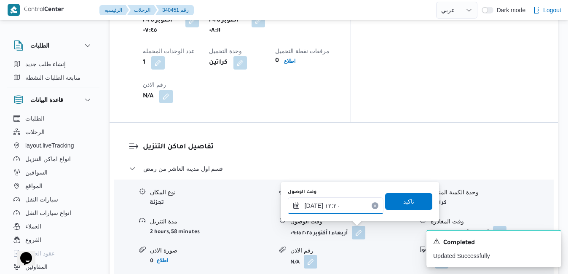
click at [339, 207] on input "[DATE] ١٢:٢٠" at bounding box center [336, 205] width 96 height 17
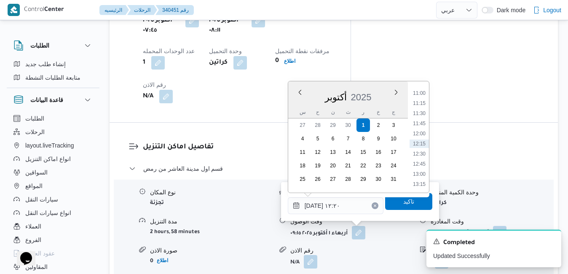
scroll to position [529, 0]
click at [422, 158] on li "14:45" at bounding box center [418, 159] width 19 height 8
type input "[DATE] ١٤:٤٥"
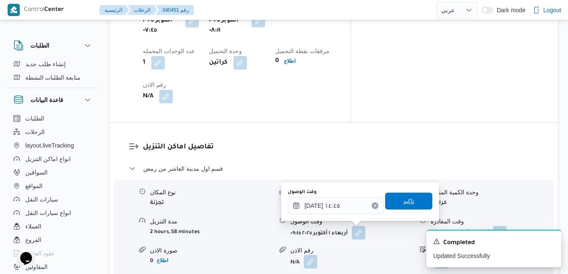
click at [407, 203] on span "تاكيد" at bounding box center [408, 201] width 11 height 10
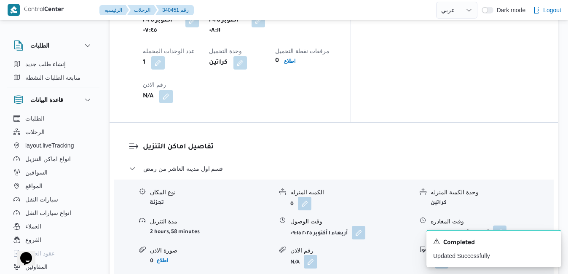
click at [501, 225] on button "button" at bounding box center [499, 231] width 13 height 13
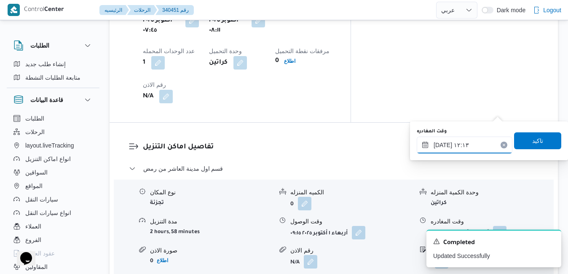
click at [479, 140] on input "[DATE] ١٢:١٣" at bounding box center [465, 144] width 96 height 17
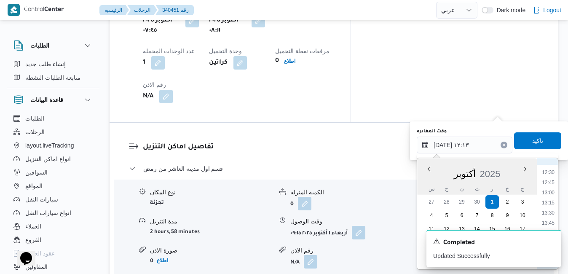
scroll to position [519, 0]
click at [550, 202] on li "13:45" at bounding box center [547, 205] width 19 height 8
type input "٠١/١٠/٢٠٢٥ ١٣:٤٥"
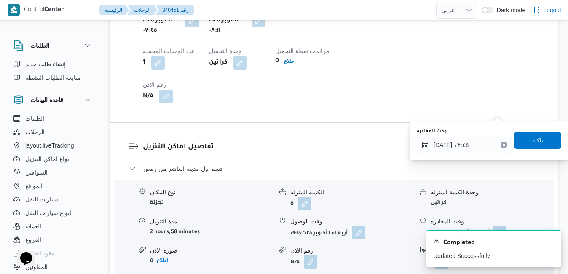
click at [540, 137] on span "تاكيد" at bounding box center [537, 140] width 47 height 17
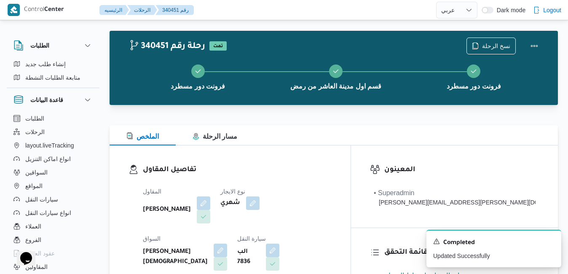
scroll to position [0, 0]
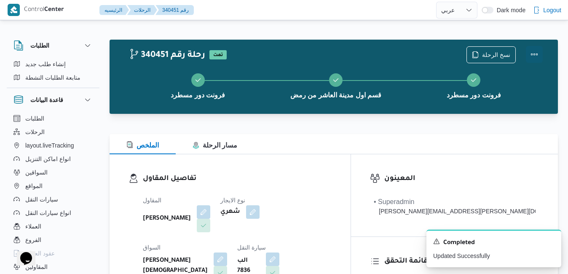
click at [535, 62] on button "Actions" at bounding box center [534, 54] width 17 height 17
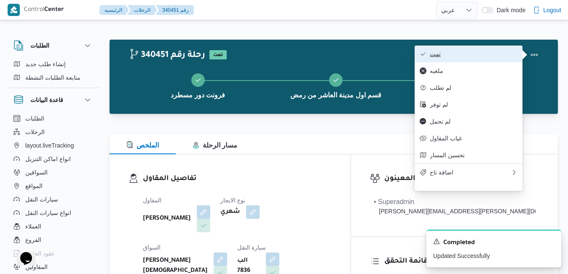
click at [489, 56] on span "تمت" at bounding box center [474, 54] width 88 height 7
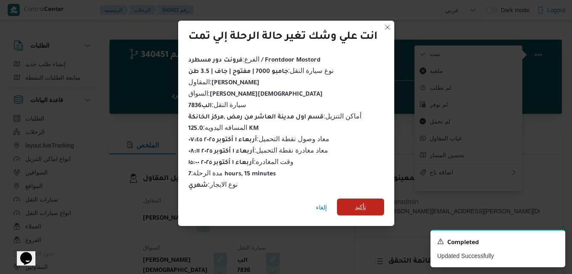
click at [356, 204] on span "تأكيد" at bounding box center [360, 207] width 11 height 10
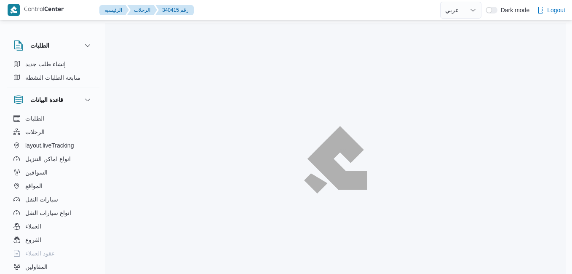
select select "ar"
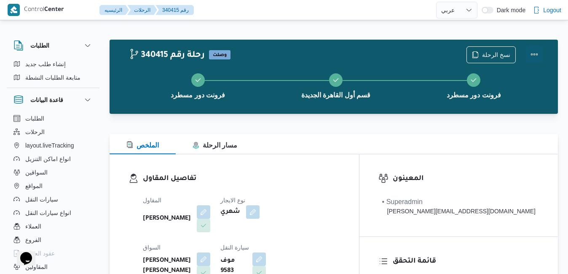
click at [533, 54] on button "Actions" at bounding box center [534, 54] width 17 height 17
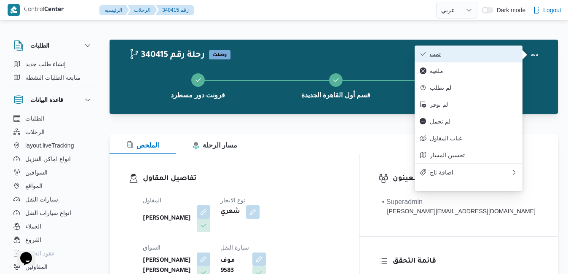
click at [497, 53] on span "تمت" at bounding box center [474, 54] width 88 height 7
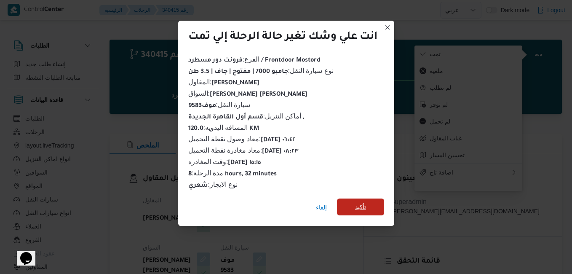
click at [361, 209] on span "تأكيد" at bounding box center [360, 206] width 47 height 17
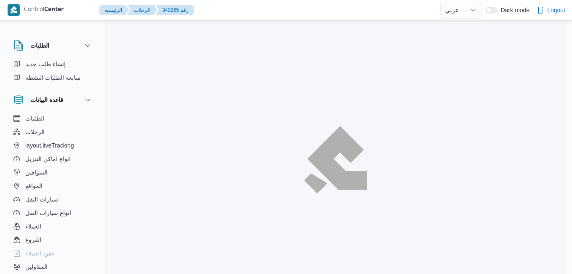
select select "ar"
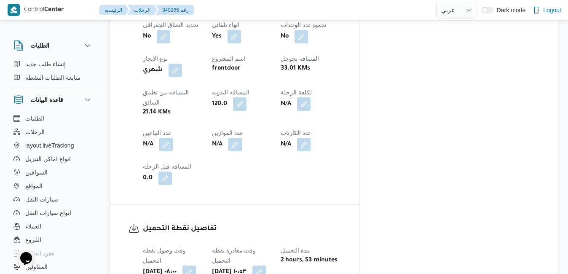
scroll to position [489, 0]
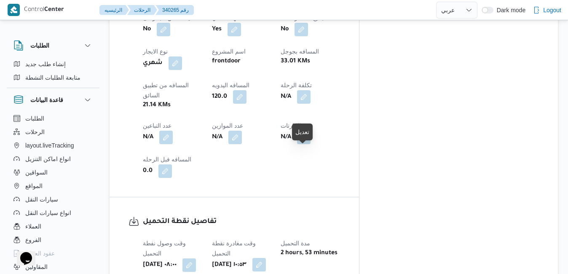
click at [266, 258] on button "button" at bounding box center [258, 264] width 13 height 13
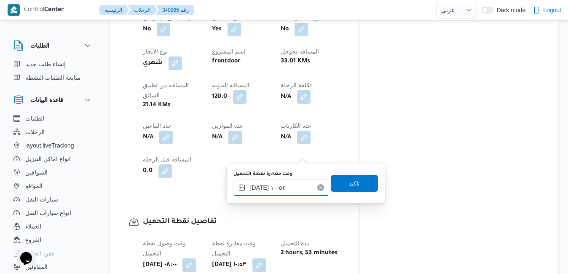
click at [270, 185] on input "٠١/١٠/٢٠٢٥ ١٠:٥٣" at bounding box center [281, 187] width 96 height 17
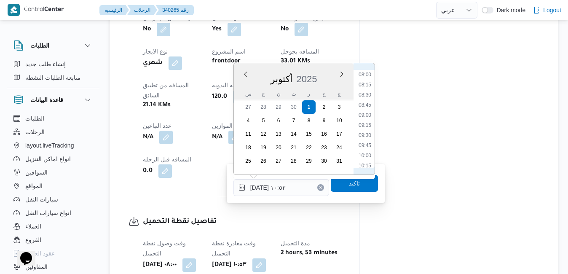
scroll to position [298, 0]
click at [363, 140] on li "09:00" at bounding box center [364, 140] width 19 height 8
type input "٠١/١٠/٢٠٢٥ ٠٩:٠٠"
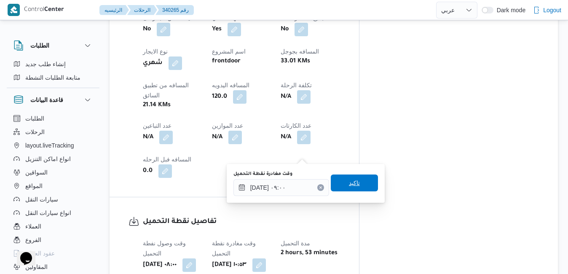
click at [349, 180] on span "تاكيد" at bounding box center [354, 183] width 11 height 10
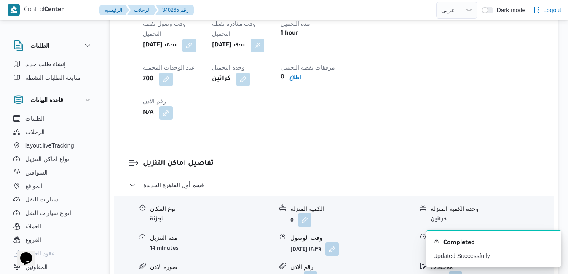
scroll to position [724, 0]
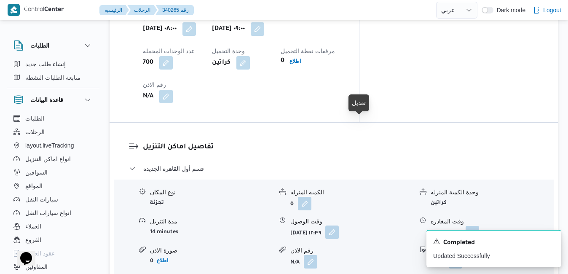
click at [339, 225] on button "button" at bounding box center [331, 231] width 13 height 13
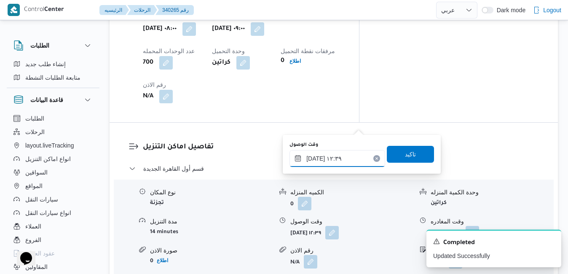
click at [338, 164] on input "٠١/١٠/٢٠٢٥ ١٢:٣٩" at bounding box center [337, 158] width 96 height 17
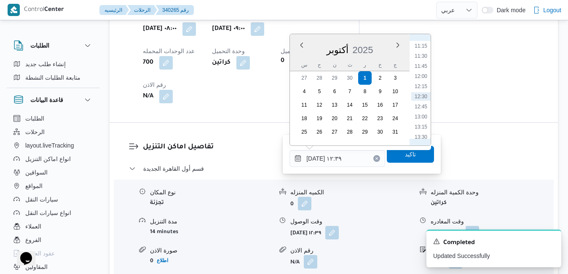
scroll to position [340, 0]
click at [425, 104] on ul "00:00 00:15 00:30 00:45 01:00 01:15 01:30 01:45 02:00 02:15 02:30 02:45 03:00 0…" at bounding box center [420, 90] width 19 height 98
click at [421, 99] on li "09:45" at bounding box center [420, 99] width 19 height 8
type input "٠١/١٠/٢٠٢٥ ٠٩:٤٥"
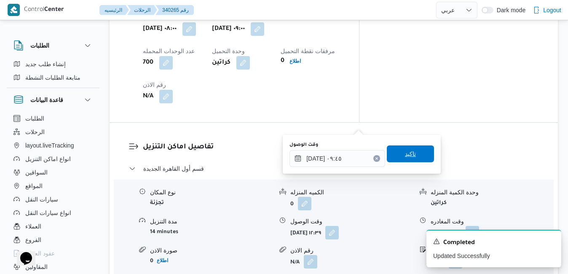
click at [405, 156] on span "تاكيد" at bounding box center [410, 154] width 11 height 10
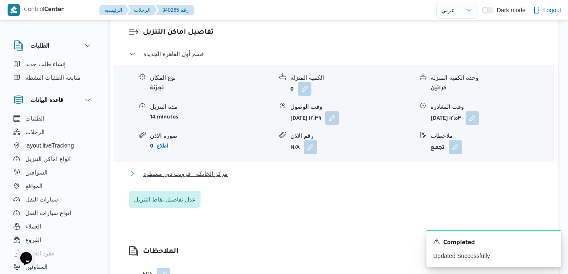
click at [342, 179] on button "مركز الخانكة - فرونت دور مسطرد" at bounding box center [334, 173] width 410 height 10
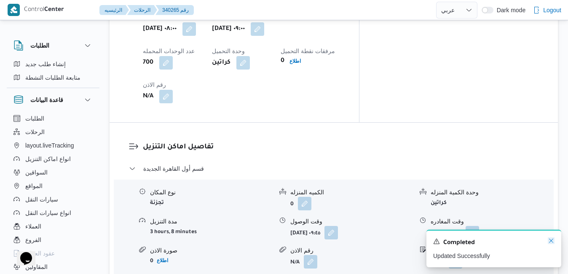
click at [551, 242] on icon "Dismiss toast" at bounding box center [551, 240] width 4 height 4
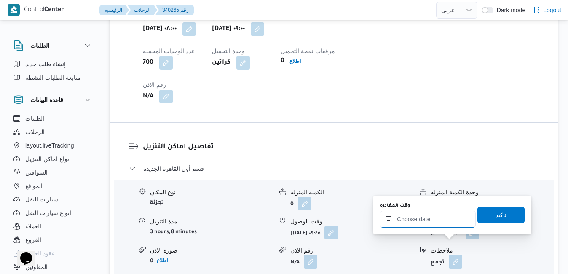
click at [441, 220] on input "وقت المغادره" at bounding box center [428, 219] width 96 height 17
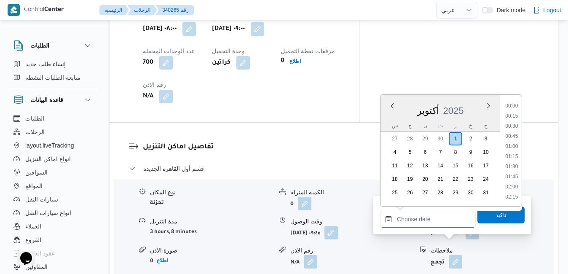
scroll to position [717, 0]
click at [385, 122] on div "س ح ن ث ر خ ج" at bounding box center [440, 126] width 120 height 12
click at [511, 167] on li "15:00" at bounding box center [511, 166] width 19 height 8
type input "٠١/١٠/٢٠٢٥ ١٥:٠٠"
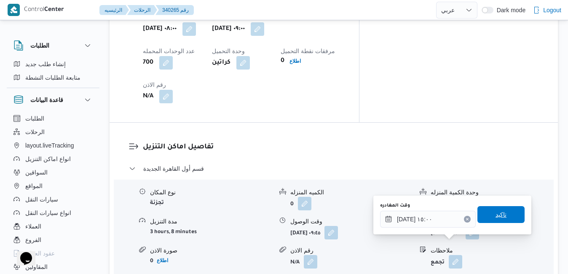
click at [492, 222] on span "تاكيد" at bounding box center [500, 214] width 47 height 17
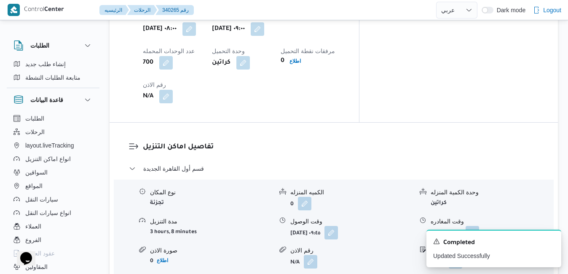
click at [551, 242] on icon "Dismiss toast" at bounding box center [551, 240] width 4 height 4
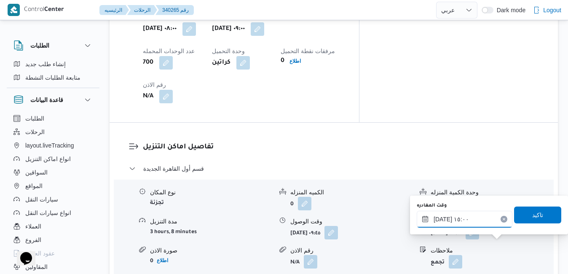
click at [462, 222] on input "٠١/١٠/٢٠٢٥ ١٥:٠٠" at bounding box center [465, 219] width 96 height 17
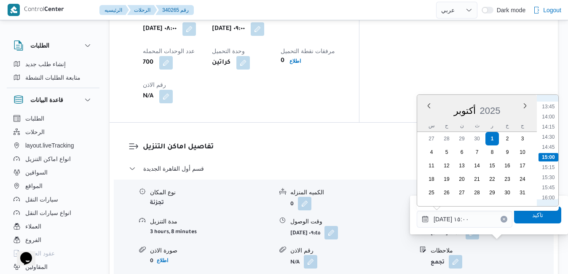
scroll to position [641, 0]
click at [548, 129] on li "16:30" at bounding box center [547, 132] width 19 height 8
type input "٠١/١٠/٢٠٢٥ ١٦:٣٠"
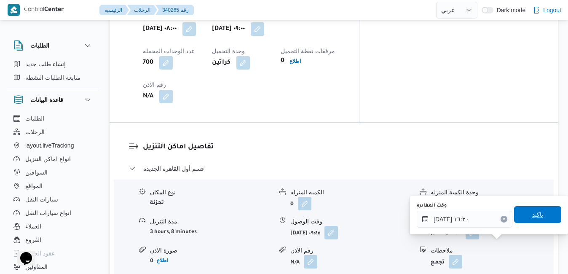
click at [521, 211] on span "تاكيد" at bounding box center [537, 214] width 47 height 17
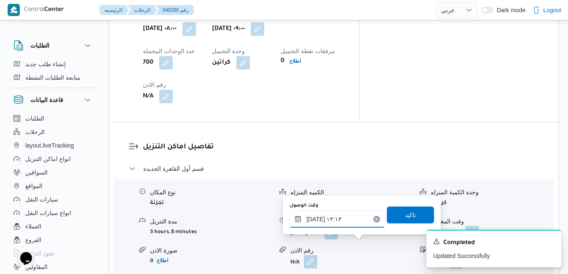
click at [339, 221] on input "٠١/١٠/٢٠٢٥ ١٣:١٣" at bounding box center [337, 219] width 96 height 17
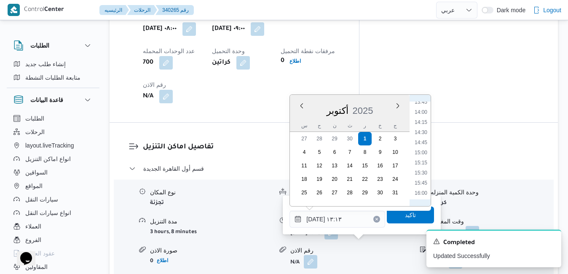
scroll to position [645, 0]
click at [422, 120] on li "16:15" at bounding box center [420, 117] width 19 height 8
type input "٠١/١٠/٢٠٢٥ ١٦:١٥"
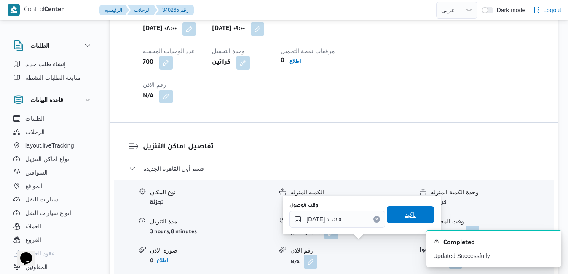
click at [405, 216] on span "تاكيد" at bounding box center [410, 214] width 11 height 10
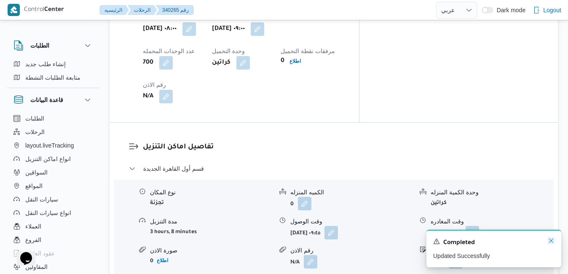
click at [550, 242] on icon "Dismiss toast" at bounding box center [551, 240] width 4 height 4
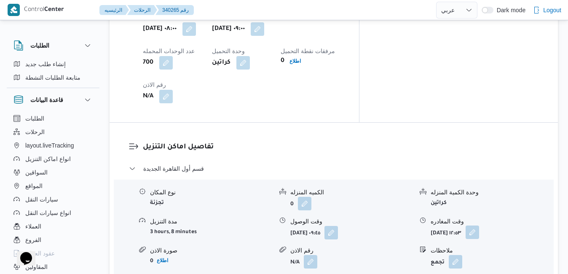
click at [479, 225] on button "button" at bounding box center [471, 231] width 13 height 13
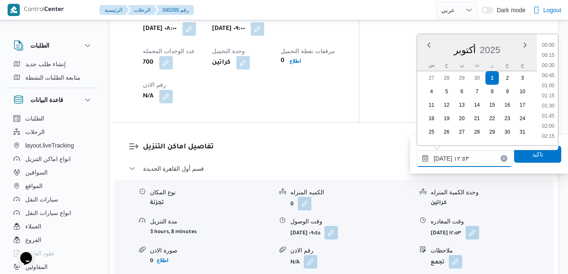
click at [460, 159] on input "٠١/١٠/٢٠٢٥ ١٢:٥٣" at bounding box center [465, 158] width 96 height 17
click at [550, 122] on li "15:30" at bounding box center [547, 122] width 19 height 8
type input "٠١/١٠/٢٠٢٥ ١٥:٣٠"
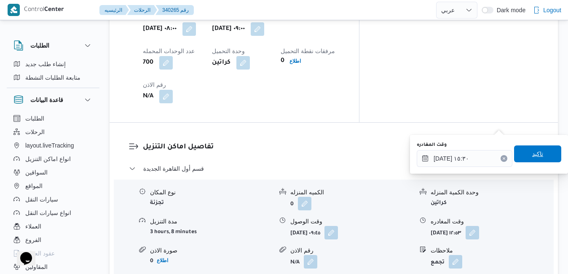
click at [532, 157] on span "تاكيد" at bounding box center [537, 154] width 11 height 10
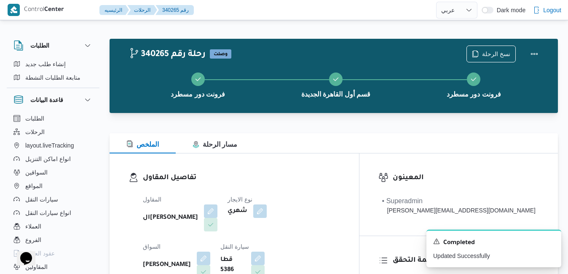
scroll to position [0, 0]
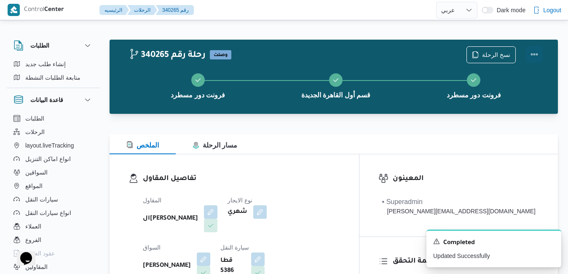
click at [534, 49] on button "Actions" at bounding box center [534, 54] width 17 height 17
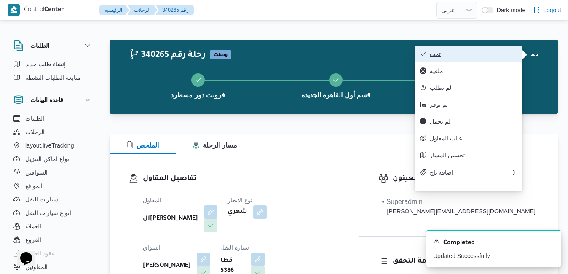
click at [504, 57] on span "تمت" at bounding box center [474, 54] width 88 height 7
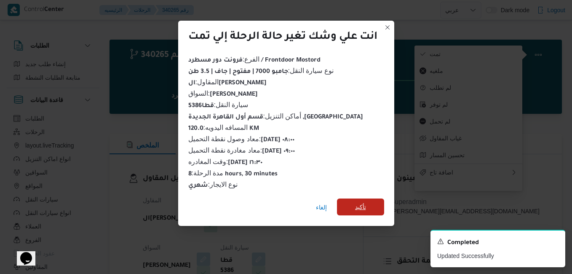
click at [355, 200] on span "تأكيد" at bounding box center [360, 206] width 47 height 17
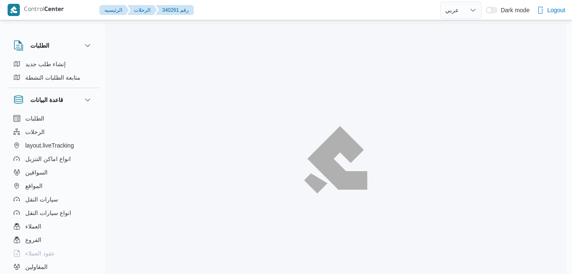
select select "ar"
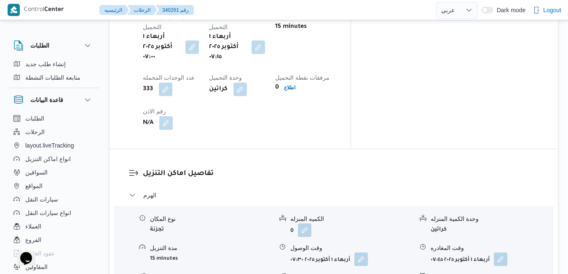
scroll to position [728, 0]
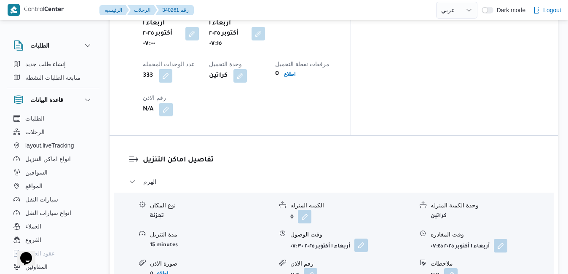
click at [359, 238] on button "button" at bounding box center [360, 244] width 13 height 13
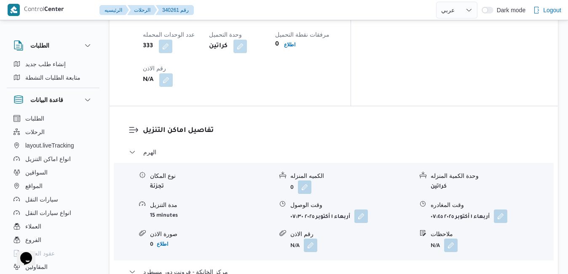
scroll to position [758, 0]
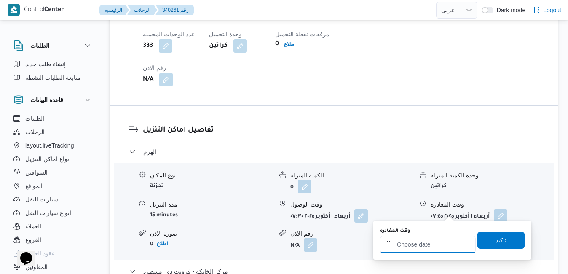
click at [421, 243] on input "وقت المغادره" at bounding box center [428, 244] width 96 height 17
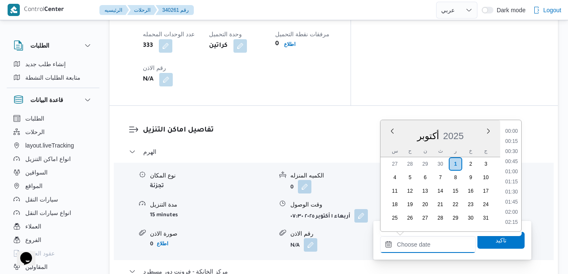
scroll to position [727, 0]
click at [389, 141] on div "أكتوبر 2025" at bounding box center [440, 133] width 120 height 21
click at [511, 219] on li "18:00" at bounding box center [511, 217] width 19 height 8
type input "٠١/١٠/٢٠٢٥ ١٨:٠٠"
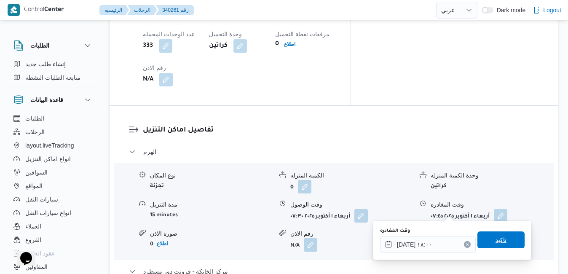
click at [496, 241] on span "تاكيد" at bounding box center [500, 240] width 11 height 10
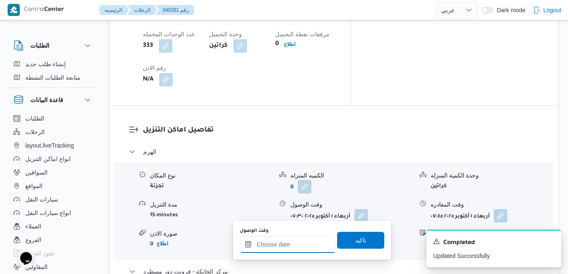
click at [281, 241] on input "وقت الوصول" at bounding box center [288, 244] width 96 height 17
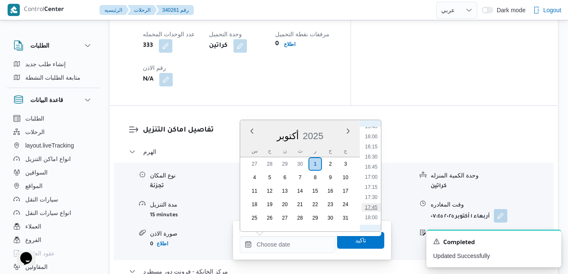
click at [374, 207] on li "17:45" at bounding box center [370, 207] width 19 height 8
type input "٠١/١٠/٢٠٢٥ ١٧:٤٥"
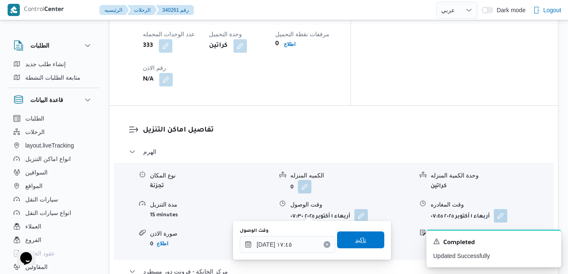
click at [355, 240] on span "تاكيد" at bounding box center [360, 240] width 11 height 10
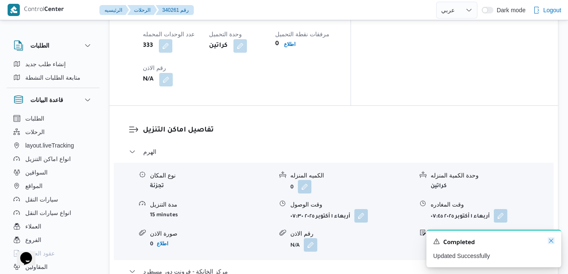
click at [552, 241] on icon "Dismiss toast" at bounding box center [551, 240] width 7 height 7
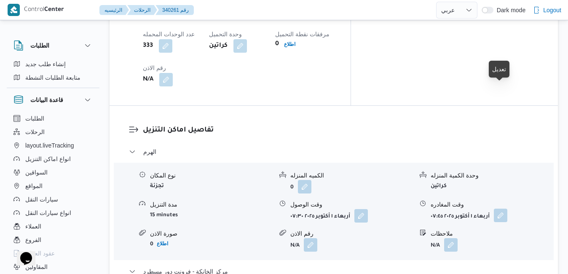
click at [503, 208] on button "button" at bounding box center [500, 214] width 13 height 13
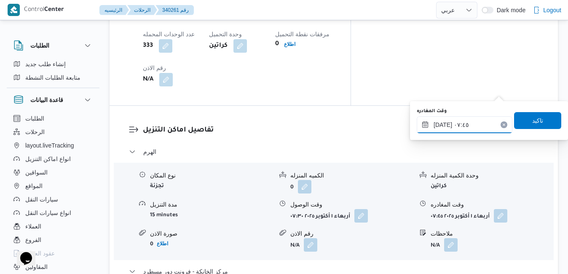
click at [476, 123] on input "٠١/١٠/٢٠٢٥ ٠٧:٤٥" at bounding box center [465, 124] width 96 height 17
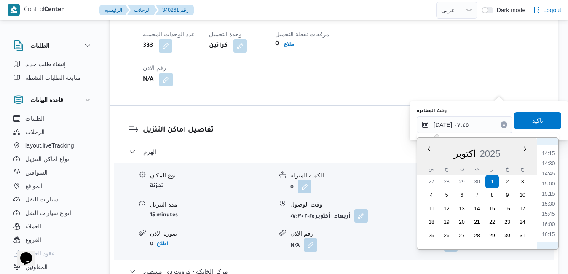
scroll to position [604, 0]
click at [549, 212] on li "16:30" at bounding box center [547, 212] width 19 height 8
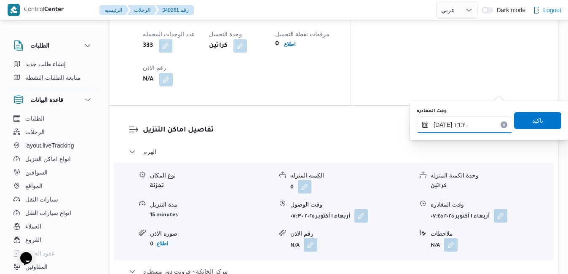
click at [443, 125] on input "٠١/١٠/٢٠٢٥ ١٦:٣٠" at bounding box center [465, 124] width 96 height 17
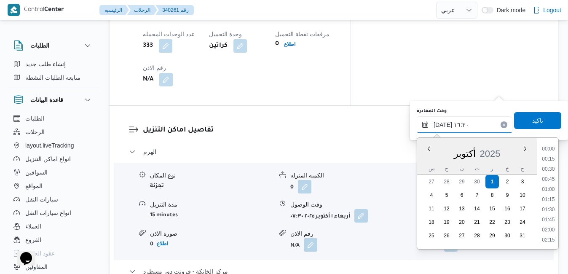
scroll to position [616, 0]
type input "٠١/١٠/٢٠٢٥ ١٦:٥٥"
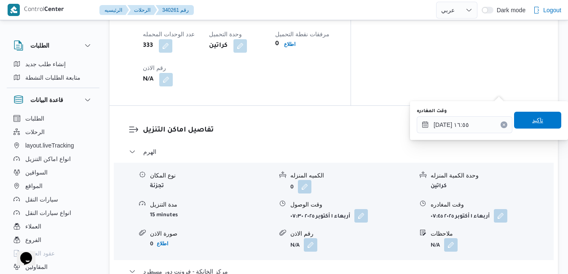
click at [536, 119] on span "تاكيد" at bounding box center [537, 120] width 11 height 10
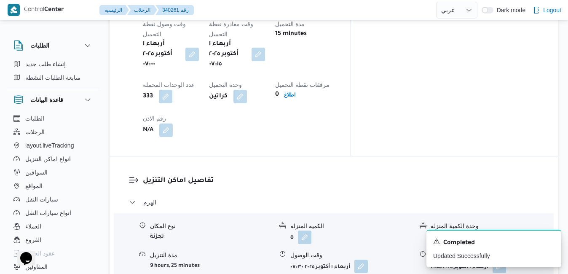
scroll to position [741, 0]
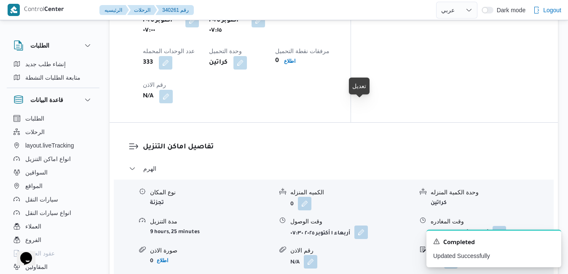
click at [361, 225] on button "button" at bounding box center [360, 231] width 13 height 13
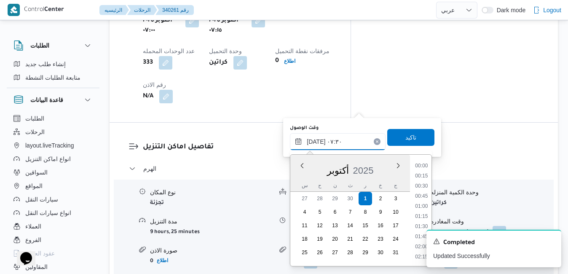
click at [335, 144] on input "٠١/١٠/٢٠٢٥ ٠٧:٣٠" at bounding box center [338, 141] width 96 height 17
click at [424, 175] on li "08:30" at bounding box center [421, 172] width 19 height 8
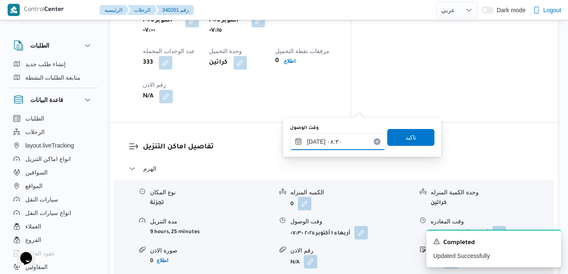
click at [318, 141] on input "٠١/١٠/٢٠٢٥ ٠٨:٣٠" at bounding box center [338, 141] width 96 height 17
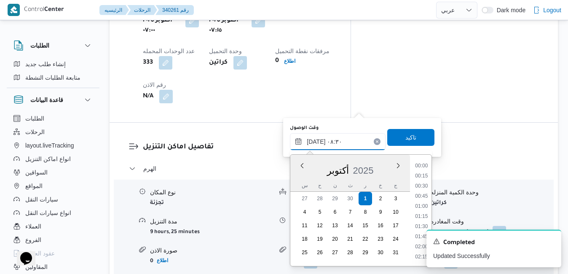
click at [318, 141] on input "٠١/١٠/٢٠٢٥ ٠٨:٣٠" at bounding box center [338, 141] width 96 height 17
type input "٠١/١٠/٢٠٢٥ ٠٨:٠٥"
click at [405, 139] on span "تاكيد" at bounding box center [410, 137] width 11 height 10
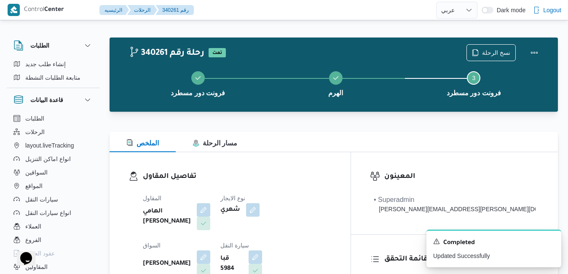
scroll to position [0, 0]
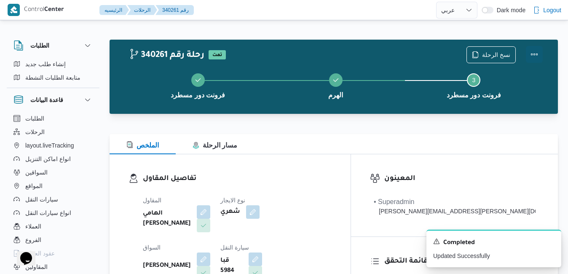
click at [532, 58] on button "Actions" at bounding box center [534, 54] width 17 height 17
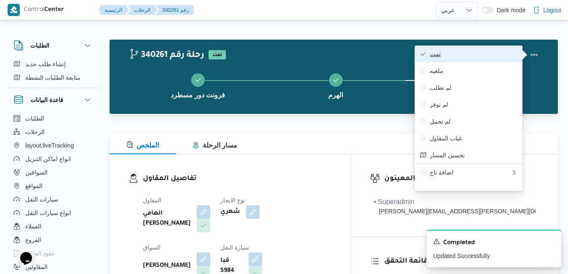
click at [495, 56] on span "تمت" at bounding box center [474, 54] width 88 height 7
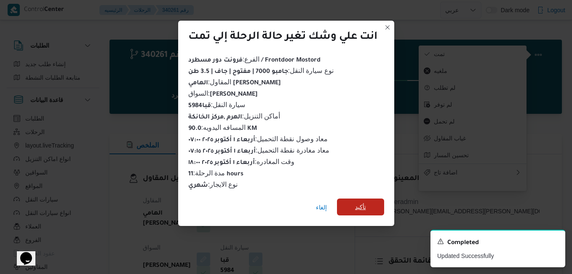
click at [359, 206] on span "تأكيد" at bounding box center [360, 207] width 11 height 10
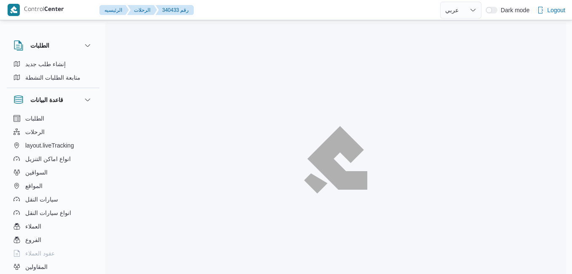
select select "ar"
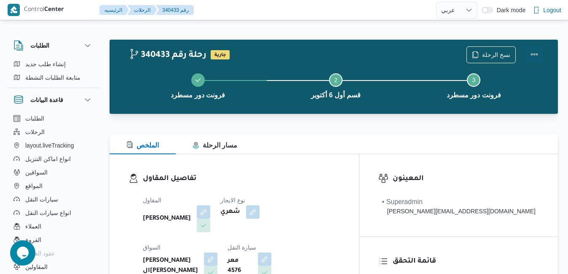
click at [532, 53] on button "Actions" at bounding box center [534, 54] width 17 height 17
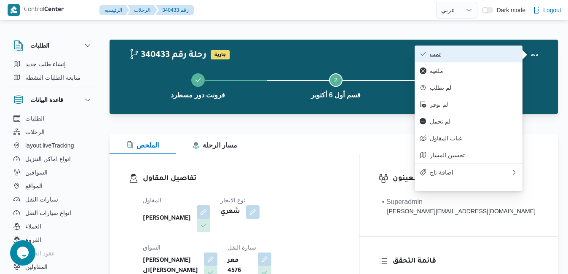
click at [497, 51] on span "تمت" at bounding box center [474, 54] width 88 height 7
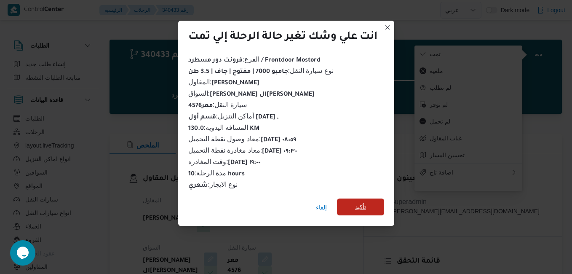
click at [357, 202] on span "تأكيد" at bounding box center [360, 207] width 11 height 10
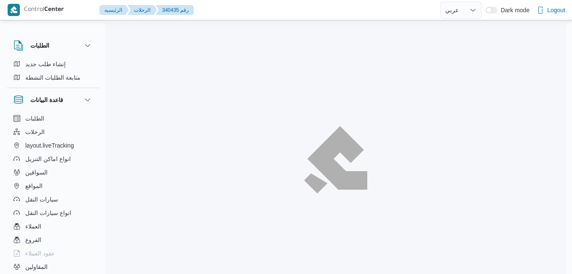
select select "ar"
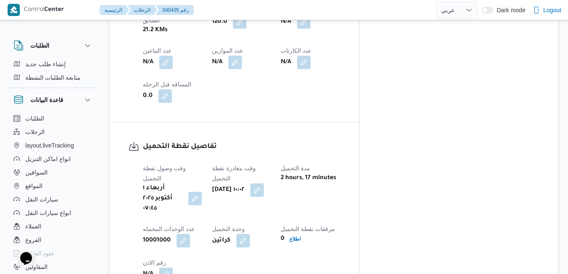
scroll to position [556, 0]
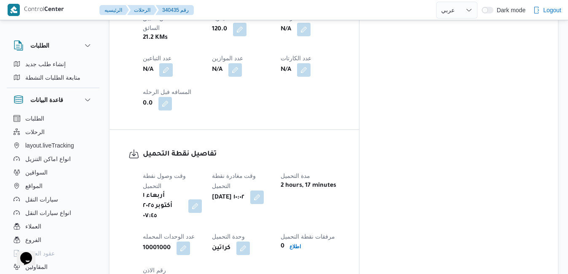
click at [264, 190] on button "button" at bounding box center [256, 196] width 13 height 13
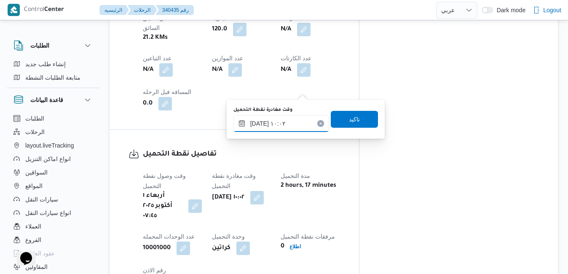
click at [282, 124] on input "٠١/١٠/٢٠٢٥ ١٠:٠٢" at bounding box center [281, 123] width 96 height 17
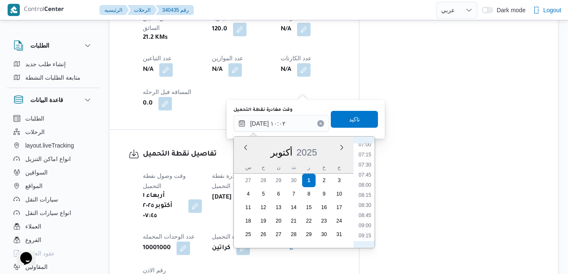
scroll to position [267, 0]
click at [362, 206] on li "08:00" at bounding box center [364, 203] width 19 height 8
type input "٠١/١٠/٢٠٢٥ ٠٨:٠٠"
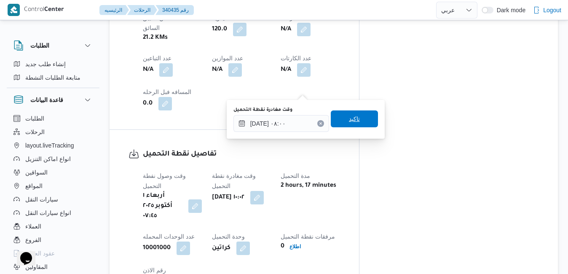
click at [351, 118] on span "تاكيد" at bounding box center [354, 119] width 11 height 10
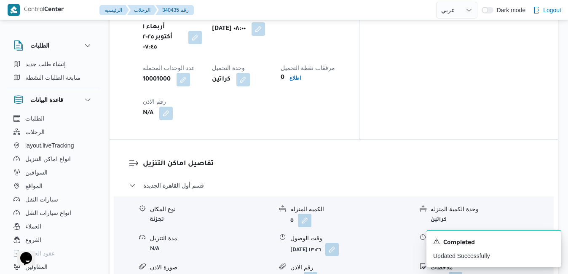
scroll to position [741, 0]
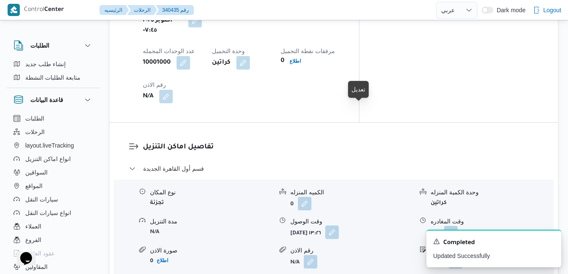
click at [339, 225] on button "button" at bounding box center [331, 231] width 13 height 13
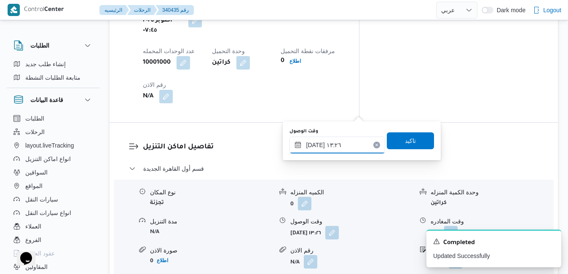
click at [323, 142] on input "٠١/١٠/٢٠٢٥ ١٣:٢٦" at bounding box center [337, 144] width 96 height 17
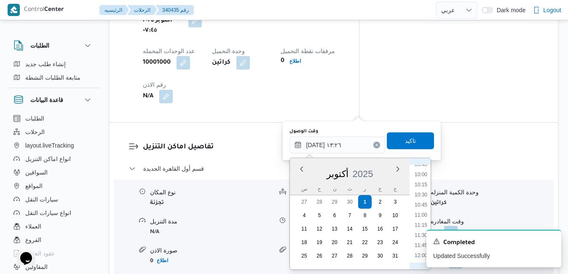
scroll to position [313, 0]
click at [422, 207] on li "08:45" at bounding box center [420, 209] width 19 height 8
type input "٠١/١٠/٢٠٢٥ ٠٨:٤٥"
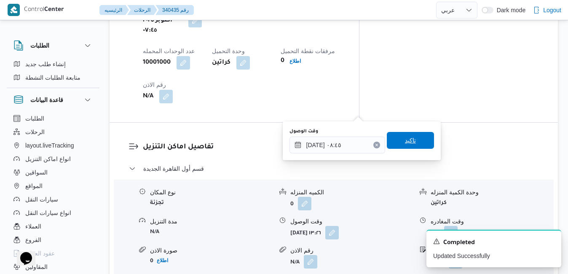
click at [407, 142] on span "تاكيد" at bounding box center [410, 140] width 11 height 10
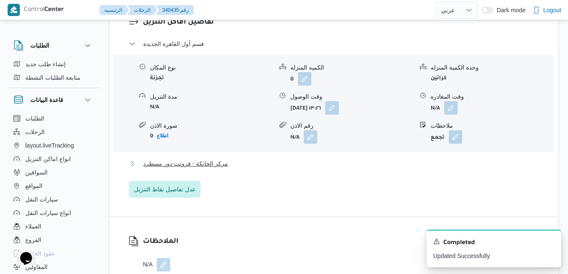
click at [374, 164] on button "مركز الخانكة - فرونت دور مسطرد" at bounding box center [334, 163] width 410 height 10
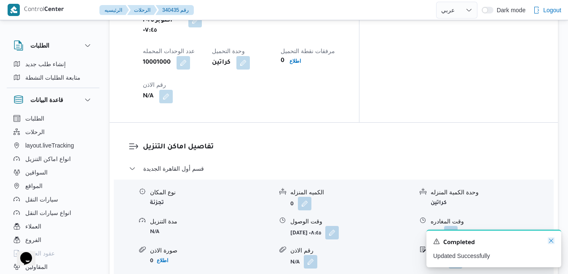
click at [551, 242] on icon "Dismiss toast" at bounding box center [551, 240] width 7 height 7
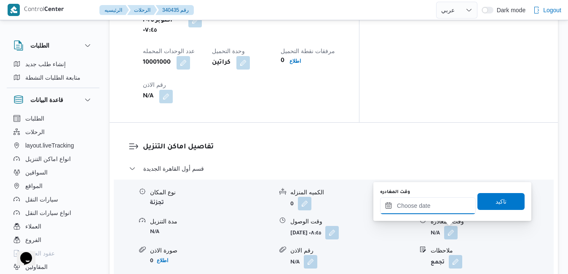
click at [439, 207] on input "وقت المغادره" at bounding box center [428, 205] width 96 height 17
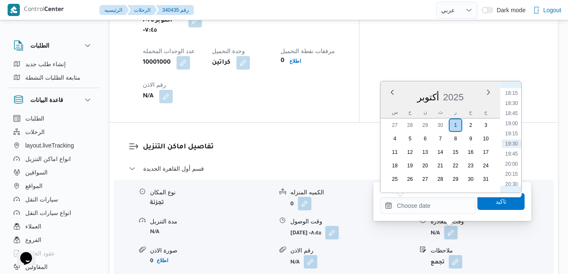
scroll to position [652, 0]
click at [511, 161] on li "17:45" at bounding box center [511, 158] width 19 height 8
type input "[DATE] ١٧:٤٥"
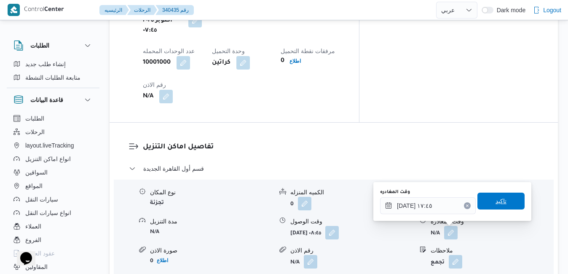
click at [506, 197] on span "تاكيد" at bounding box center [500, 200] width 47 height 17
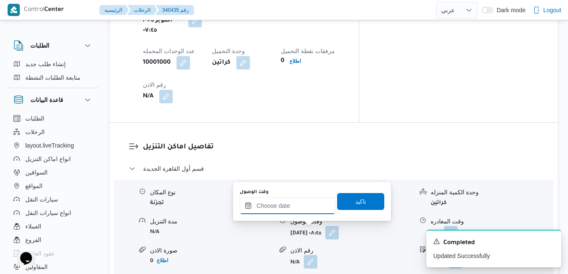
click at [294, 206] on input "وقت الوصول" at bounding box center [288, 205] width 96 height 17
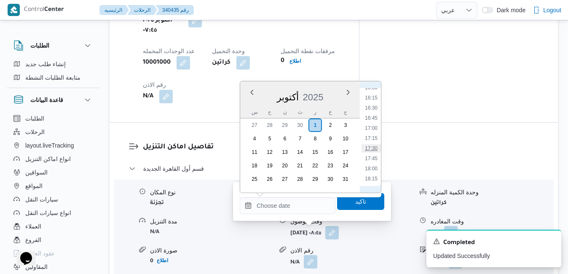
click at [375, 149] on li "17:30" at bounding box center [370, 148] width 19 height 8
type input "٠١/١٠/٢٠٢٥ ١٧:٣٠"
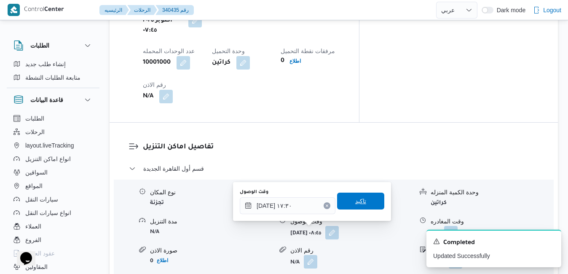
click at [362, 199] on span "تاكيد" at bounding box center [360, 200] width 47 height 17
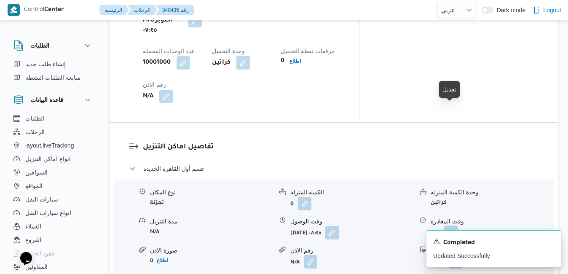
click at [451, 225] on button "button" at bounding box center [450, 231] width 13 height 13
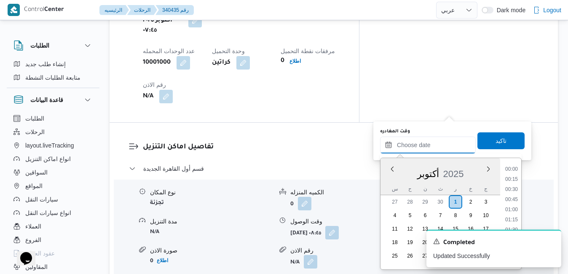
click at [419, 142] on input "وقت المغادره" at bounding box center [428, 144] width 96 height 17
click at [513, 195] on li "16:45" at bounding box center [511, 194] width 19 height 8
type input "٠١/١٠/٢٠٢٥ ١٦:٤٥"
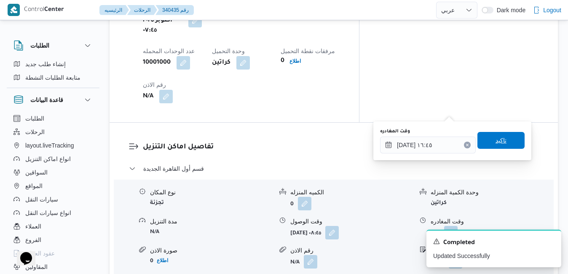
click at [504, 140] on span "تاكيد" at bounding box center [500, 140] width 47 height 17
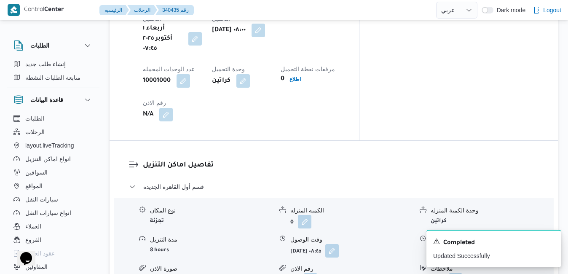
scroll to position [0, 0]
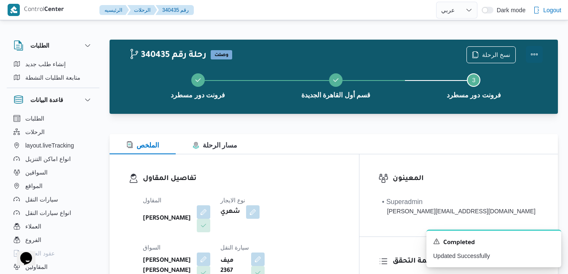
click at [538, 53] on button "Actions" at bounding box center [534, 54] width 17 height 17
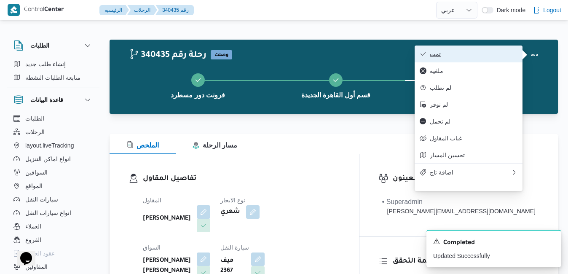
click at [496, 56] on span "تمت" at bounding box center [474, 54] width 88 height 7
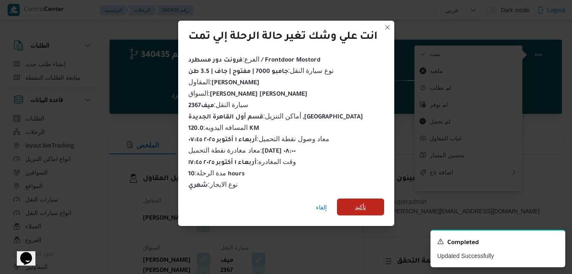
click at [357, 202] on span "تأكيد" at bounding box center [360, 207] width 11 height 10
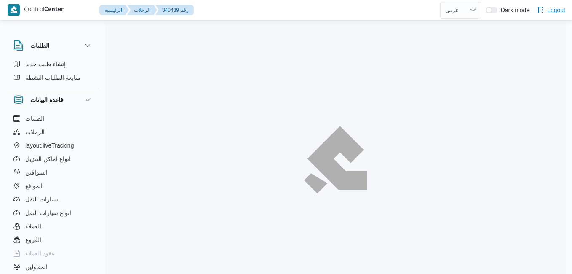
select select "ar"
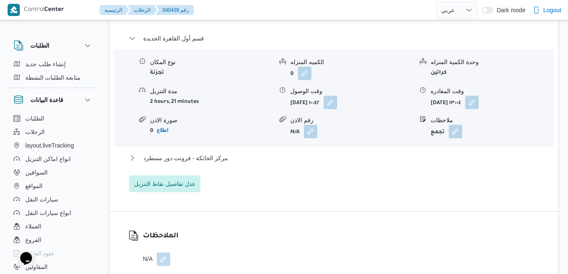
scroll to position [775, 0]
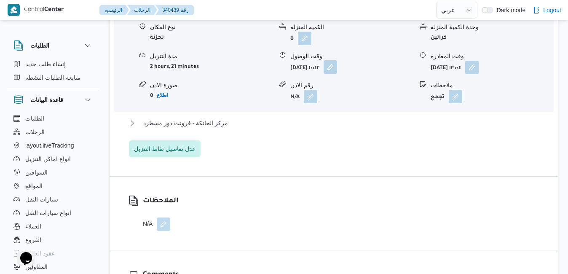
click at [337, 71] on button "button" at bounding box center [329, 66] width 13 height 13
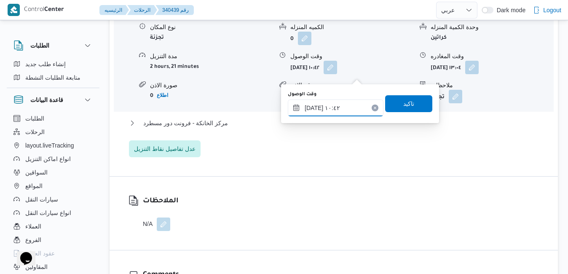
click at [326, 109] on input "[DATE] ١٠:٤٢" at bounding box center [336, 107] width 96 height 17
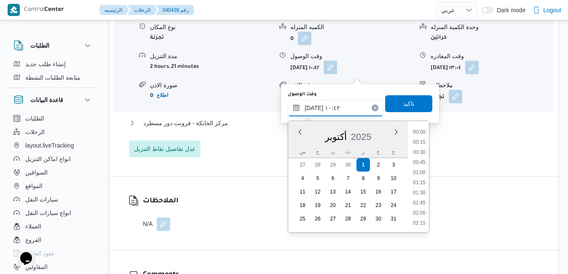
scroll to position [373, 0]
click at [421, 144] on li "09:30" at bounding box center [418, 143] width 19 height 8
type input "[DATE] ٠٩:٣٠"
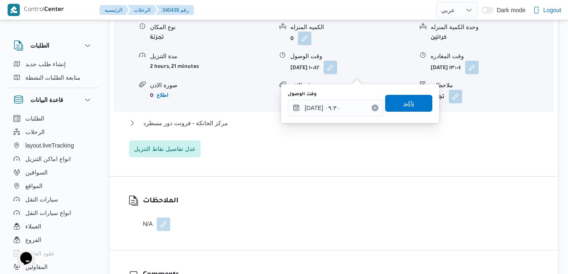
click at [411, 107] on span "تاكيد" at bounding box center [408, 103] width 47 height 17
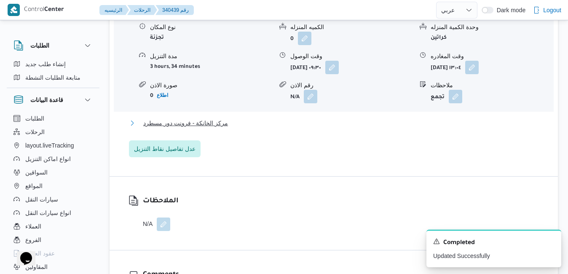
click at [377, 128] on button "مركز الخانكة - فرونت دور مسطرد" at bounding box center [334, 123] width 410 height 10
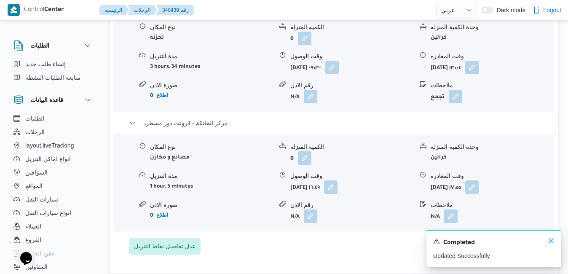
click at [551, 241] on icon "Dismiss toast" at bounding box center [551, 240] width 7 height 7
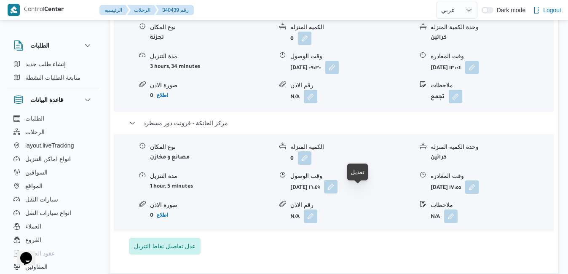
click at [337, 191] on button "button" at bounding box center [330, 186] width 13 height 13
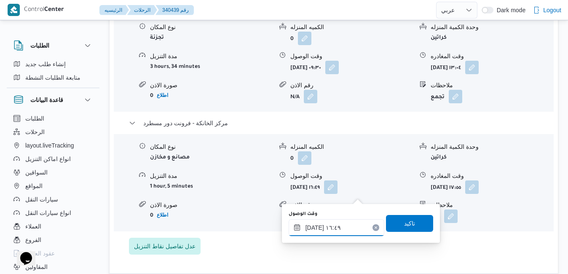
click at [338, 229] on input "[DATE] ١٦:٤٩" at bounding box center [337, 227] width 96 height 17
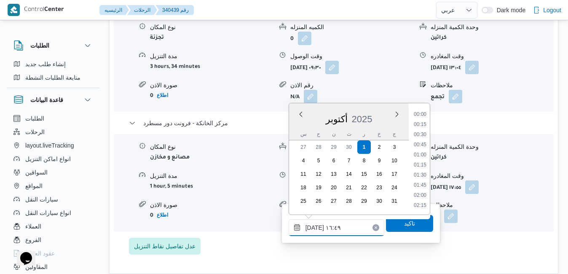
scroll to position [626, 0]
click at [417, 203] on li "17:45" at bounding box center [419, 206] width 19 height 8
type input "[DATE] ١٧:٤٥"
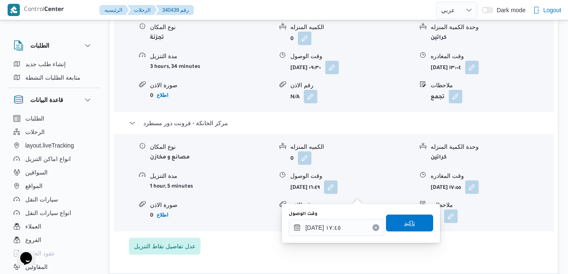
click at [406, 228] on span "تاكيد" at bounding box center [409, 222] width 47 height 17
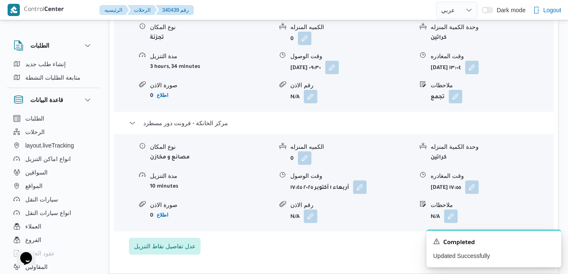
click at [407, 99] on form "N/A" at bounding box center [351, 96] width 123 height 13
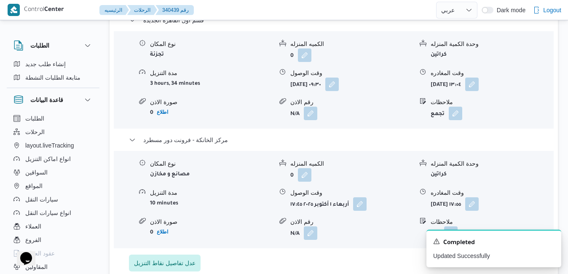
scroll to position [741, 0]
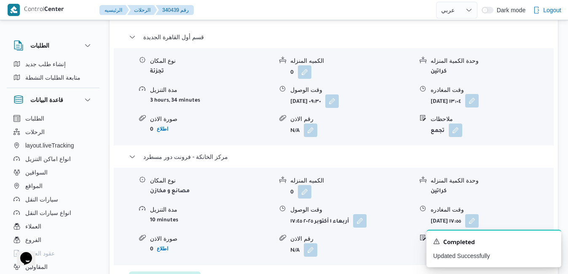
click at [478, 107] on button "button" at bounding box center [471, 100] width 13 height 13
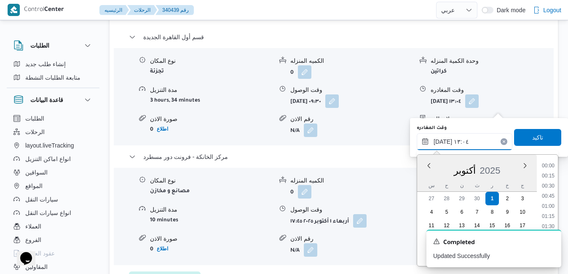
click at [458, 146] on input "[DATE] ١٣:٠٤" at bounding box center [465, 141] width 96 height 17
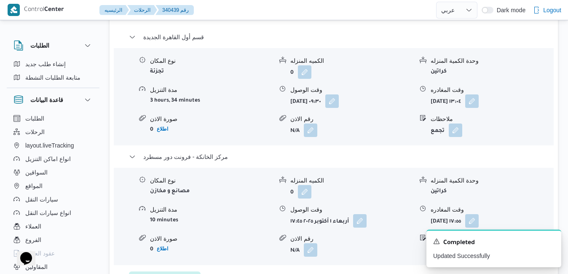
click at [559, 225] on div "A new notification appears Completed Updated Successfully" at bounding box center [483, 248] width 168 height 51
click at [550, 240] on icon "Dismiss toast" at bounding box center [551, 240] width 4 height 4
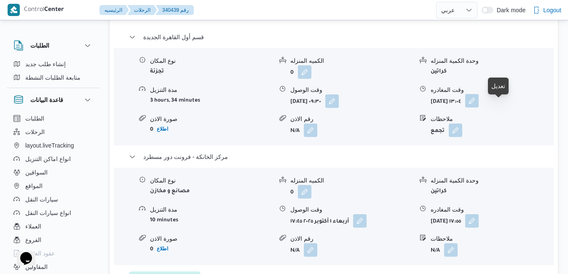
click at [478, 107] on button "button" at bounding box center [471, 100] width 13 height 13
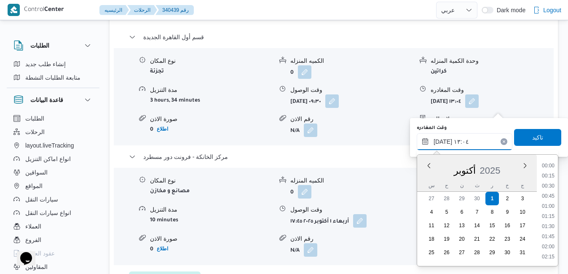
click at [472, 145] on input "[DATE] ١٣:٠٤" at bounding box center [465, 141] width 96 height 17
click at [547, 205] on li "17:00" at bounding box center [547, 207] width 19 height 8
type input "[DATE] ١٧:٠٠"
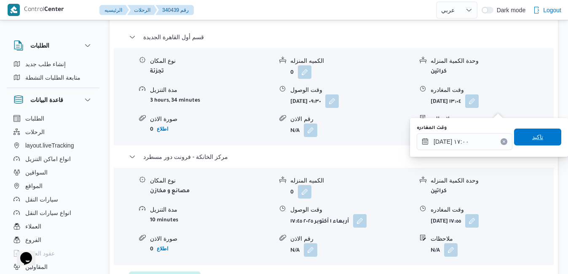
click at [537, 139] on span "تاكيد" at bounding box center [537, 136] width 47 height 17
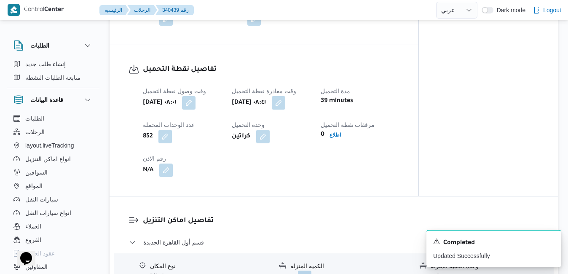
scroll to position [0, 0]
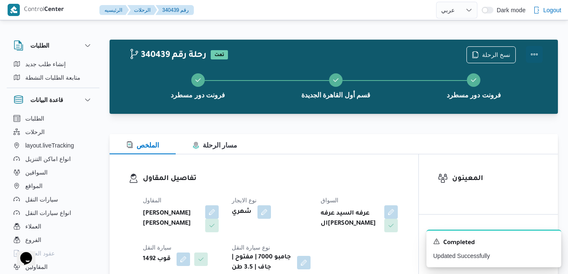
click at [536, 52] on button "Actions" at bounding box center [534, 54] width 17 height 17
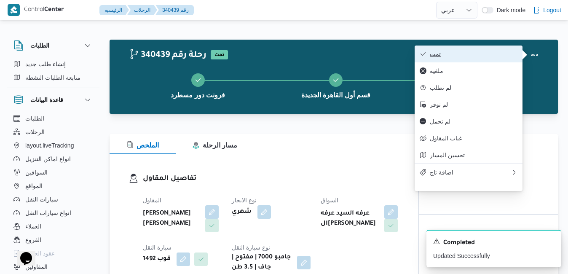
click at [492, 53] on span "تمت" at bounding box center [474, 54] width 88 height 7
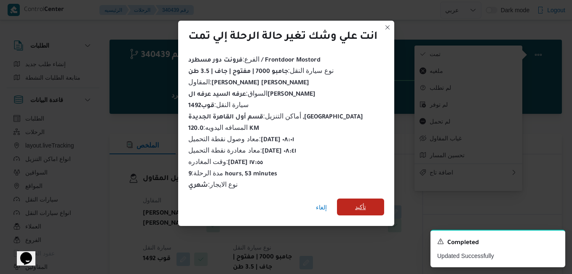
click at [357, 202] on span "تأكيد" at bounding box center [360, 207] width 11 height 10
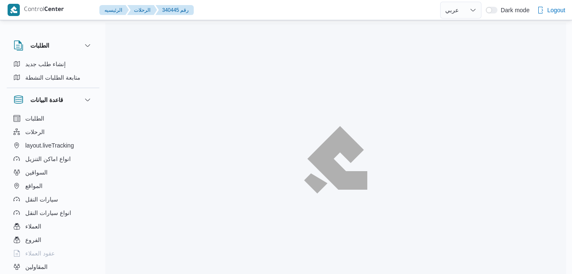
select select "ar"
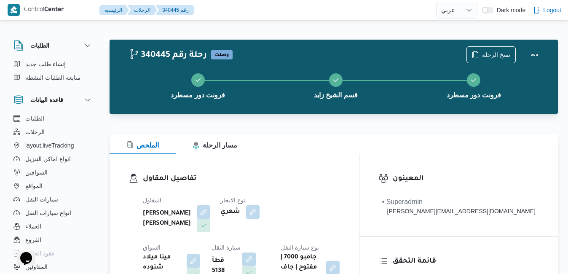
click at [340, 143] on div "الملخص مسار الرحلة" at bounding box center [334, 144] width 448 height 20
click at [527, 53] on button "Actions" at bounding box center [534, 54] width 17 height 17
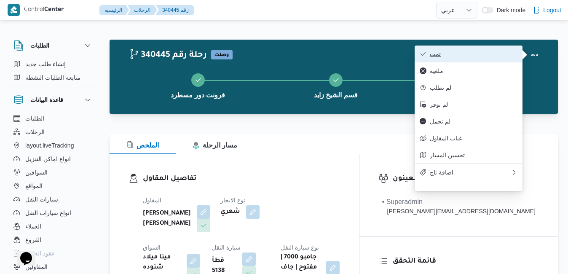
click at [492, 53] on span "تمت" at bounding box center [474, 54] width 88 height 7
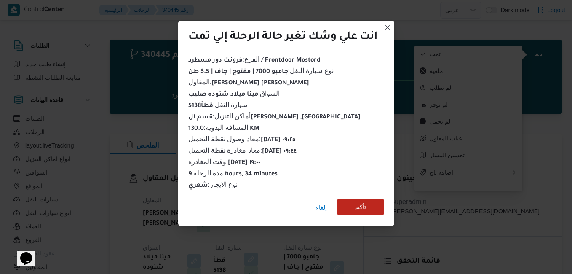
click at [371, 204] on span "تأكيد" at bounding box center [360, 206] width 47 height 17
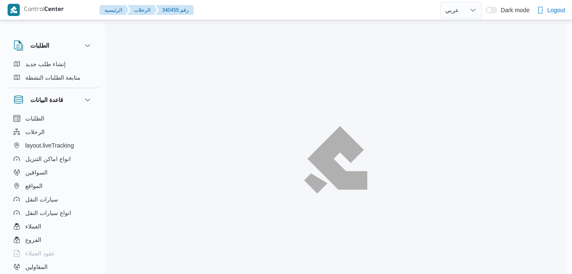
select select "ar"
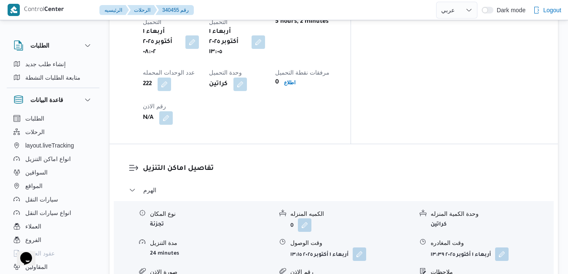
scroll to position [724, 0]
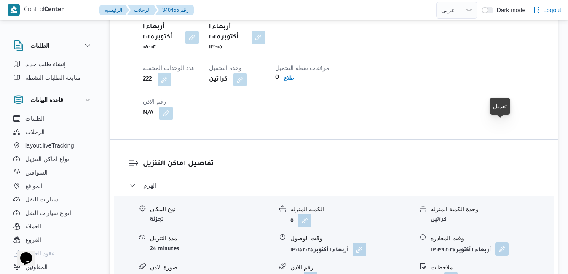
click at [501, 242] on button "button" at bounding box center [501, 248] width 13 height 13
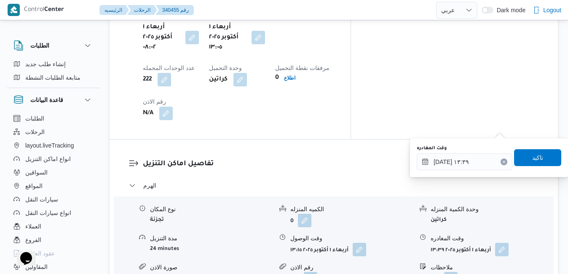
click at [500, 164] on button "Clear input" at bounding box center [503, 161] width 7 height 7
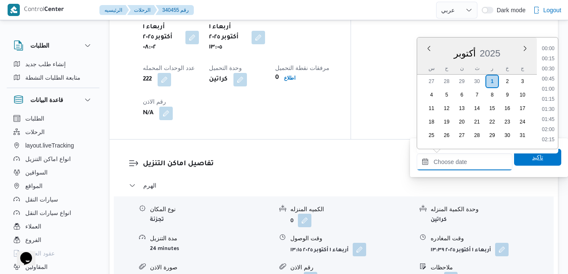
scroll to position [737, 0]
click at [524, 160] on span "تاكيد" at bounding box center [537, 157] width 47 height 17
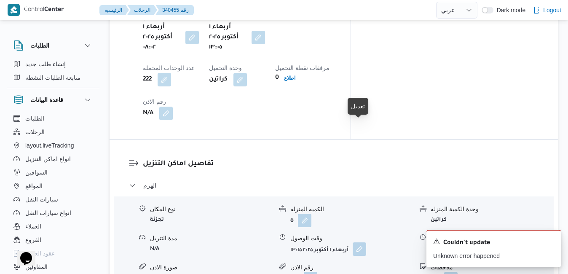
click at [358, 242] on button "button" at bounding box center [359, 248] width 13 height 13
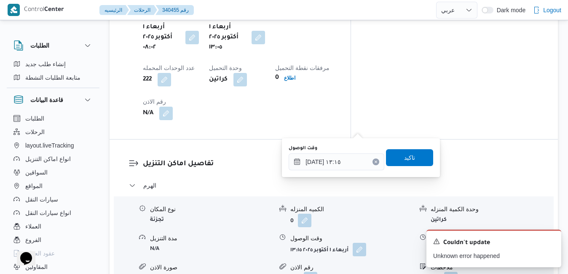
click at [375, 163] on icon "Clear input" at bounding box center [376, 161] width 2 height 2
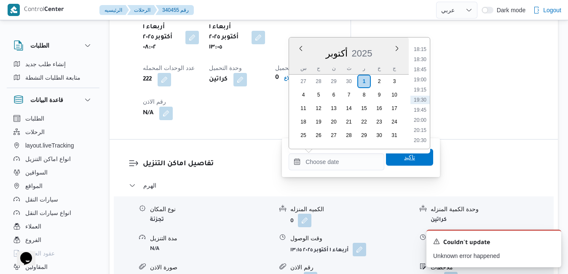
click at [394, 160] on span "تاكيد" at bounding box center [409, 157] width 47 height 17
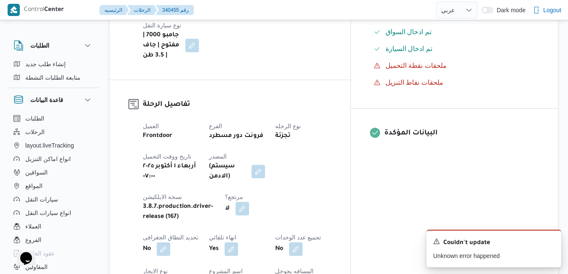
scroll to position [0, 0]
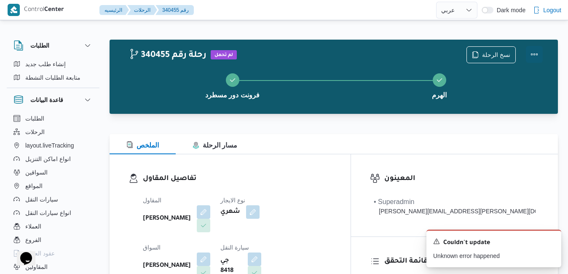
click at [537, 55] on button "Actions" at bounding box center [534, 54] width 17 height 17
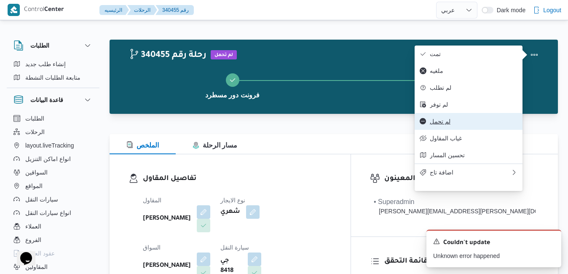
click at [454, 130] on button "لم تحمل" at bounding box center [468, 121] width 108 height 17
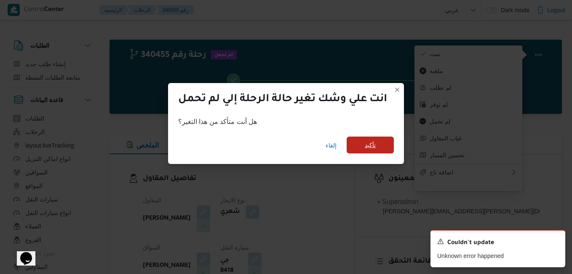
click at [364, 149] on span "تأكيد" at bounding box center [370, 144] width 47 height 17
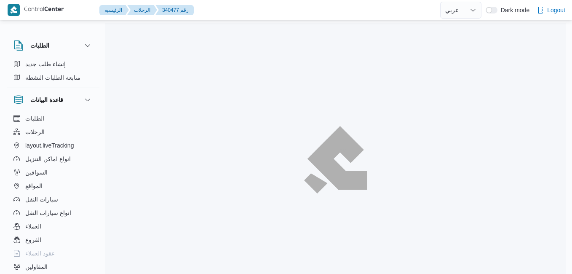
select select "ar"
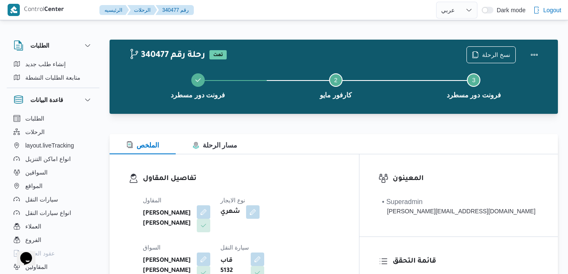
click at [290, 153] on div "الملخص مسار الرحلة" at bounding box center [334, 144] width 448 height 20
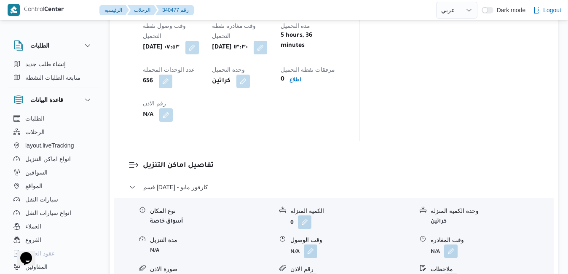
scroll to position [708, 0]
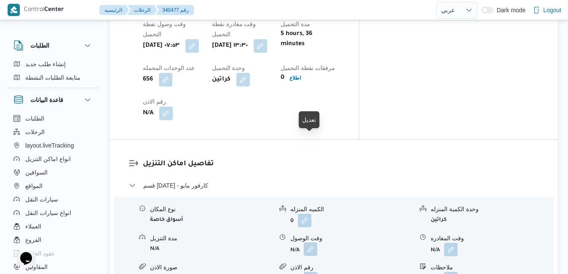
click at [314, 242] on button "button" at bounding box center [310, 248] width 13 height 13
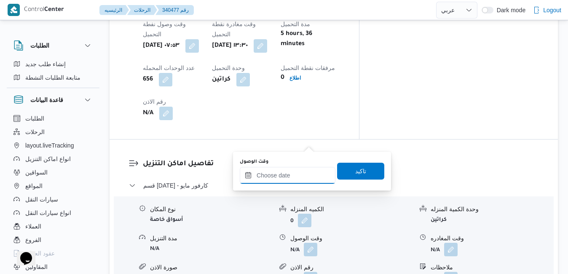
click at [288, 174] on input "وقت الوصول" at bounding box center [288, 175] width 96 height 17
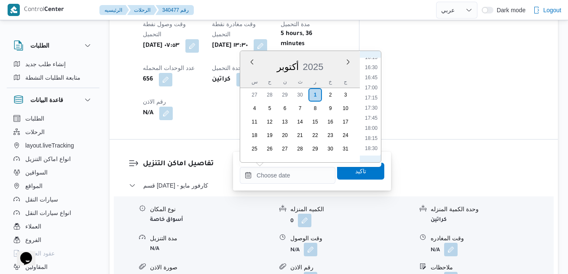
scroll to position [576, 0]
click at [371, 79] on li "14:45" at bounding box center [370, 82] width 19 height 8
type input "[DATE] ١٤:٤٥"
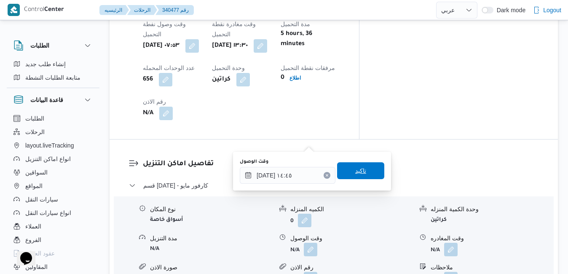
click at [338, 170] on span "تاكيد" at bounding box center [360, 170] width 47 height 17
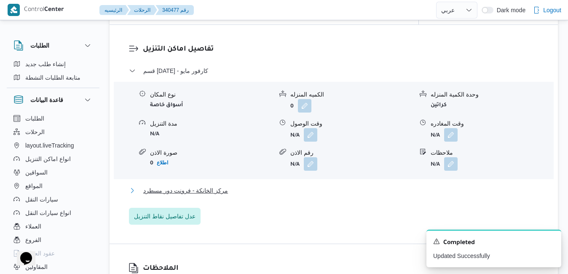
click at [290, 195] on button "مركز الخانكة - فرونت دور مسطرد" at bounding box center [334, 190] width 410 height 10
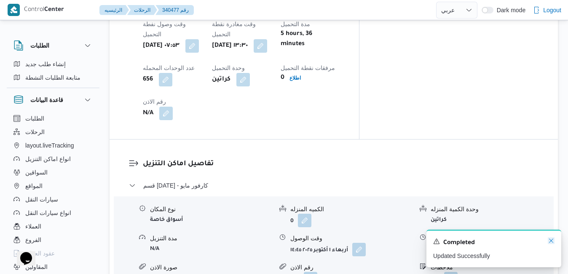
click at [549, 242] on icon "Dismiss toast" at bounding box center [551, 240] width 7 height 7
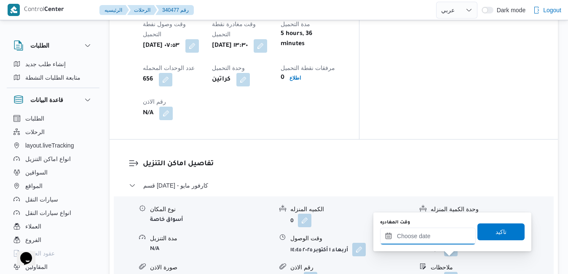
click at [444, 238] on input "وقت المغادره" at bounding box center [428, 235] width 96 height 17
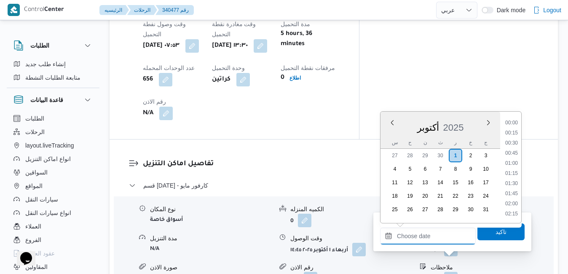
scroll to position [747, 0]
click at [511, 146] on li "19:00" at bounding box center [511, 143] width 19 height 8
type input "[DATE] ١٩:٠٠"
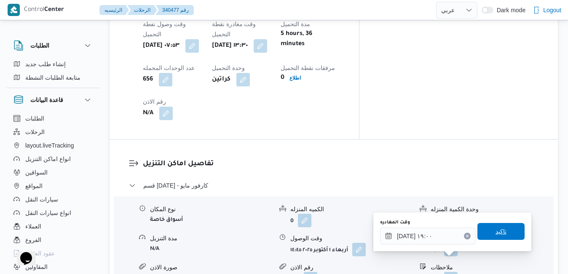
click at [497, 226] on span "تاكيد" at bounding box center [500, 231] width 47 height 17
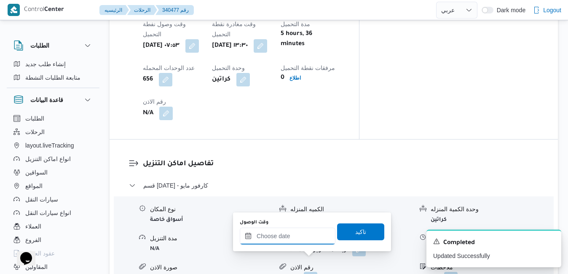
click at [303, 235] on input "وقت الوصول" at bounding box center [288, 235] width 96 height 17
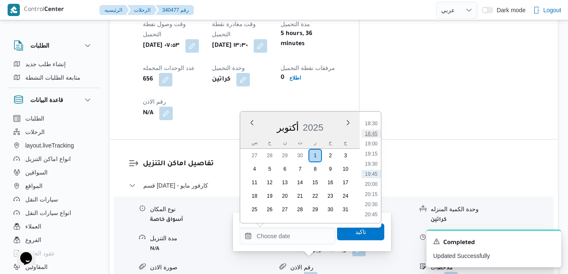
click at [374, 134] on li "18:45" at bounding box center [370, 133] width 19 height 8
type input "[DATE] ١٨:٤٥"
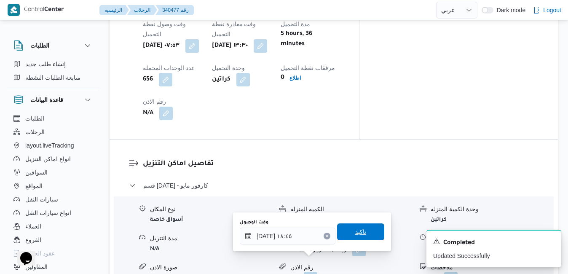
click at [355, 232] on span "تاكيد" at bounding box center [360, 232] width 11 height 10
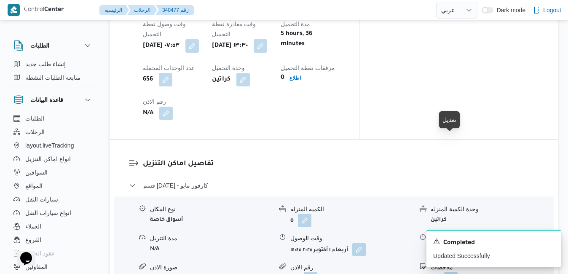
click at [450, 242] on button "button" at bounding box center [450, 248] width 13 height 13
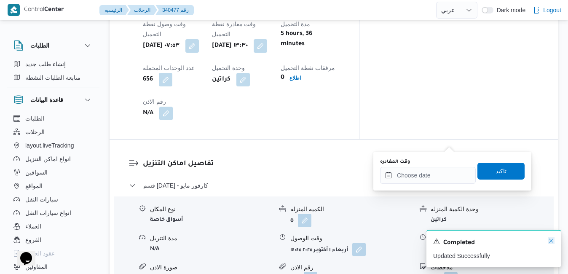
click at [551, 241] on icon "Dismiss toast" at bounding box center [551, 240] width 7 height 7
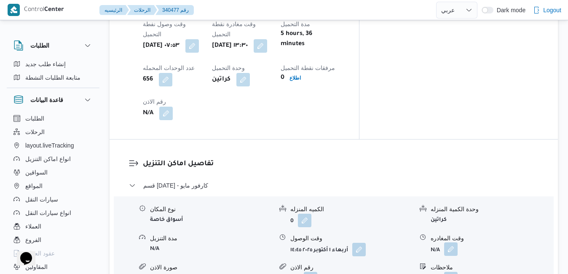
click at [450, 242] on button "button" at bounding box center [450, 248] width 13 height 13
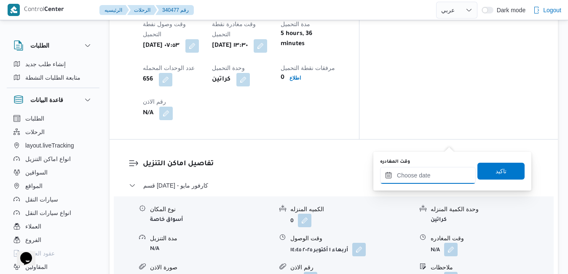
click at [420, 183] on input "وقت المغادره" at bounding box center [428, 175] width 96 height 17
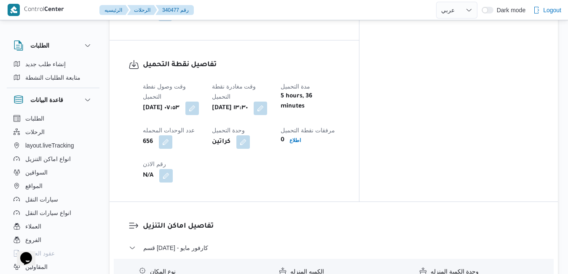
scroll to position [724, 0]
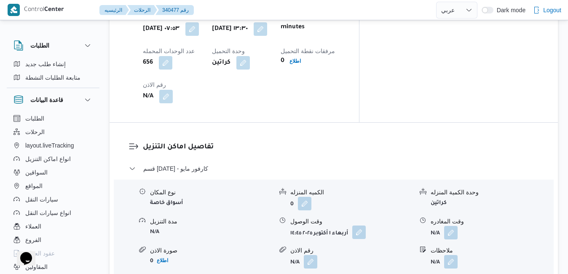
click at [357, 225] on button "button" at bounding box center [358, 231] width 13 height 13
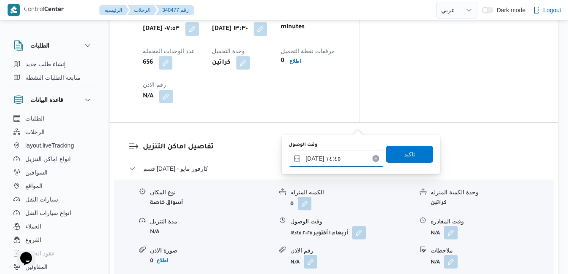
click at [314, 160] on input "[DATE] ١٤:٤٥" at bounding box center [337, 158] width 96 height 17
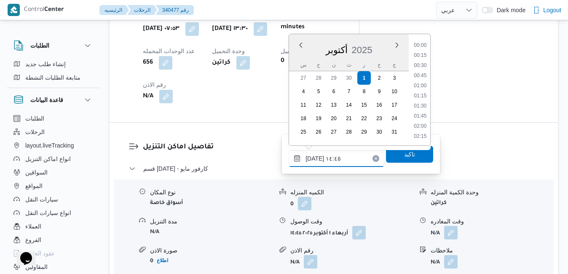
click at [314, 160] on input "[DATE] ١٤:٤٥" at bounding box center [337, 158] width 96 height 17
click at [417, 84] on li "14:30" at bounding box center [419, 86] width 19 height 8
type input "[DATE] ١٤:٣٠"
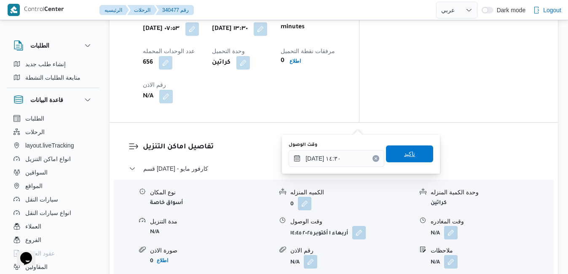
click at [398, 161] on span "تاكيد" at bounding box center [409, 153] width 47 height 17
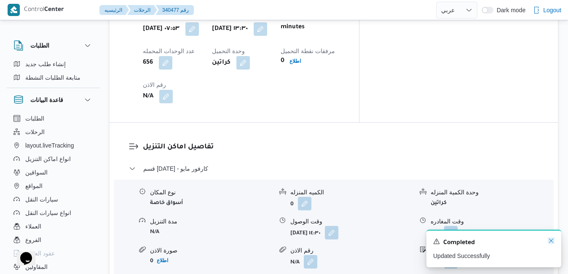
click at [550, 242] on icon "Dismiss toast" at bounding box center [551, 240] width 7 height 7
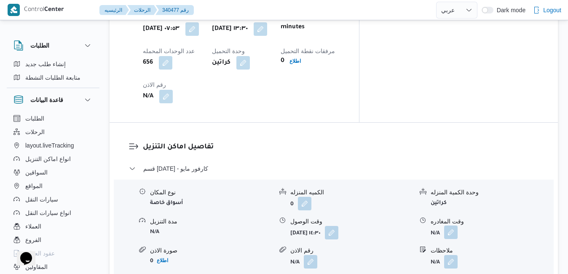
click at [451, 225] on button "button" at bounding box center [450, 231] width 13 height 13
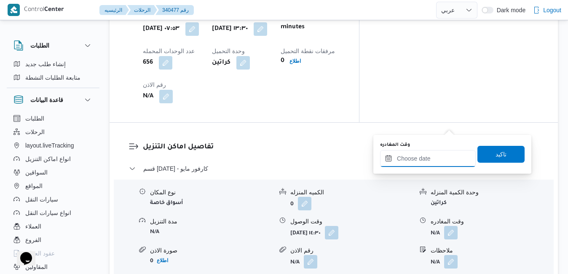
click at [430, 162] on input "وقت المغادره" at bounding box center [428, 158] width 96 height 17
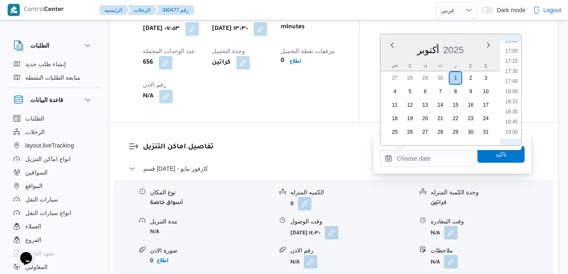
scroll to position [662, 0]
click at [511, 103] on li "17:45" at bounding box center [511, 101] width 19 height 8
type input "[DATE] ١٧:٤٥"
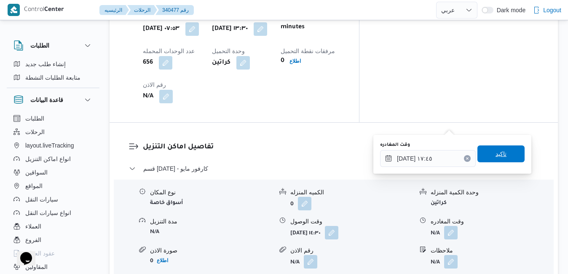
click at [503, 154] on span "تاكيد" at bounding box center [500, 153] width 47 height 17
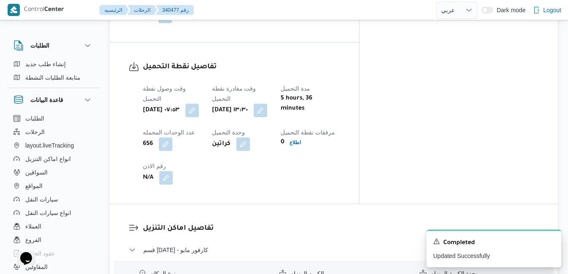
scroll to position [0, 0]
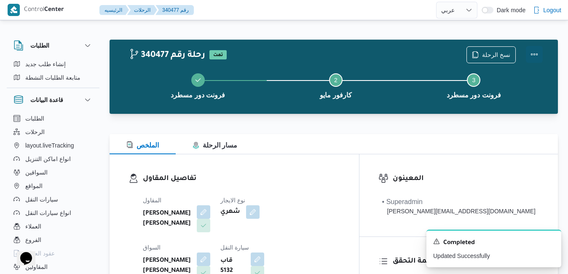
click at [535, 56] on button "Actions" at bounding box center [534, 54] width 17 height 17
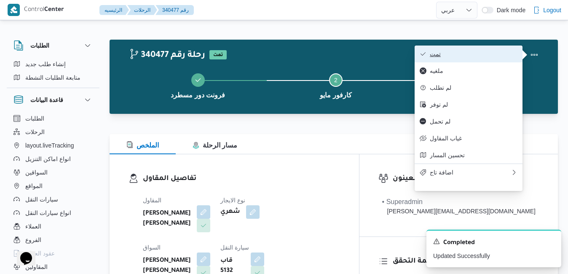
click at [501, 59] on button "تمت" at bounding box center [468, 53] width 108 height 17
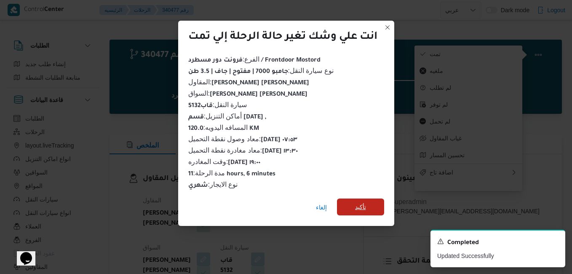
click at [373, 198] on span "تأكيد" at bounding box center [360, 206] width 47 height 17
